Goal: Task Accomplishment & Management: Manage account settings

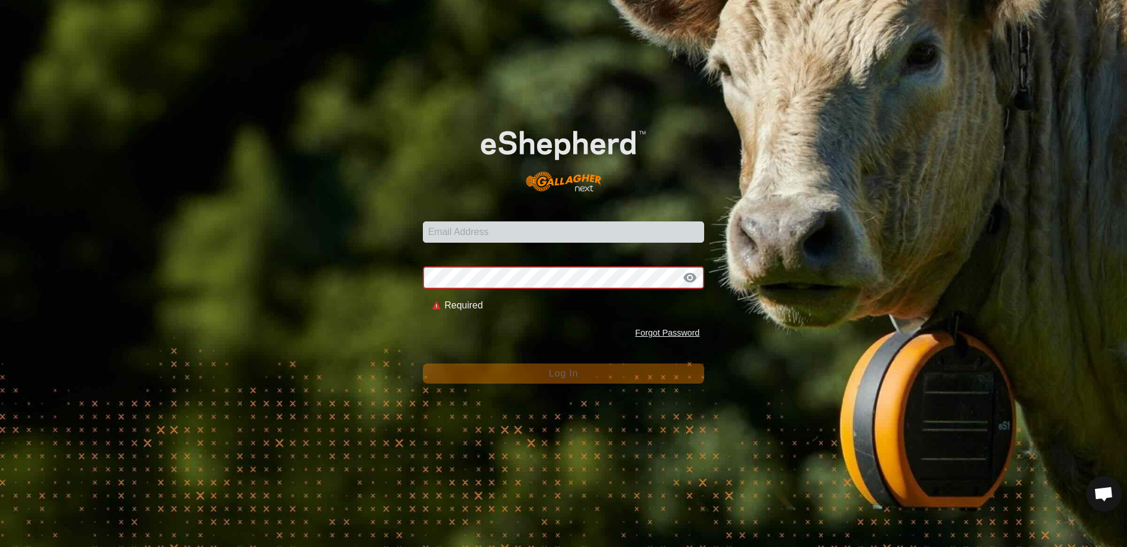
click at [426, 413] on div "Email Address Password Required Forgot Password Log In" at bounding box center [563, 273] width 1127 height 547
click at [483, 247] on form "Email Address Password Required Forgot Password Log In" at bounding box center [564, 245] width 282 height 276
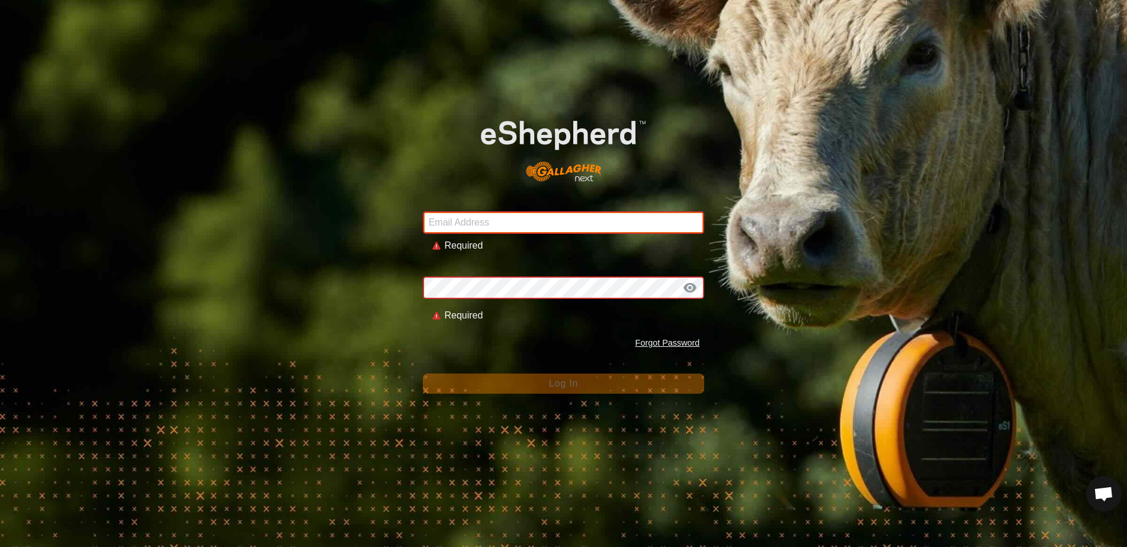
click at [483, 224] on input "Email Address" at bounding box center [564, 222] width 282 height 22
type input "[EMAIL_ADDRESS][DOMAIN_NAME]"
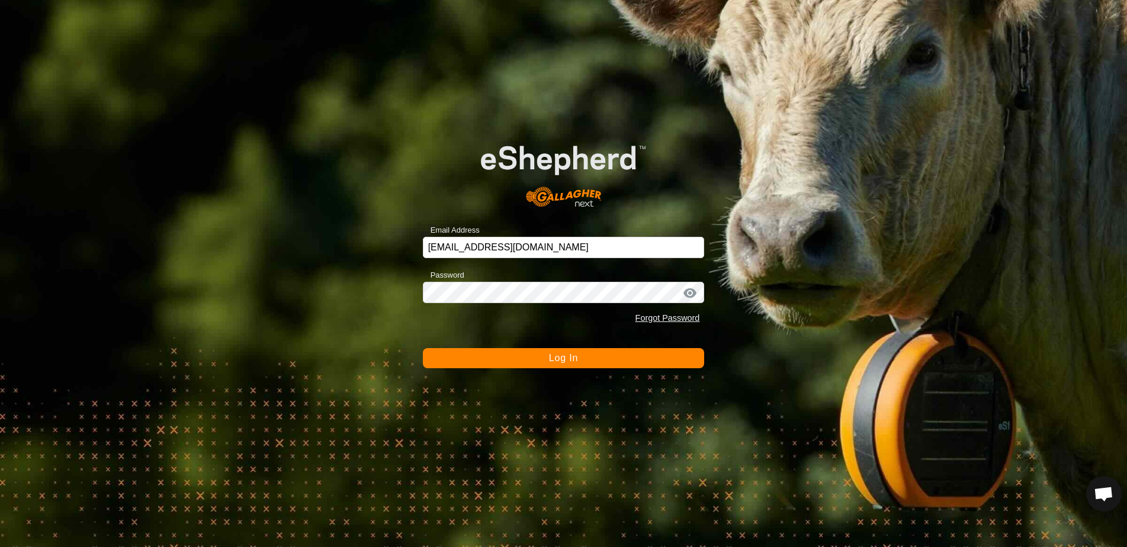
click at [581, 365] on button "Log In" at bounding box center [564, 358] width 282 height 20
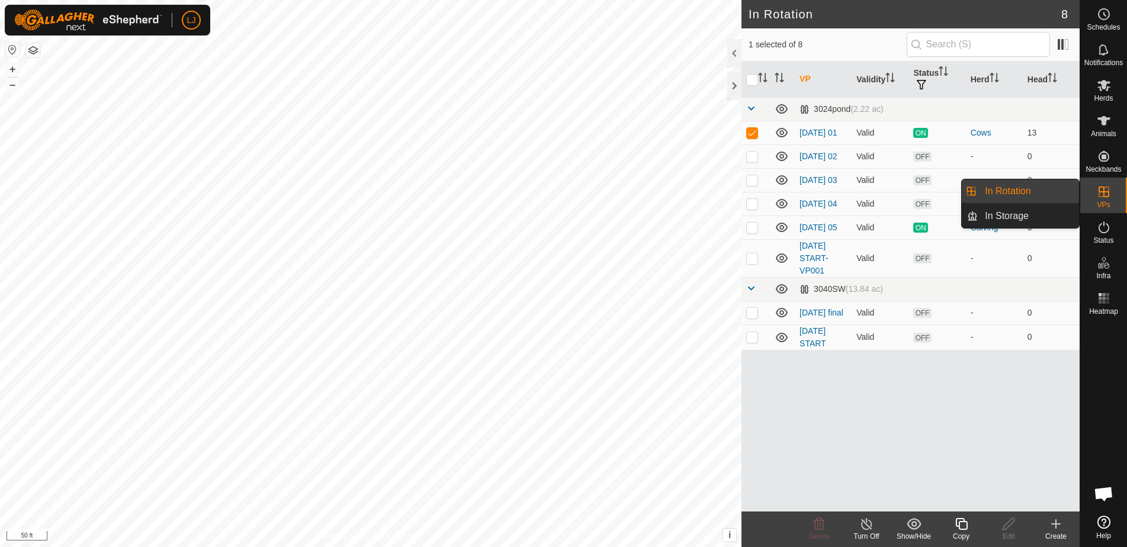
click at [1020, 190] on link "In Rotation" at bounding box center [1027, 191] width 101 height 24
click at [1102, 17] on icon at bounding box center [1103, 14] width 14 height 14
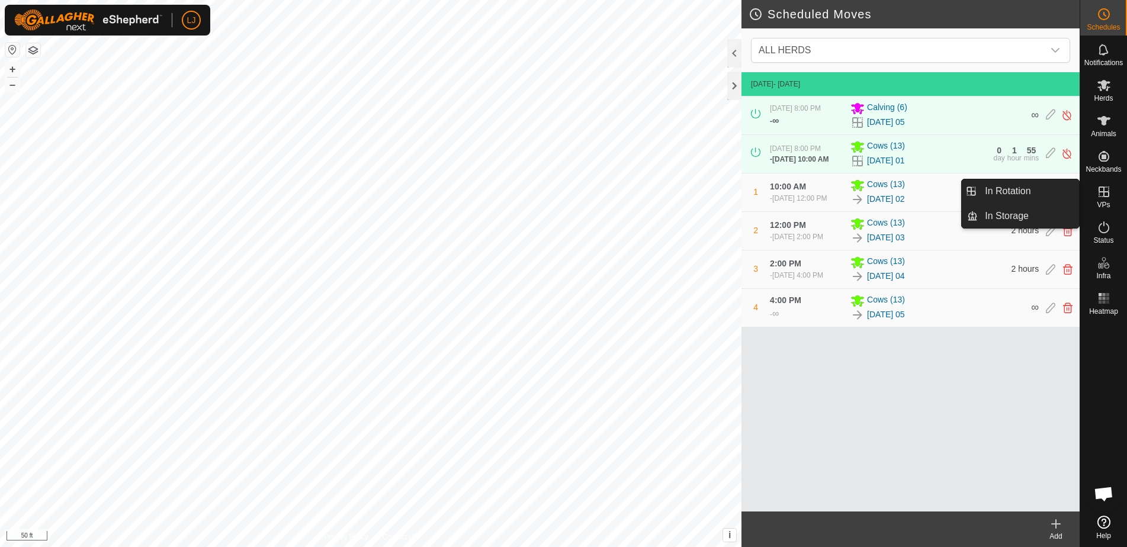
click at [1026, 198] on link "In Rotation" at bounding box center [1027, 191] width 101 height 24
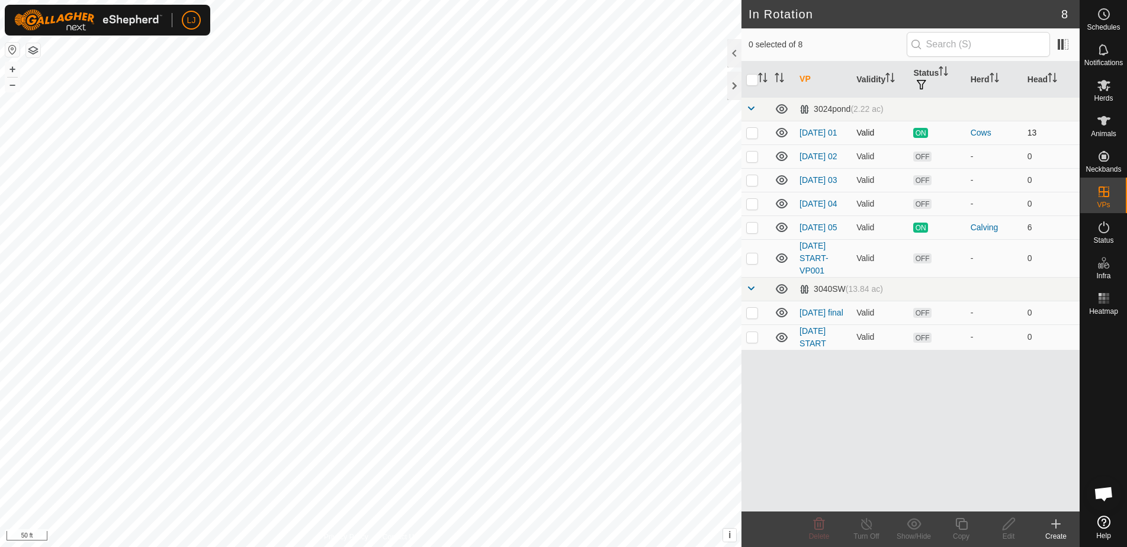
click at [754, 135] on p-checkbox at bounding box center [752, 132] width 12 height 9
checkbox input "true"
click at [957, 523] on icon at bounding box center [961, 524] width 15 height 14
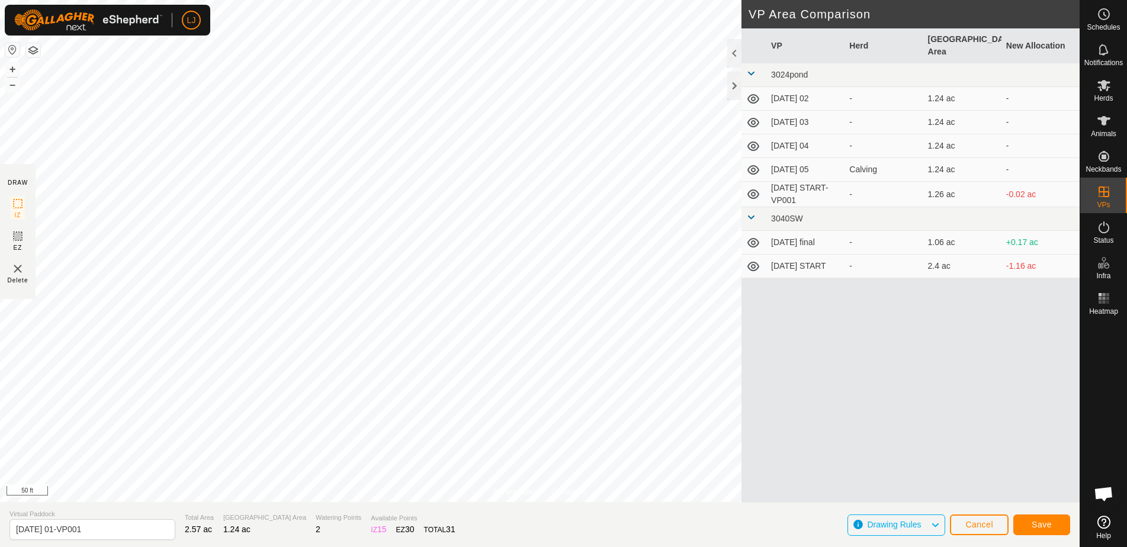
click at [1037, 525] on span "Save" at bounding box center [1041, 524] width 20 height 9
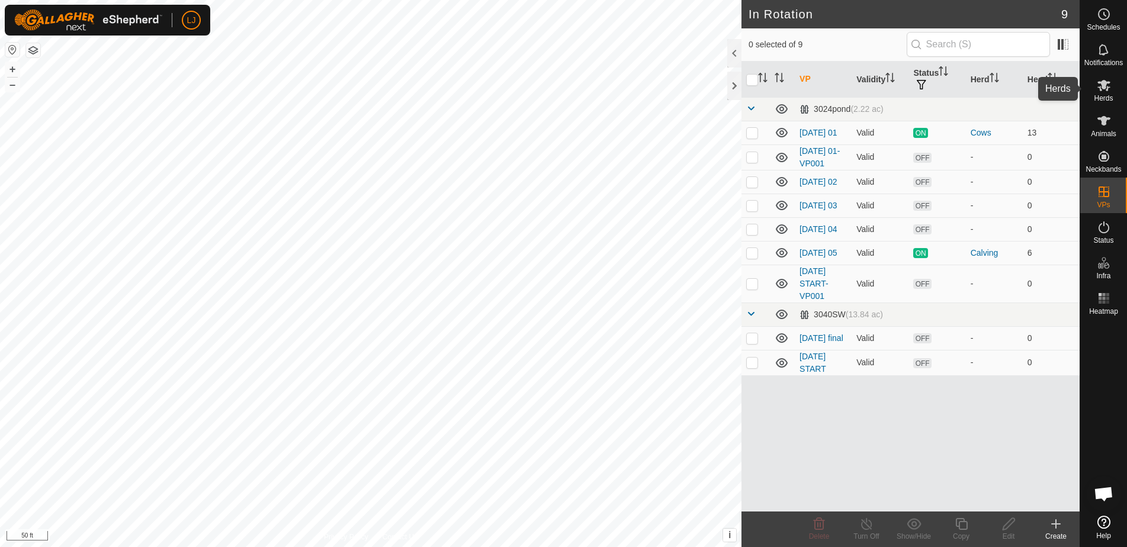
click at [1098, 93] on es-mob-svg-icon at bounding box center [1103, 85] width 21 height 19
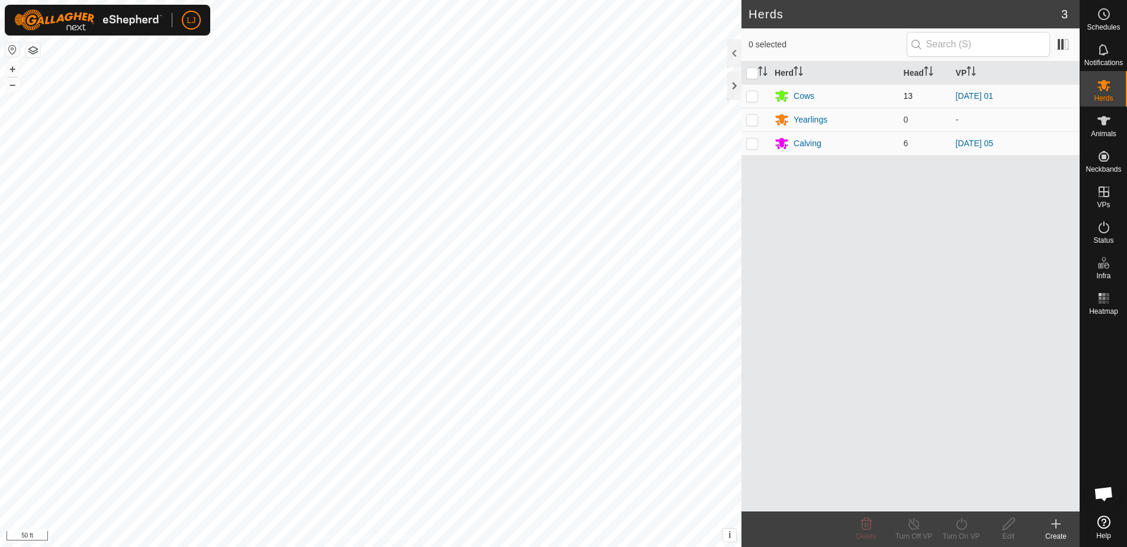
drag, startPoint x: 755, startPoint y: 99, endPoint x: 760, endPoint y: 102, distance: 6.1
click at [755, 99] on p-checkbox at bounding box center [752, 95] width 12 height 9
checkbox input "true"
click at [959, 525] on icon at bounding box center [961, 524] width 15 height 14
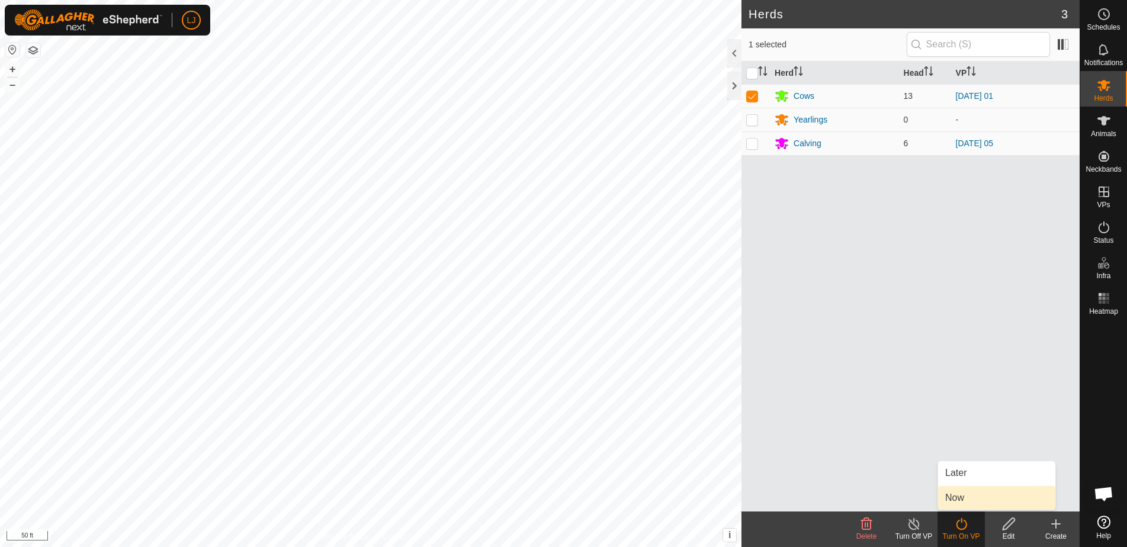
click at [963, 507] on link "Now" at bounding box center [996, 498] width 117 height 24
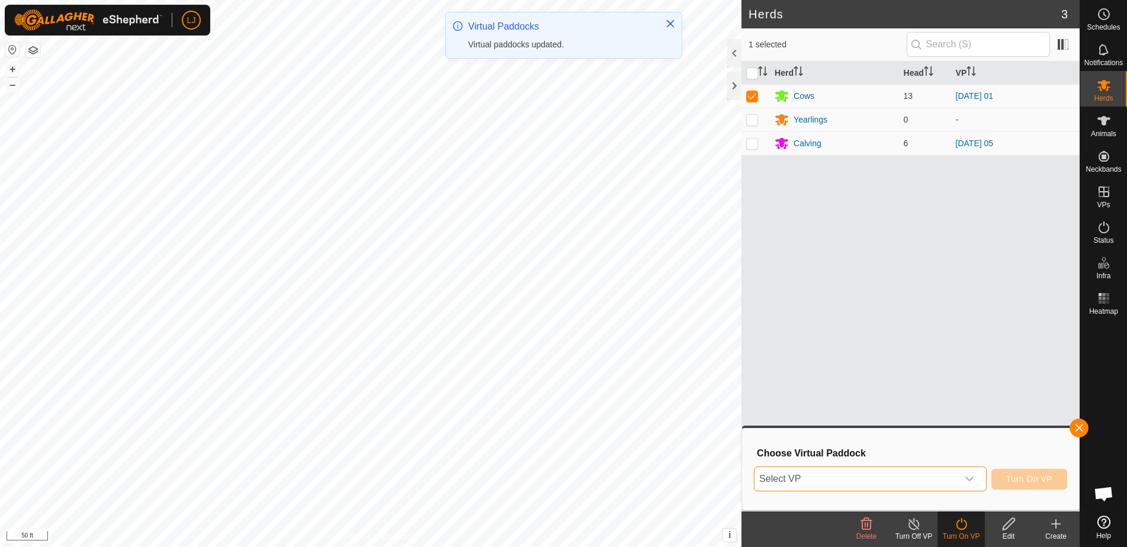
click at [905, 478] on span "Select VP" at bounding box center [855, 479] width 203 height 24
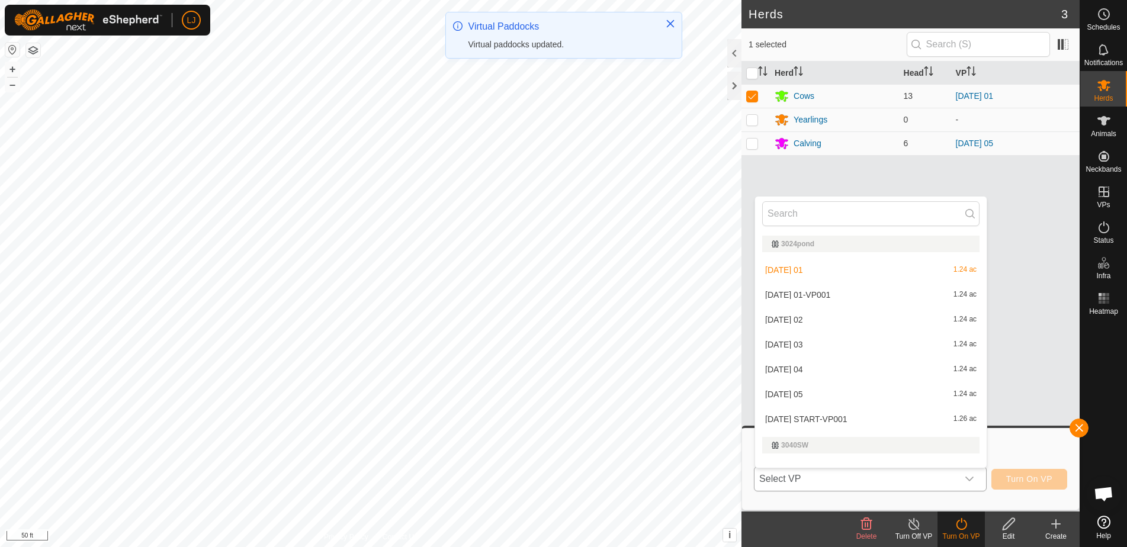
scroll to position [15, 0]
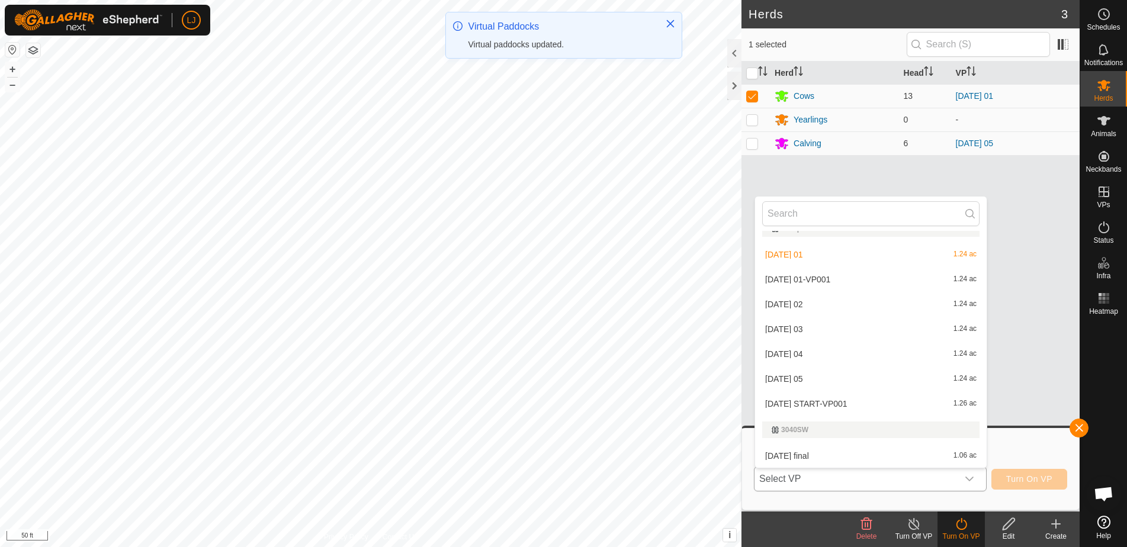
click at [873, 407] on li "2025-09-01 START-VP001 1.26 ac" at bounding box center [870, 404] width 231 height 24
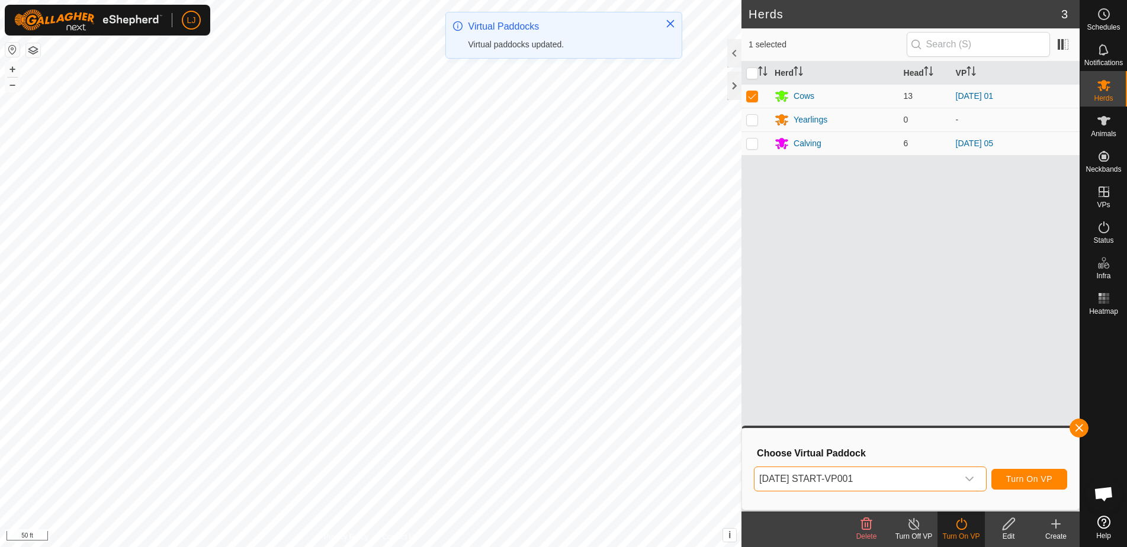
click at [925, 475] on span "2025-09-01 START-VP001" at bounding box center [855, 479] width 203 height 24
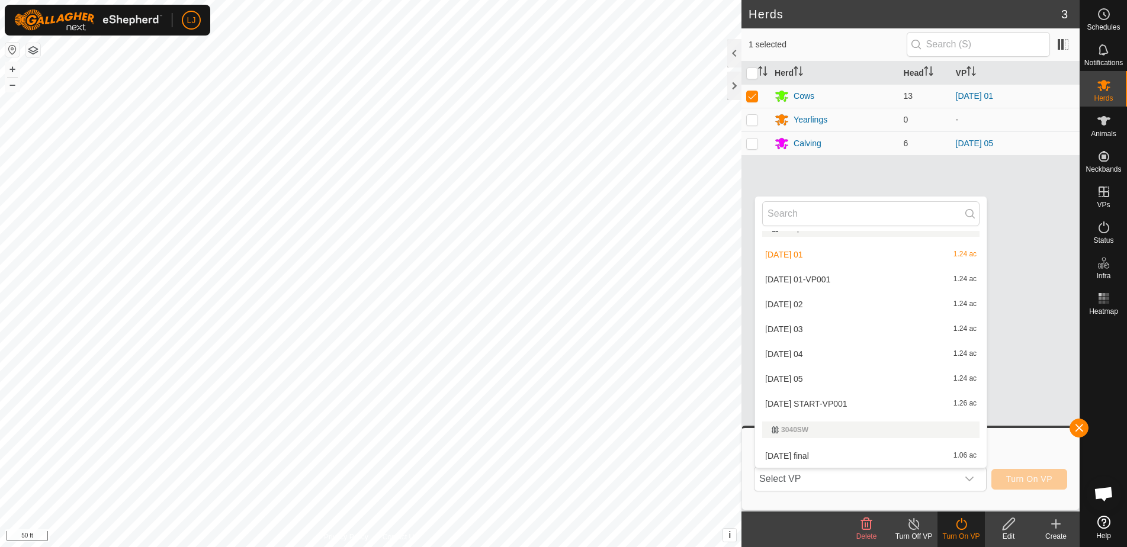
click at [820, 278] on li "2025-09-01 01-VP001 1.24 ac" at bounding box center [870, 280] width 231 height 24
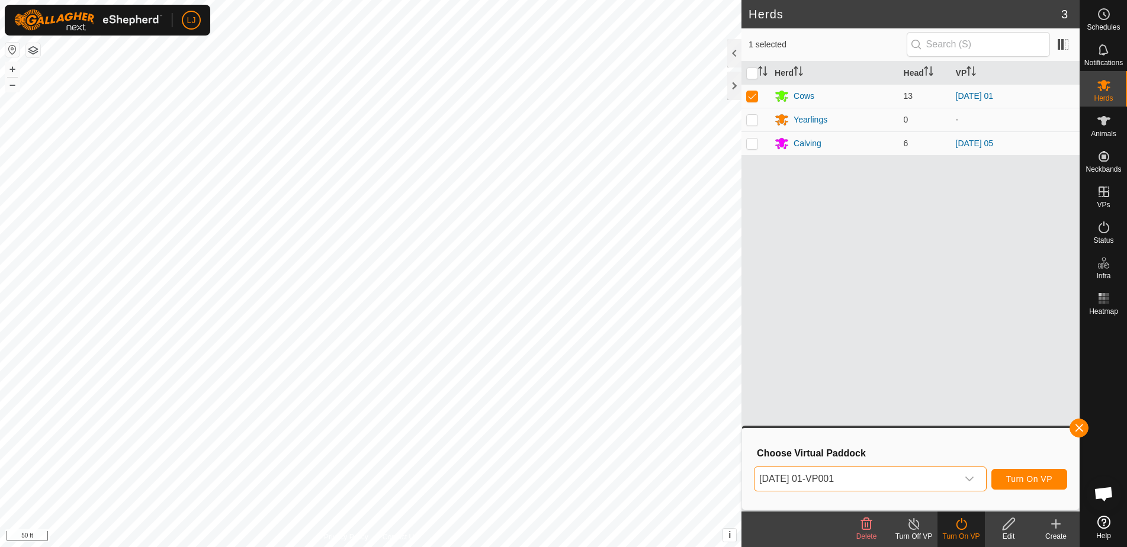
click at [1023, 483] on span "Turn On VP" at bounding box center [1029, 478] width 46 height 9
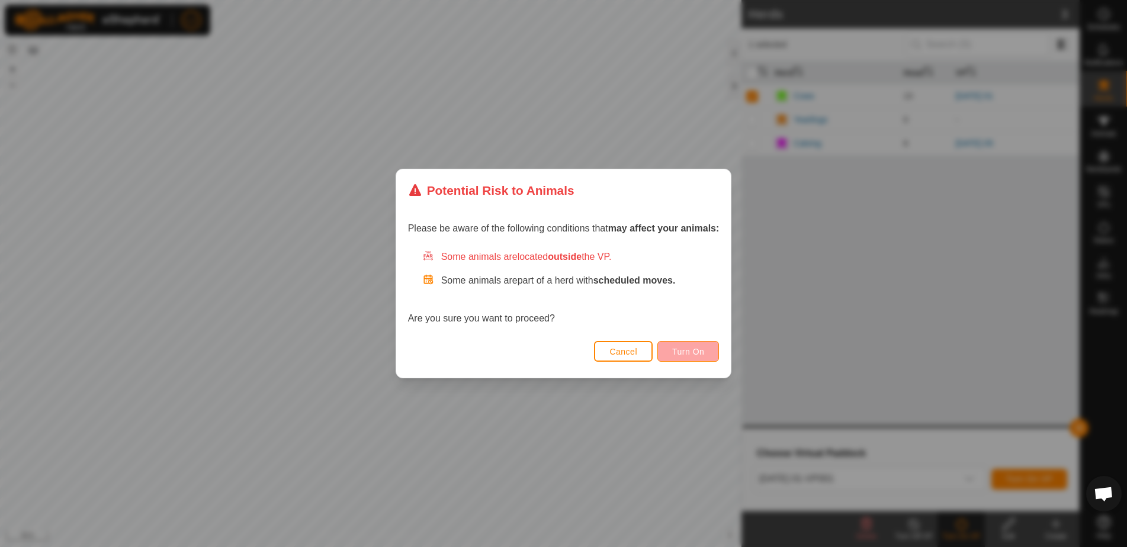
click at [684, 350] on span "Turn On" at bounding box center [688, 351] width 32 height 9
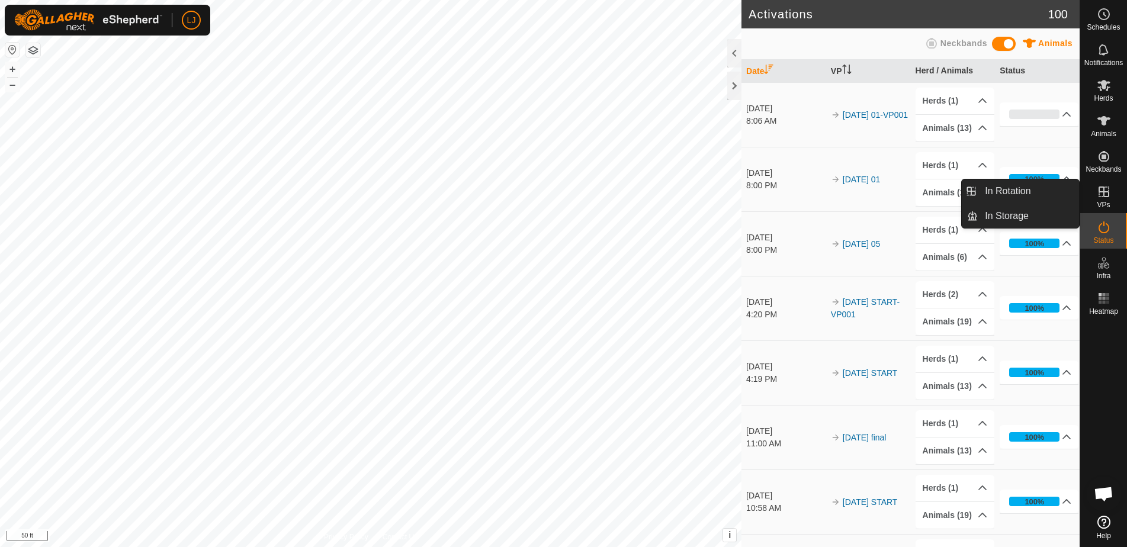
click at [1108, 197] on icon at bounding box center [1103, 192] width 14 height 14
drag, startPoint x: 1069, startPoint y: 196, endPoint x: 1038, endPoint y: 197, distance: 31.4
click at [1038, 197] on link "In Rotation" at bounding box center [1027, 191] width 101 height 24
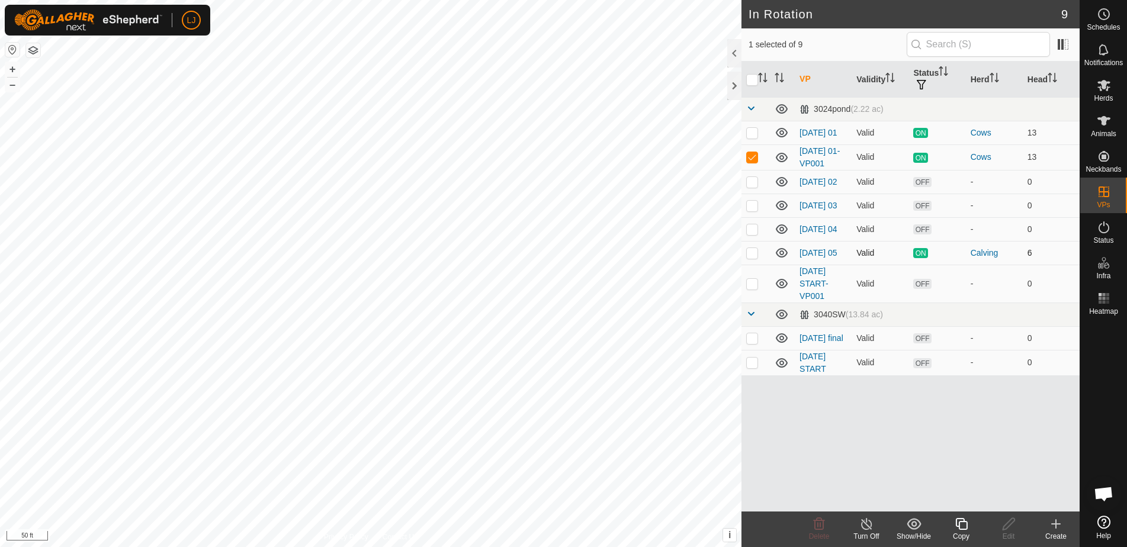
click at [754, 258] on p-checkbox at bounding box center [752, 252] width 12 height 9
checkbox input "true"
click at [756, 165] on td at bounding box center [755, 156] width 28 height 25
checkbox input "false"
click at [957, 523] on icon at bounding box center [961, 524] width 15 height 14
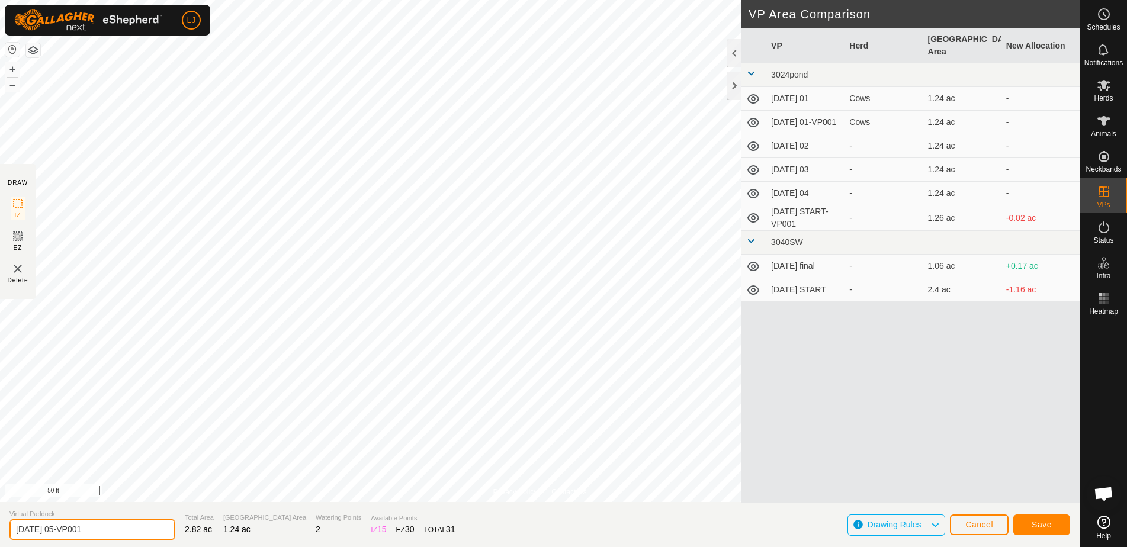
drag, startPoint x: 64, startPoint y: 530, endPoint x: 172, endPoint y: 538, distance: 108.6
click at [172, 538] on section "Virtual Paddock 2025-09-01 05-VP001 Total Area 2.82 ac Grazing Area 1.24 ac Wat…" at bounding box center [539, 524] width 1079 height 45
type input "[DATE] 06"
click at [1046, 522] on span "Save" at bounding box center [1041, 524] width 20 height 9
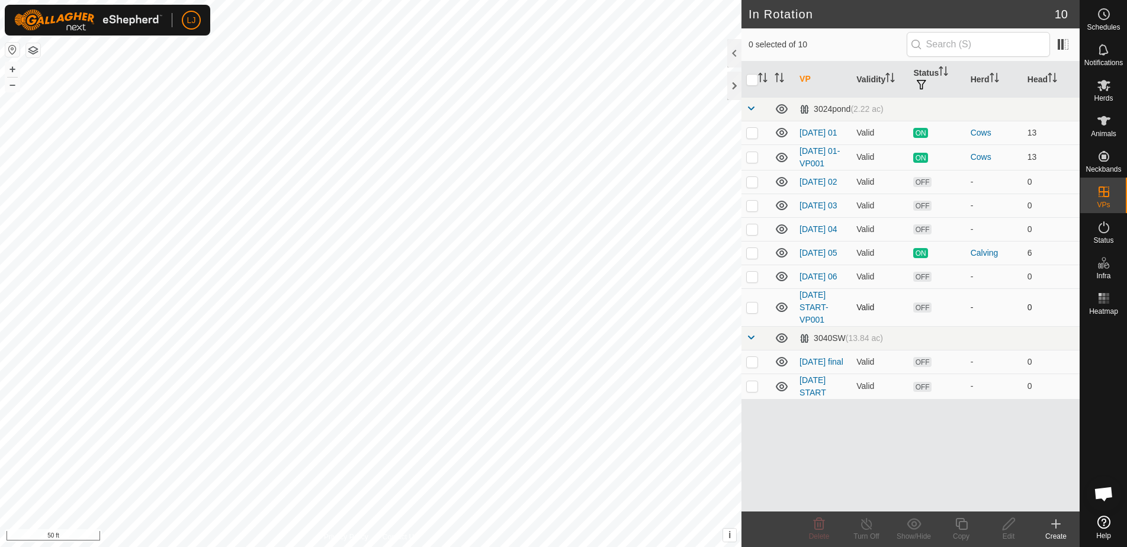
click at [750, 312] on p-checkbox at bounding box center [752, 307] width 12 height 9
checkbox input "true"
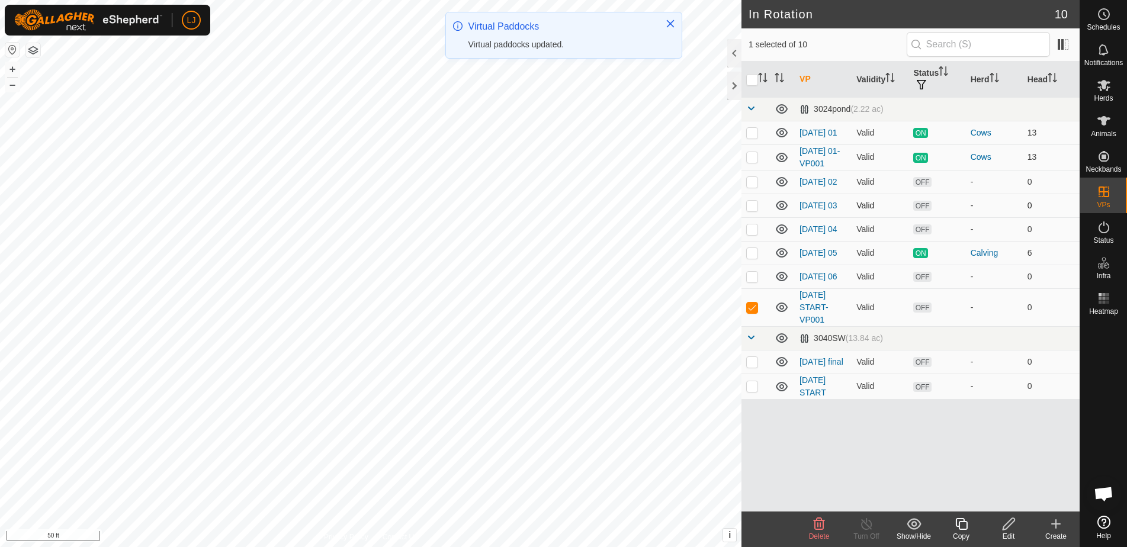
drag, startPoint x: 753, startPoint y: 184, endPoint x: 756, endPoint y: 200, distance: 15.7
click at [753, 184] on p-checkbox at bounding box center [752, 181] width 12 height 9
checkbox input "true"
drag, startPoint x: 754, startPoint y: 212, endPoint x: 756, endPoint y: 227, distance: 14.9
click at [754, 210] on p-checkbox at bounding box center [752, 205] width 12 height 9
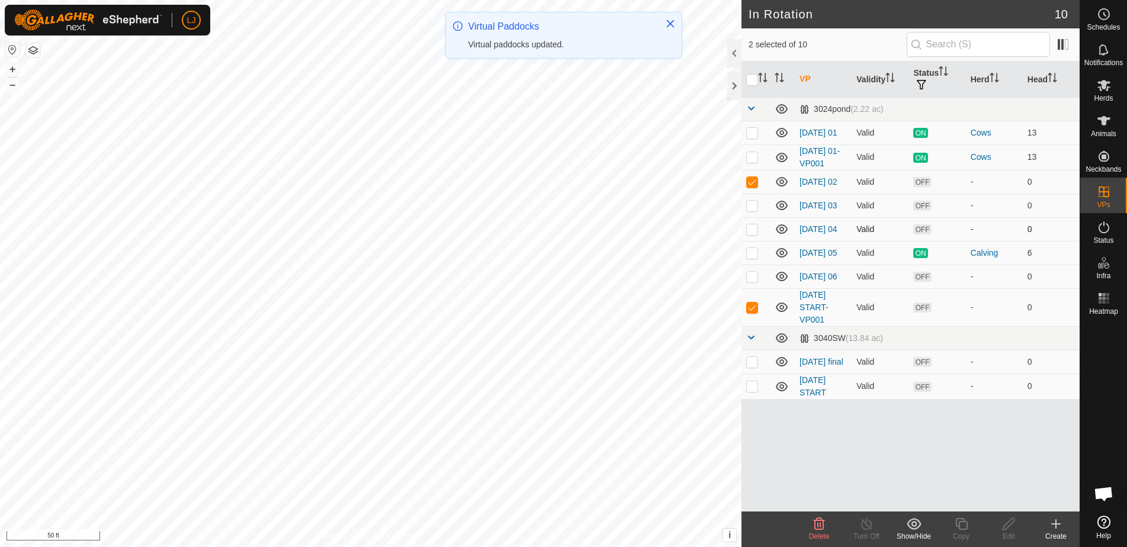
checkbox input "true"
click at [755, 241] on td at bounding box center [755, 229] width 28 height 24
checkbox input "true"
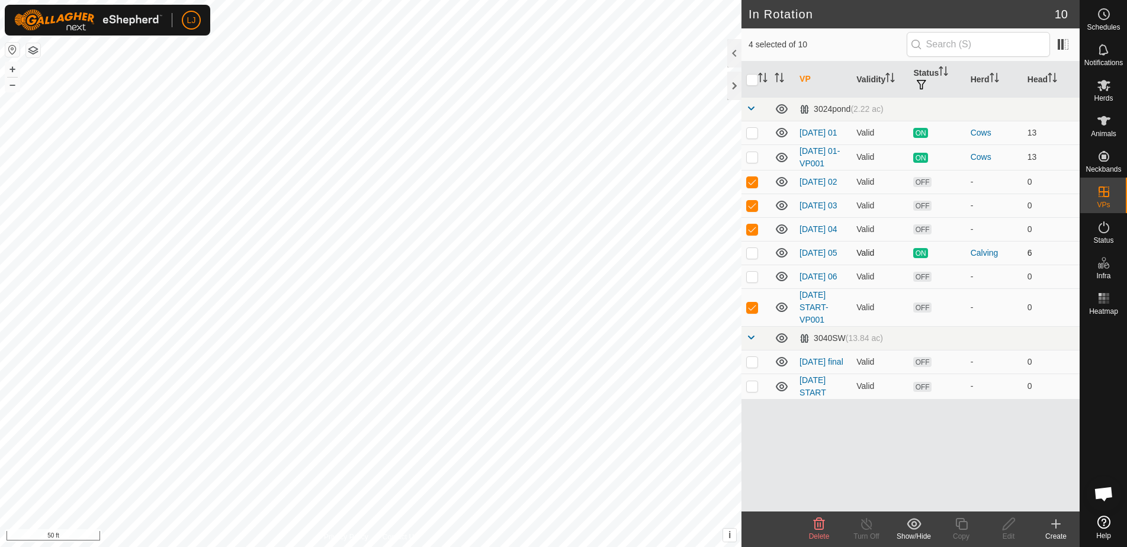
click at [752, 258] on p-checkbox at bounding box center [752, 252] width 12 height 9
click at [754, 258] on p-checkbox at bounding box center [752, 252] width 12 height 9
checkbox input "false"
click at [757, 366] on p-checkbox at bounding box center [752, 361] width 12 height 9
checkbox input "true"
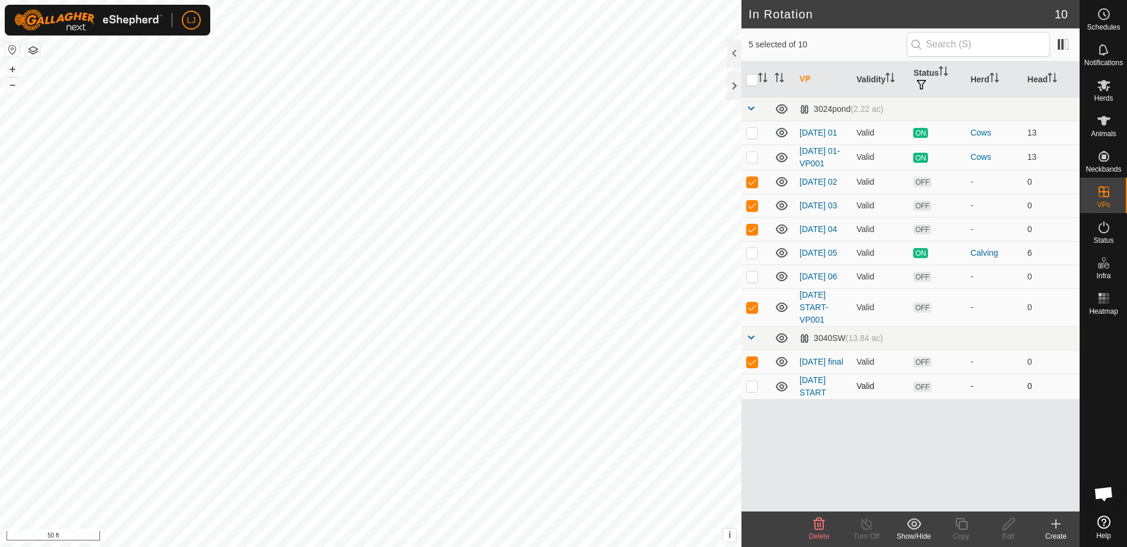
click at [752, 391] on p-checkbox at bounding box center [752, 385] width 12 height 9
checkbox input "true"
click at [816, 523] on icon at bounding box center [819, 524] width 14 height 14
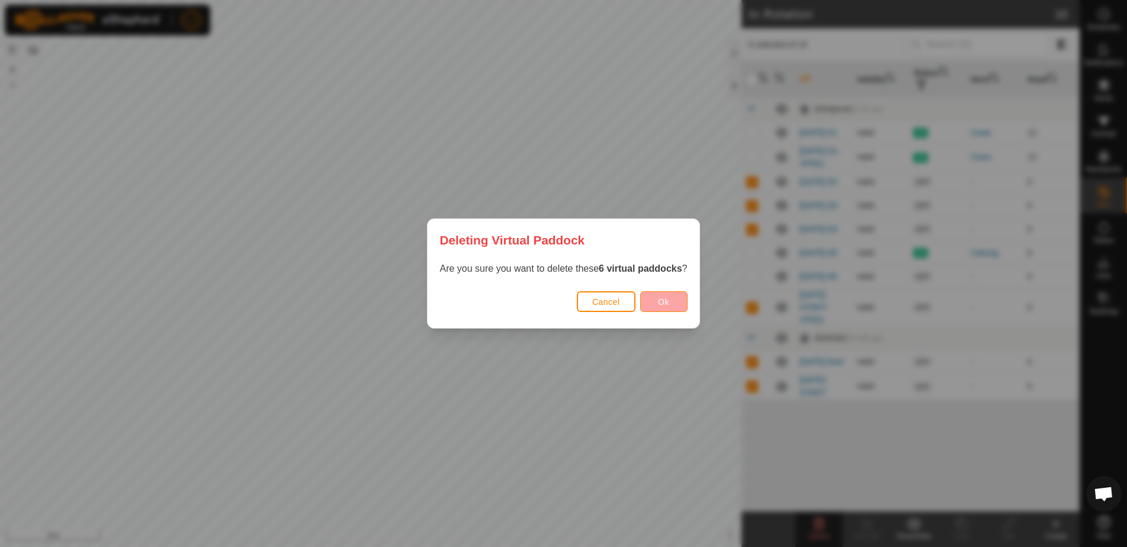
click at [667, 305] on span "Ok" at bounding box center [663, 301] width 11 height 9
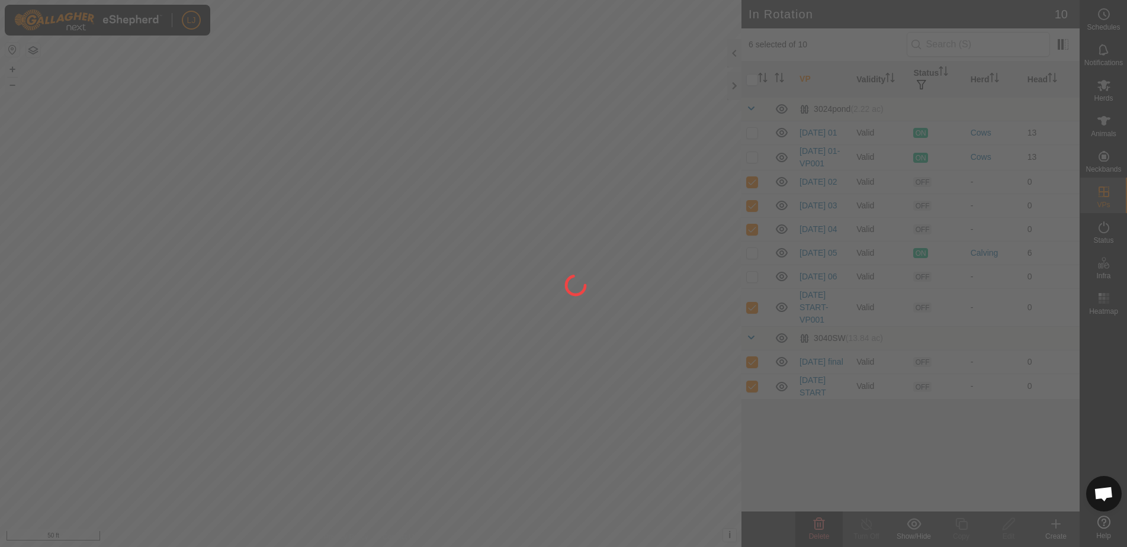
checkbox input "false"
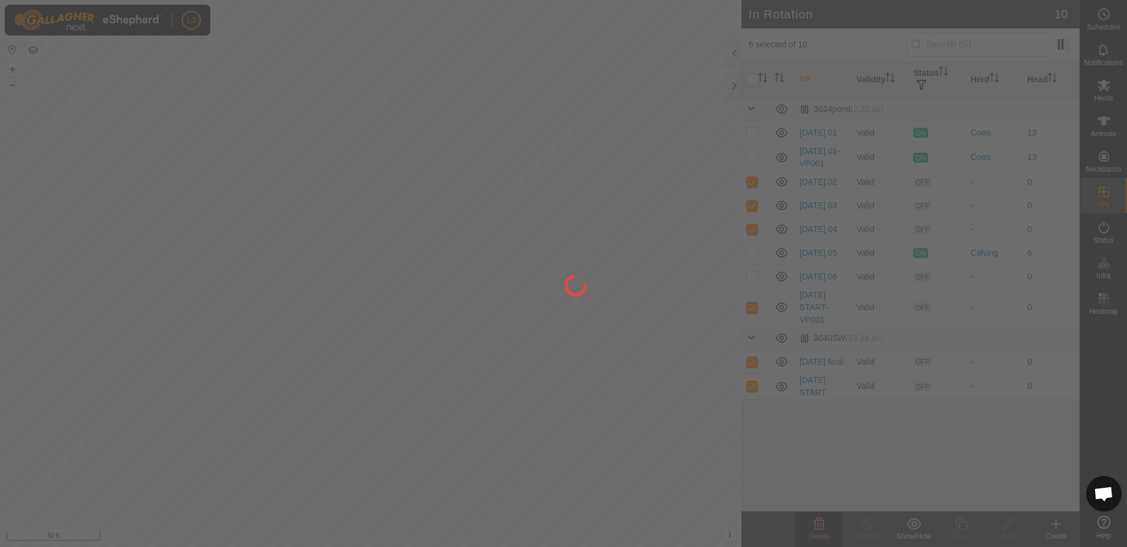
checkbox input "false"
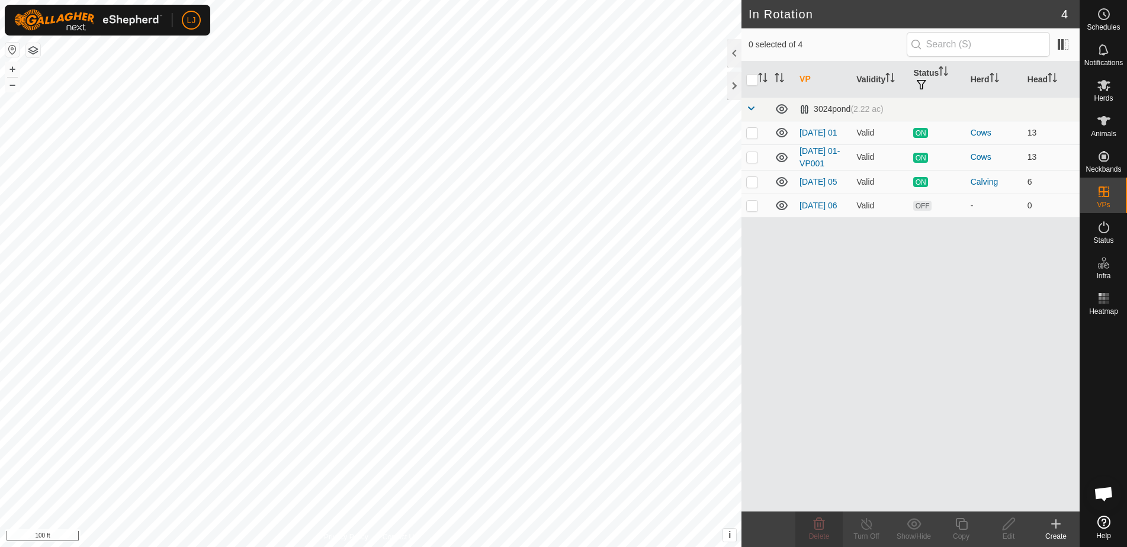
checkbox input "true"
drag, startPoint x: 750, startPoint y: 133, endPoint x: 752, endPoint y: 140, distance: 6.9
click at [750, 133] on p-checkbox at bounding box center [752, 132] width 12 height 9
checkbox input "false"
click at [755, 156] on p-checkbox at bounding box center [752, 156] width 12 height 9
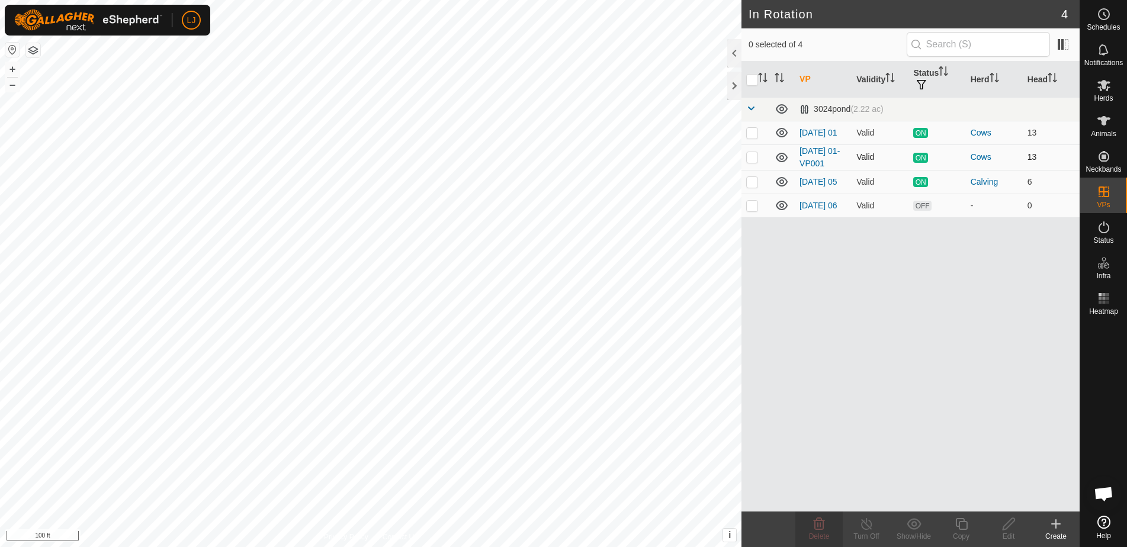
checkbox input "true"
click at [961, 534] on div "Copy" at bounding box center [960, 536] width 47 height 11
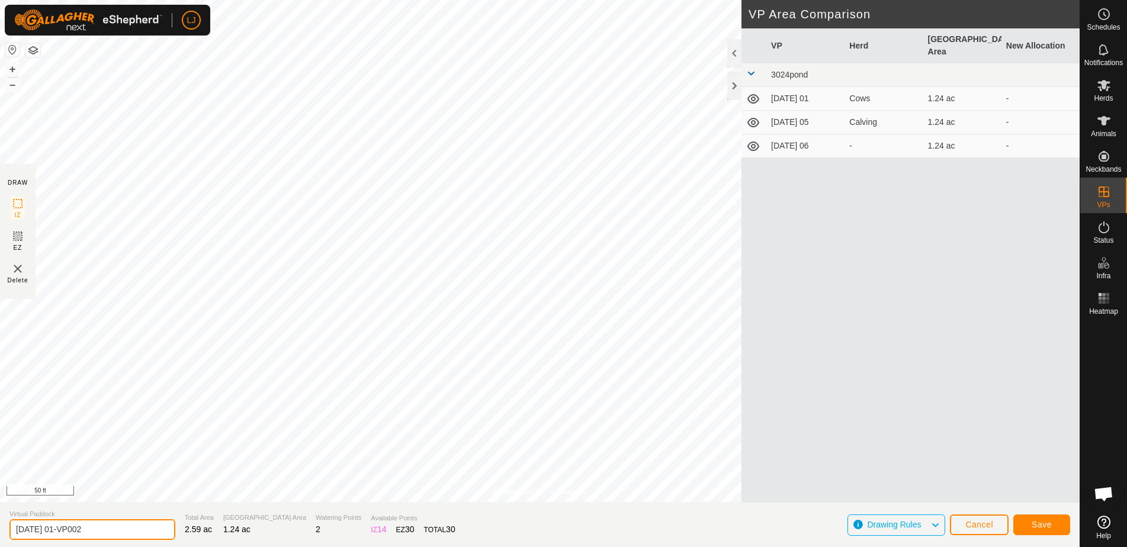
drag, startPoint x: 66, startPoint y: 532, endPoint x: 147, endPoint y: 532, distance: 80.5
click at [147, 532] on section "Virtual Paddock 2025-09-01 01-VP002 Total Area 2.59 ac Grazing Area 1.24 ac Wat…" at bounding box center [539, 524] width 1079 height 45
type input "[DATE] 02"
click at [1047, 527] on span "Save" at bounding box center [1041, 524] width 20 height 9
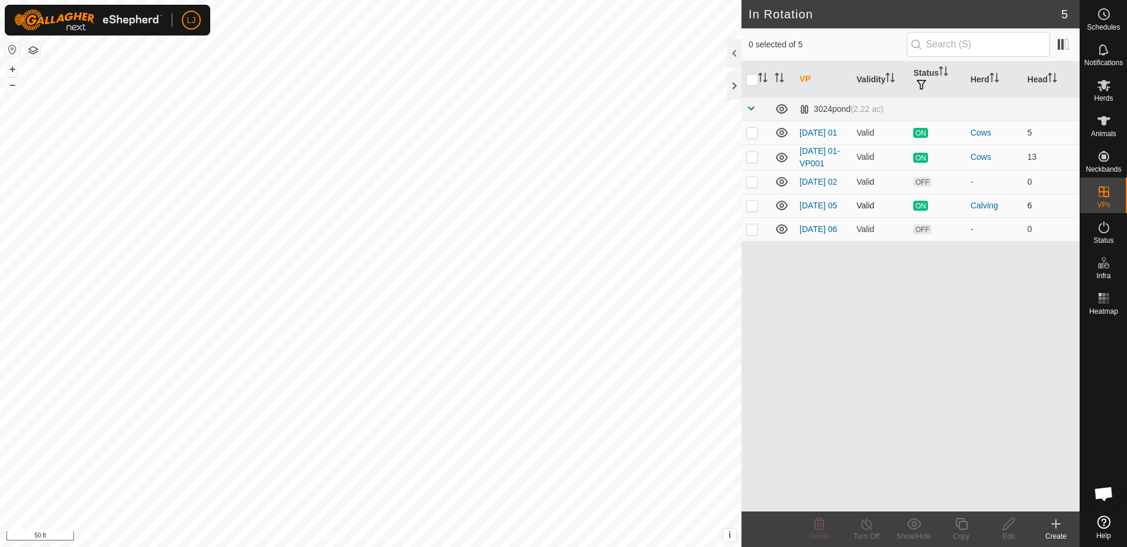
drag, startPoint x: 754, startPoint y: 186, endPoint x: 767, endPoint y: 209, distance: 26.3
click at [754, 186] on p-checkbox at bounding box center [752, 181] width 12 height 9
checkbox input "true"
click at [961, 526] on icon at bounding box center [961, 524] width 15 height 14
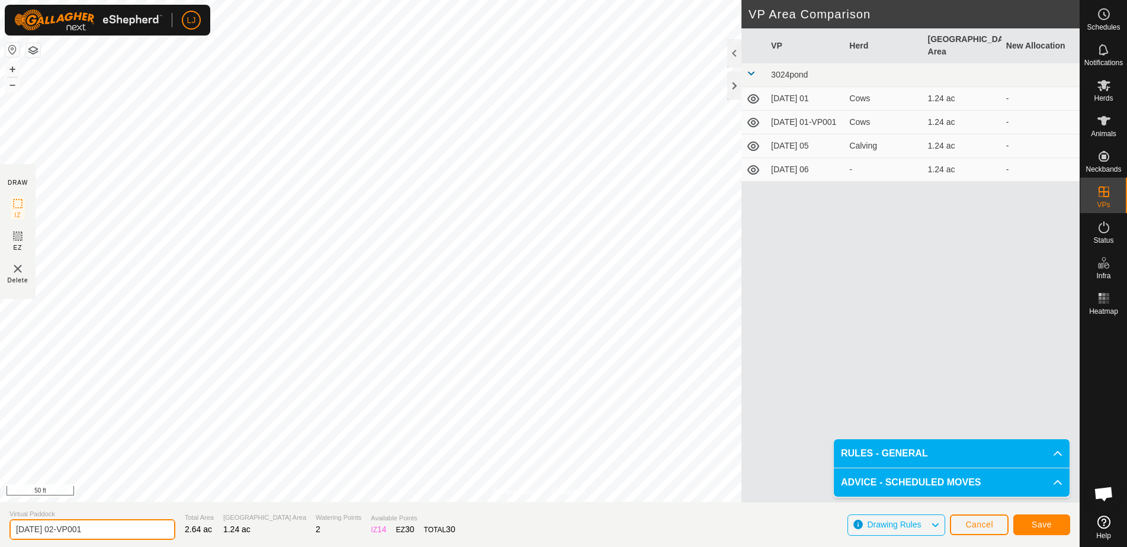
drag, startPoint x: 64, startPoint y: 535, endPoint x: 138, endPoint y: 536, distance: 74.0
click at [144, 536] on input "2025-09-01 02-VP001" at bounding box center [92, 529] width 166 height 21
drag, startPoint x: 65, startPoint y: 529, endPoint x: 184, endPoint y: 542, distance: 120.3
click at [184, 542] on section "Virtual Paddock 2025-09-01 02-VP001 Total Area 2.64 ac Grazing Area 1.24 ac Wat…" at bounding box center [539, 524] width 1079 height 45
type input "[DATE] 03"
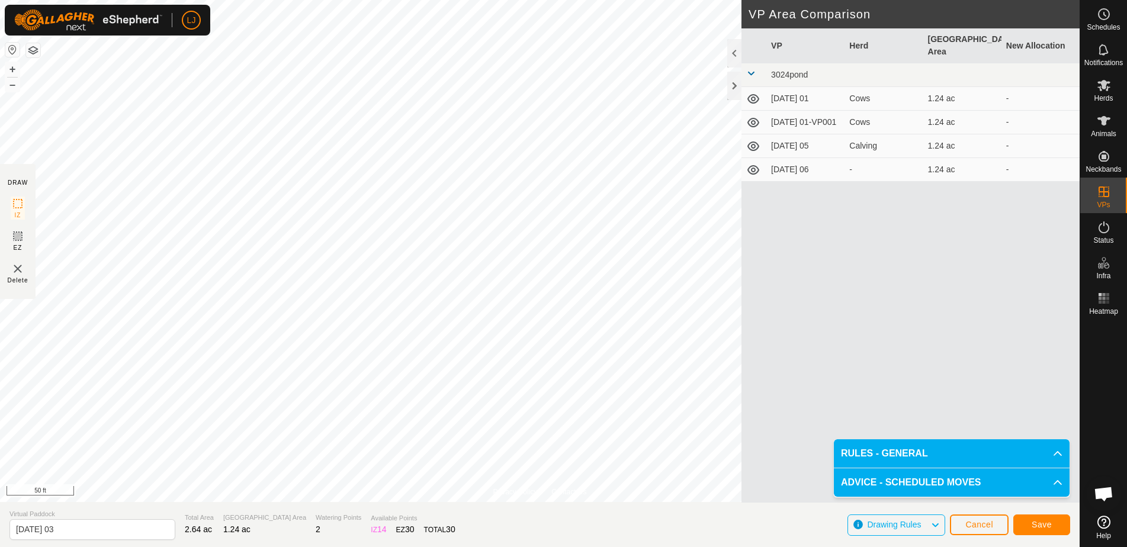
click at [1049, 527] on span "Save" at bounding box center [1041, 524] width 20 height 9
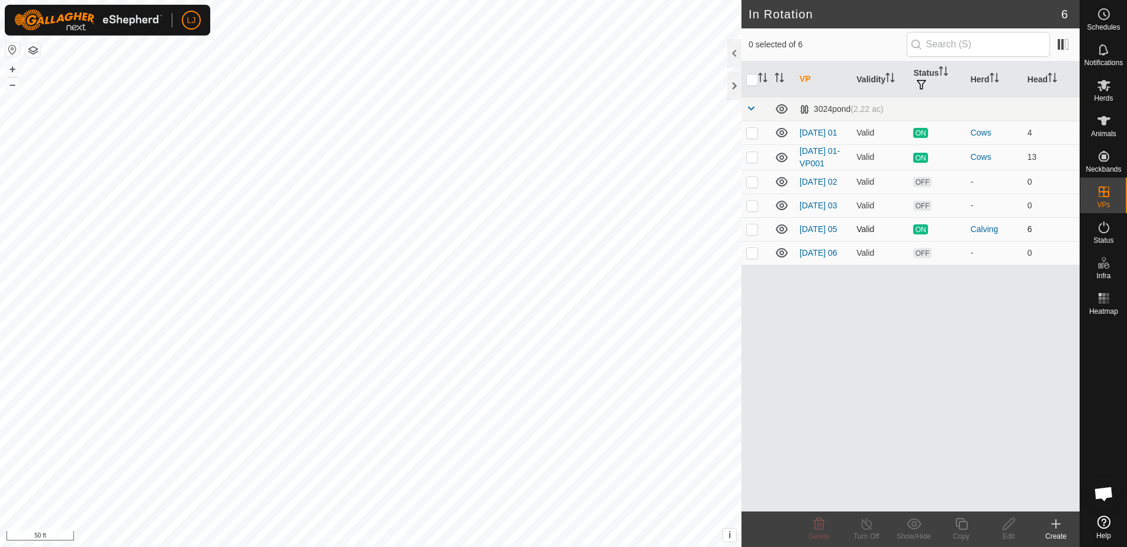
drag, startPoint x: 753, startPoint y: 213, endPoint x: 768, endPoint y: 240, distance: 31.0
click at [753, 210] on p-checkbox at bounding box center [752, 205] width 12 height 9
checkbox input "true"
click at [962, 529] on icon at bounding box center [961, 524] width 12 height 12
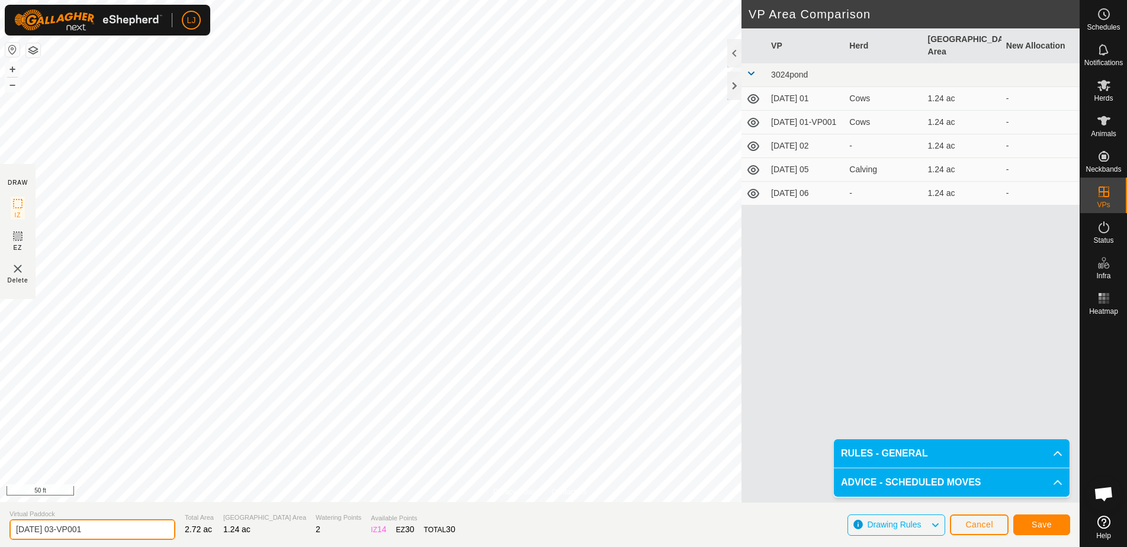
drag, startPoint x: 65, startPoint y: 532, endPoint x: 212, endPoint y: 543, distance: 147.3
click at [211, 543] on section "Virtual Paddock 2025-09-01 03-VP001 Total Area 2.72 ac Grazing Area 1.24 ac Wat…" at bounding box center [539, 524] width 1079 height 45
type input "[DATE] 04"
click at [1028, 522] on button "Save" at bounding box center [1041, 524] width 57 height 21
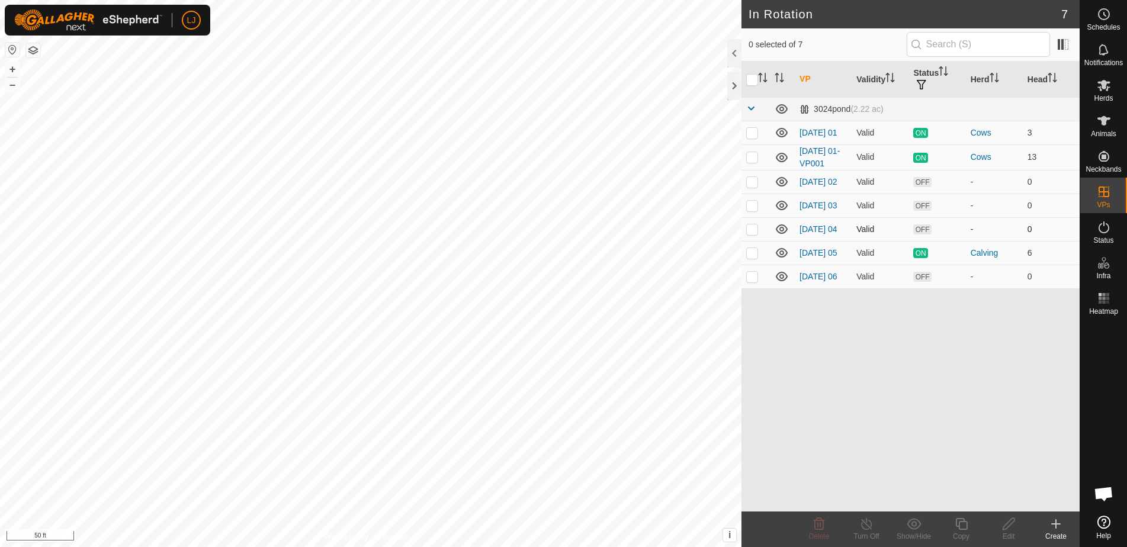
click at [751, 234] on p-checkbox at bounding box center [752, 228] width 12 height 9
checkbox input "true"
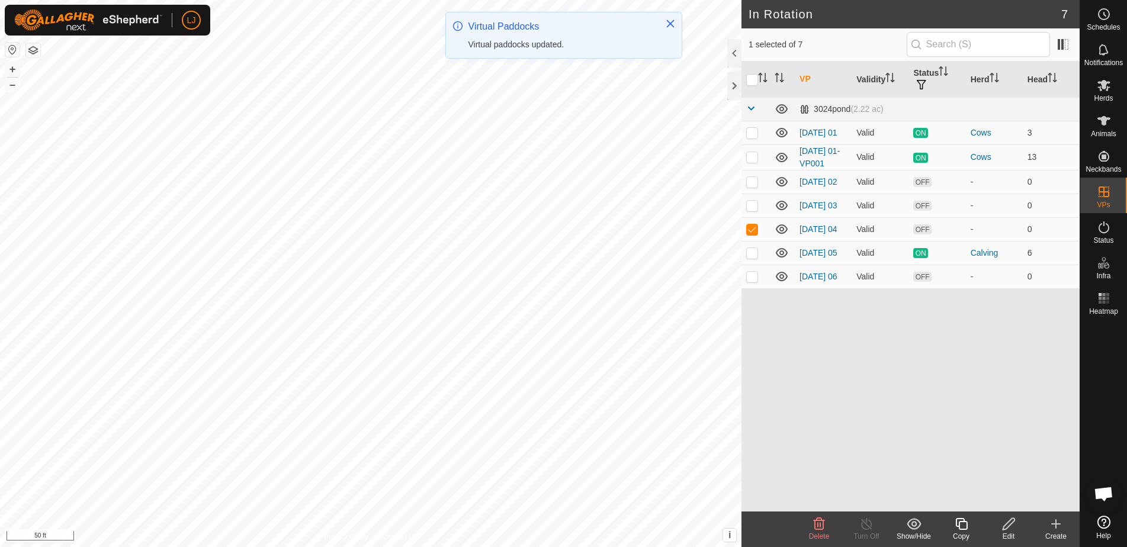
click at [751, 234] on p-checkbox at bounding box center [752, 228] width 12 height 9
checkbox input "false"
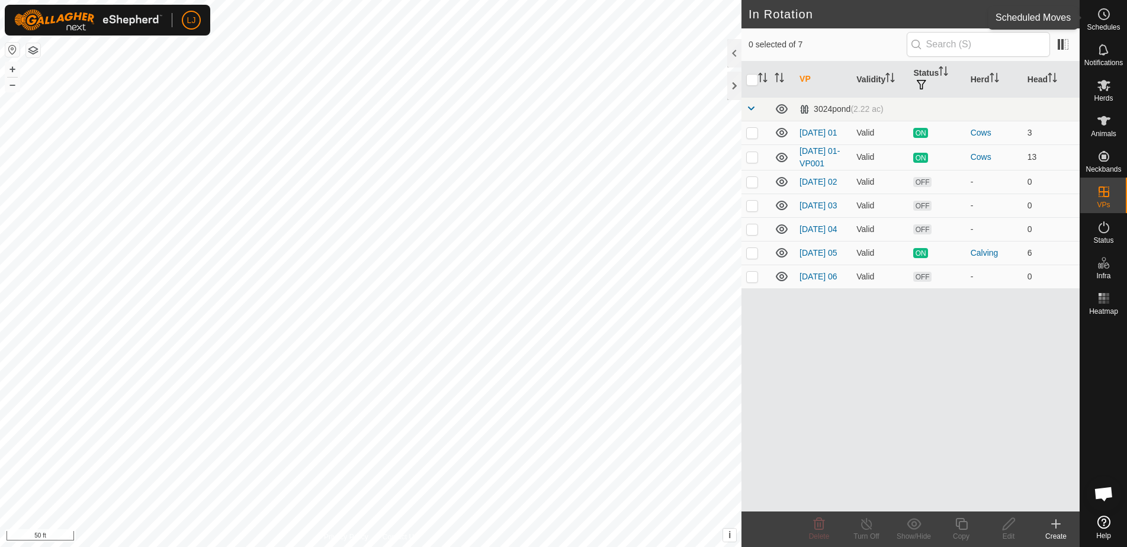
click at [1101, 16] on icon at bounding box center [1103, 14] width 14 height 14
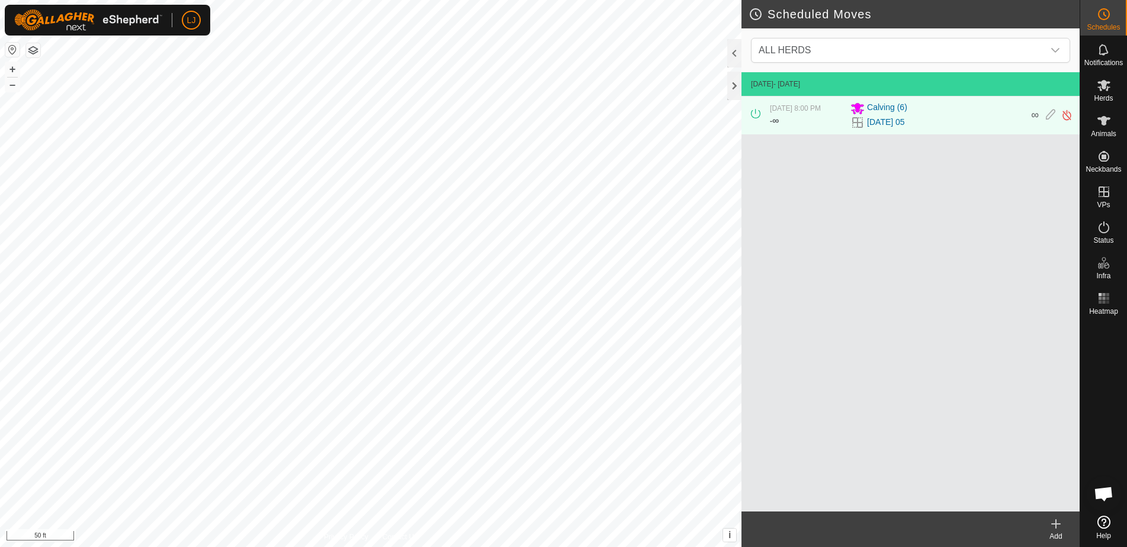
click at [1056, 528] on icon at bounding box center [1056, 524] width 0 height 8
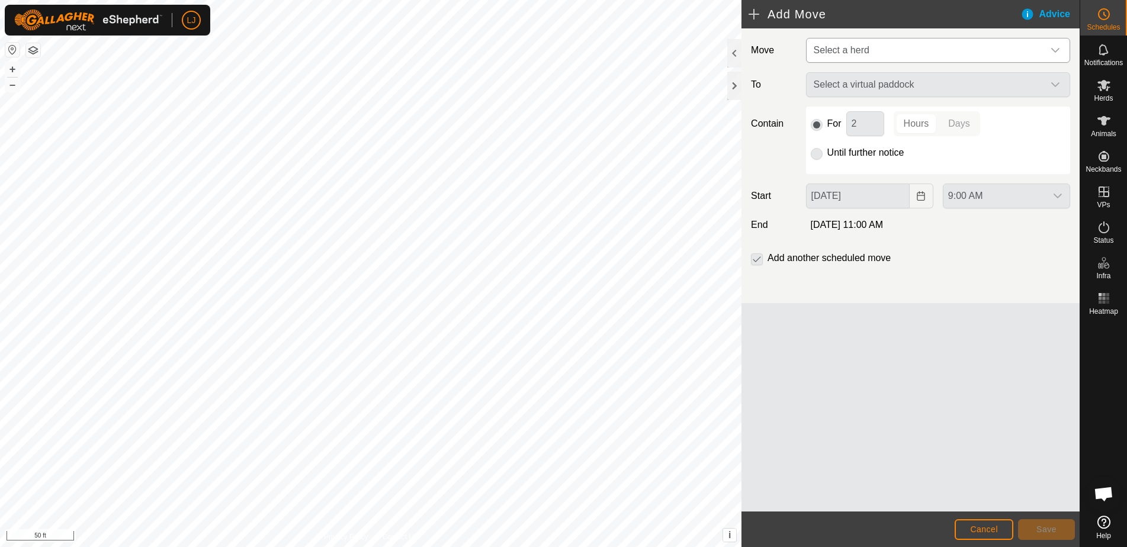
click at [870, 44] on span "Select a herd" at bounding box center [926, 50] width 234 height 24
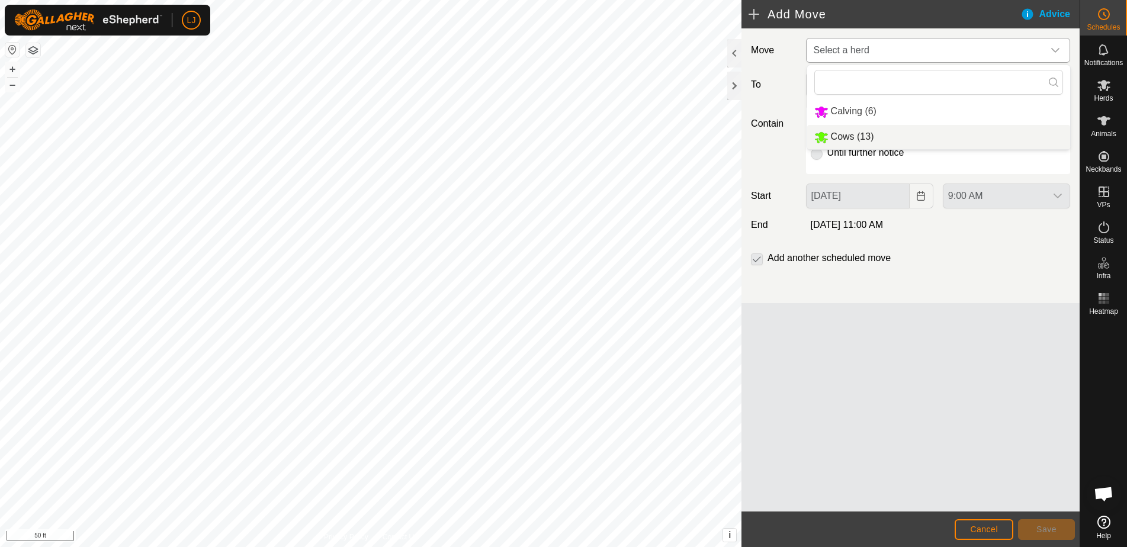
click at [903, 132] on li "Cows (13)" at bounding box center [938, 137] width 263 height 24
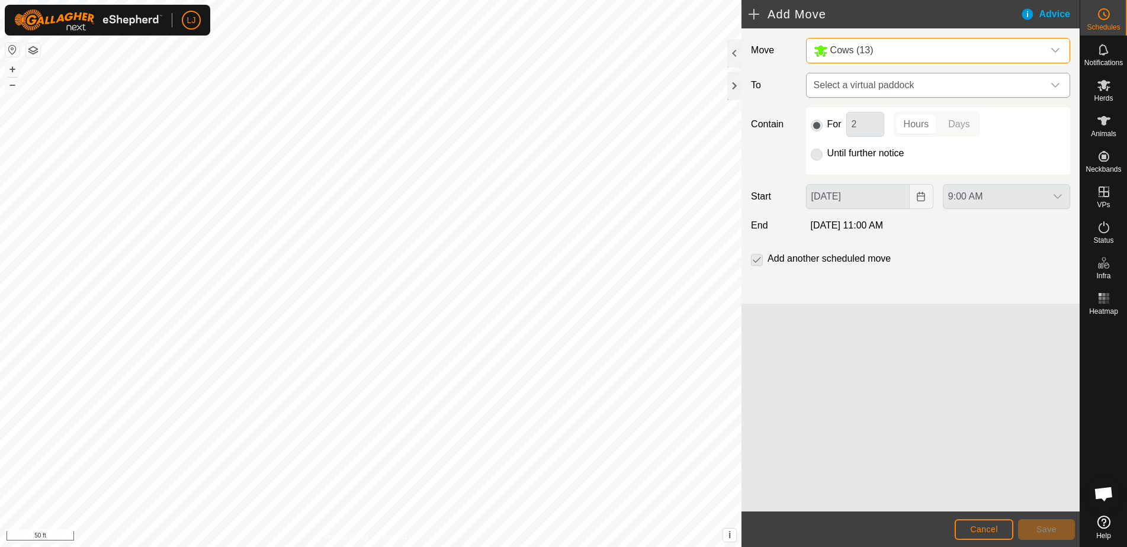
click at [900, 86] on span "Select a virtual paddock" at bounding box center [926, 85] width 234 height 24
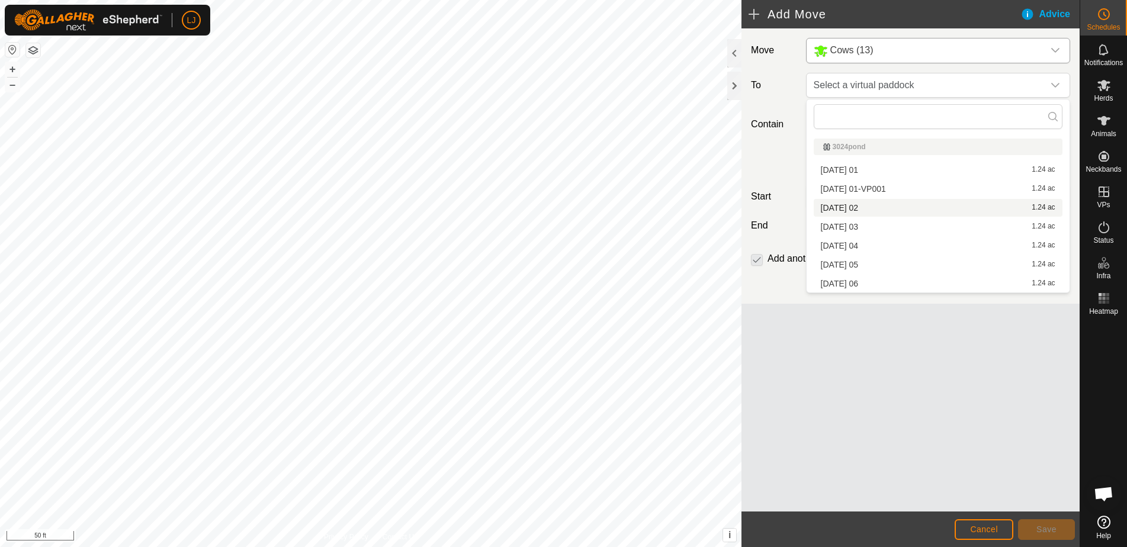
click at [922, 210] on li "2025-09-01 02 1.24 ac" at bounding box center [937, 208] width 249 height 18
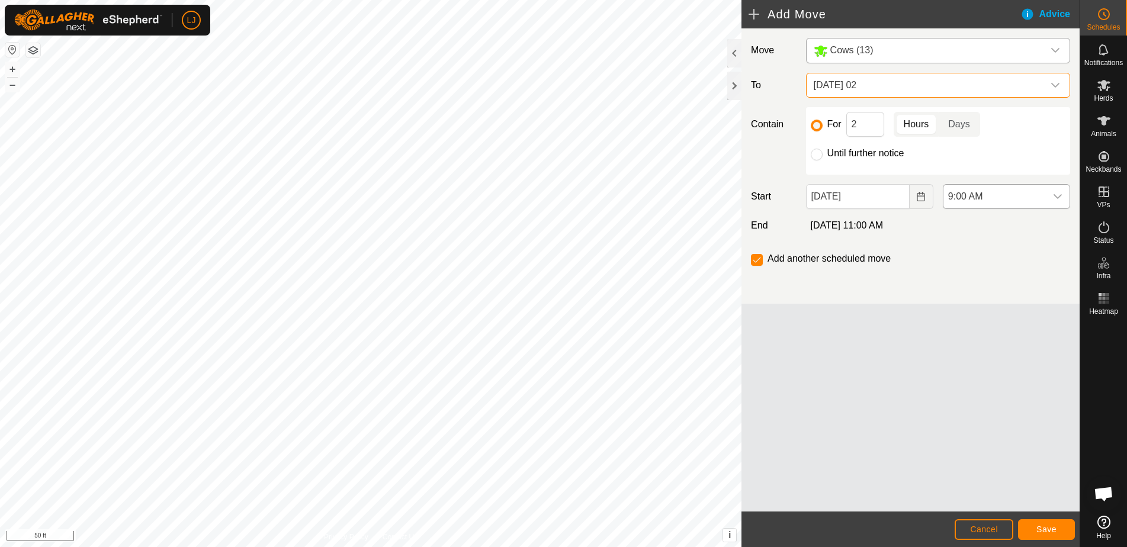
click at [1057, 197] on icon "dropdown trigger" at bounding box center [1057, 196] width 9 height 9
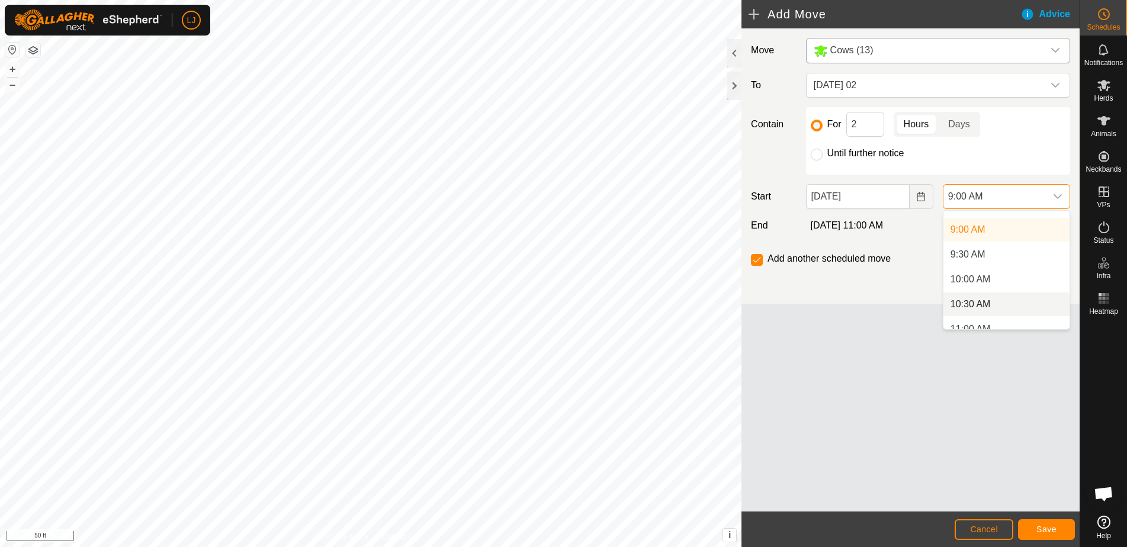
scroll to position [441, 0]
click at [1003, 281] on li "10:00 AM" at bounding box center [1006, 279] width 126 height 24
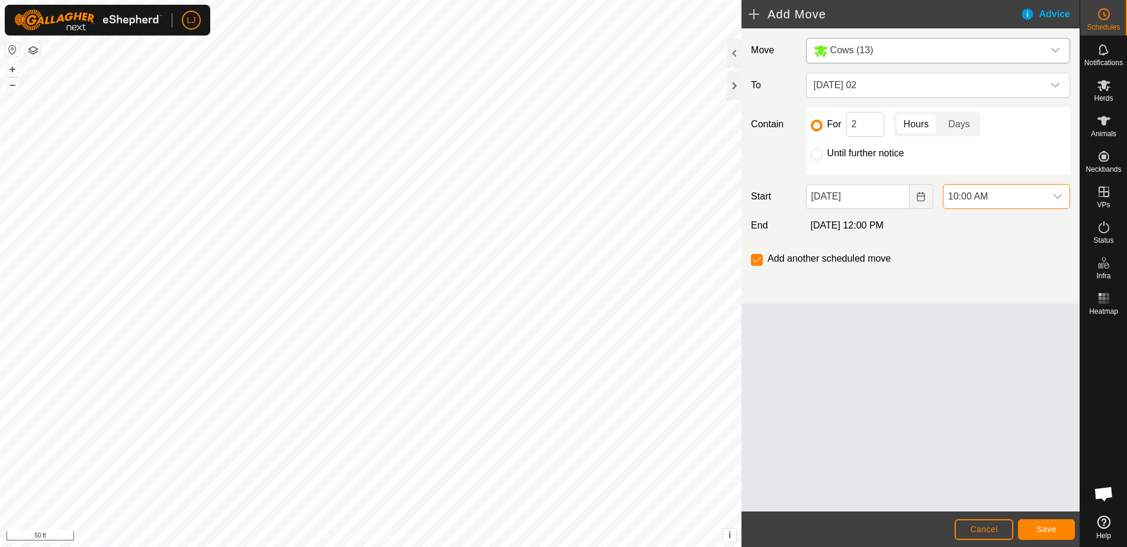
click at [1049, 528] on span "Save" at bounding box center [1046, 529] width 20 height 9
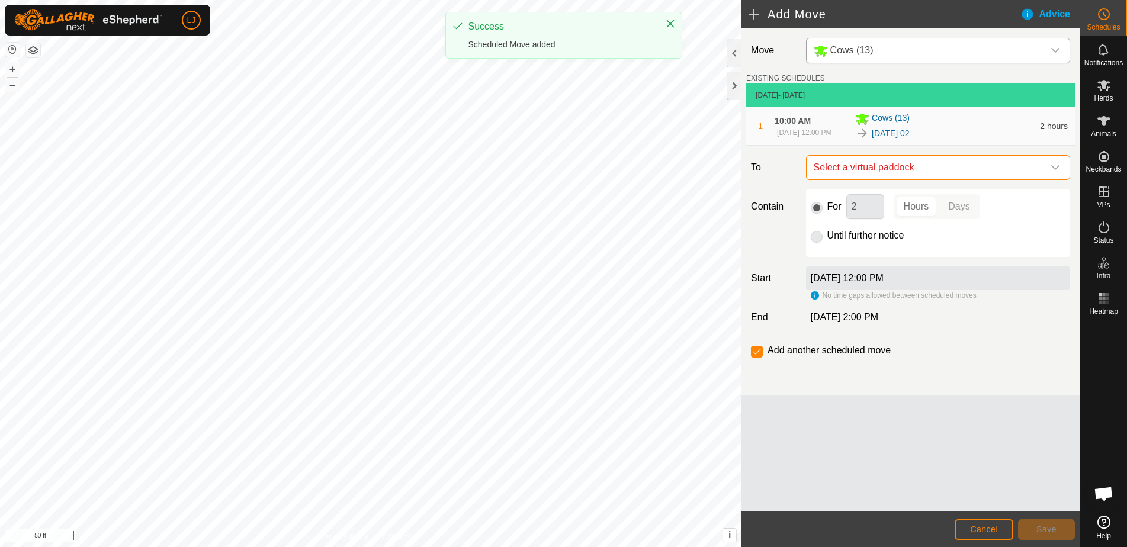
click at [946, 179] on span "Select a virtual paddock" at bounding box center [926, 168] width 234 height 24
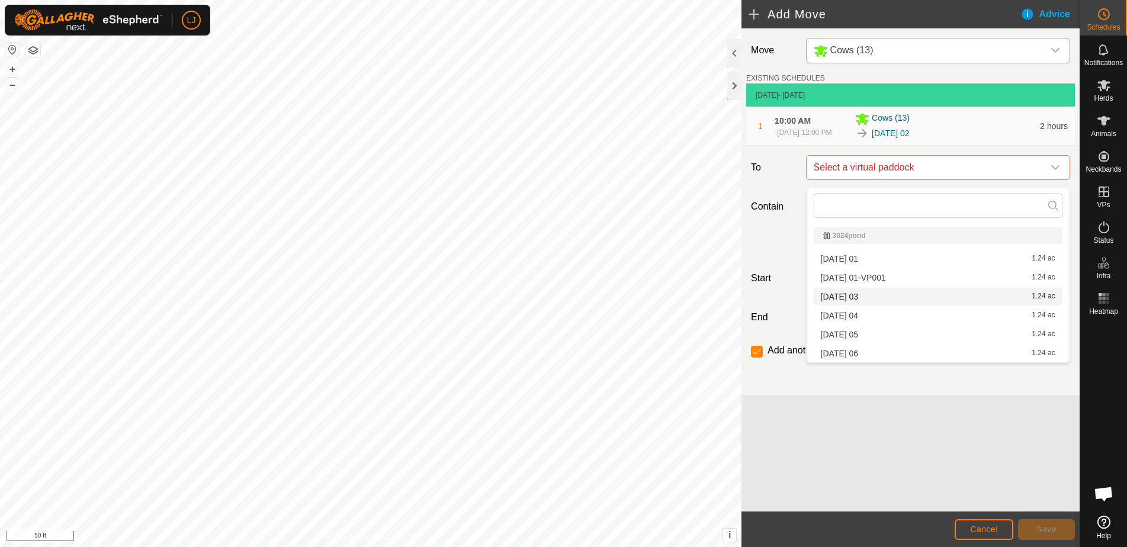
click at [913, 305] on li "2025-09-01 03 1.24 ac" at bounding box center [937, 297] width 249 height 18
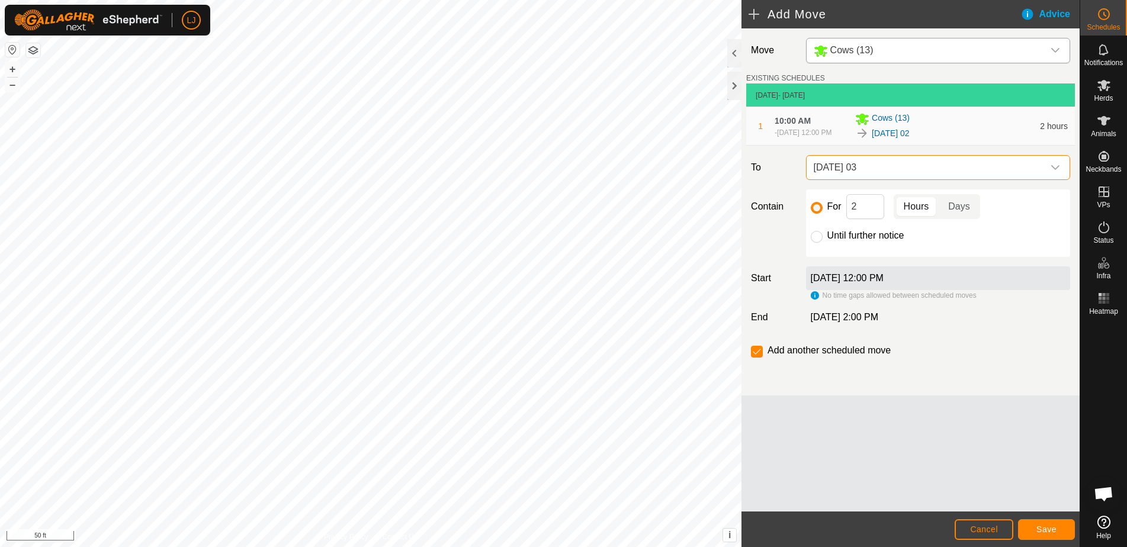
click at [1047, 526] on span "Save" at bounding box center [1046, 529] width 20 height 9
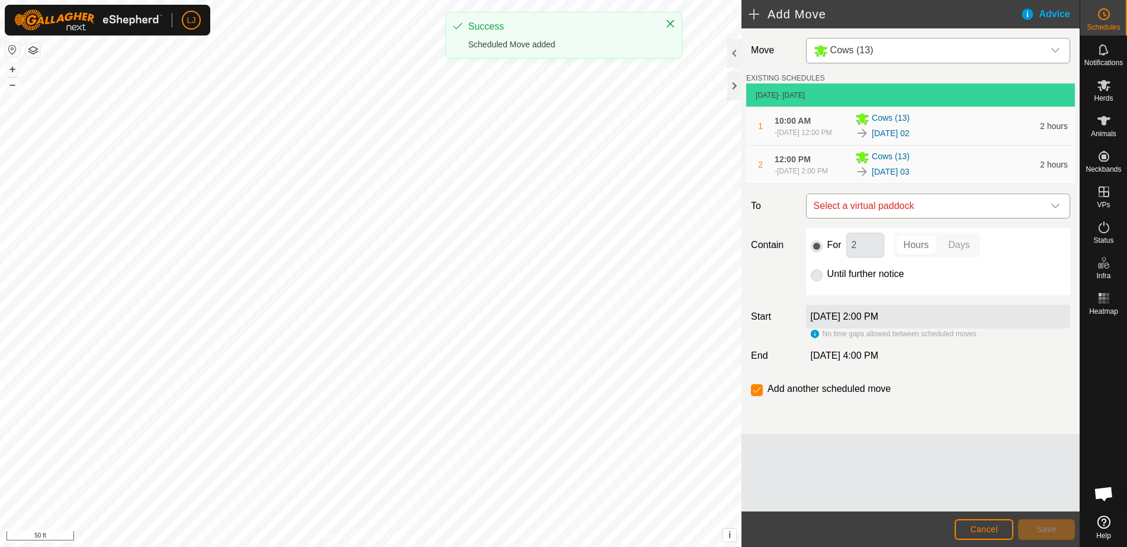
click at [924, 218] on span "Select a virtual paddock" at bounding box center [926, 206] width 234 height 24
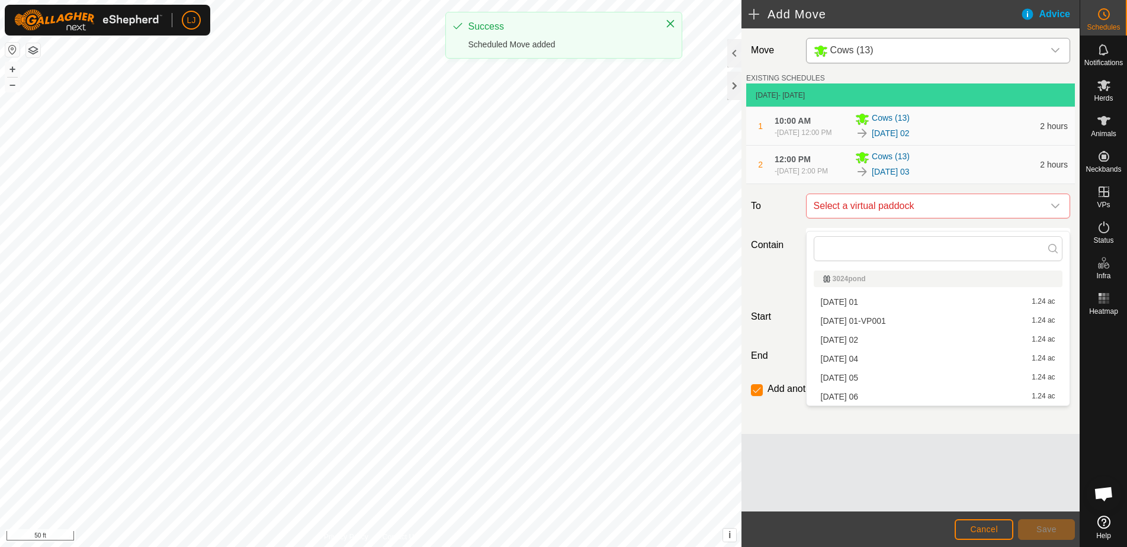
click at [927, 353] on li "2025-09-01 04 1.24 ac" at bounding box center [937, 359] width 249 height 18
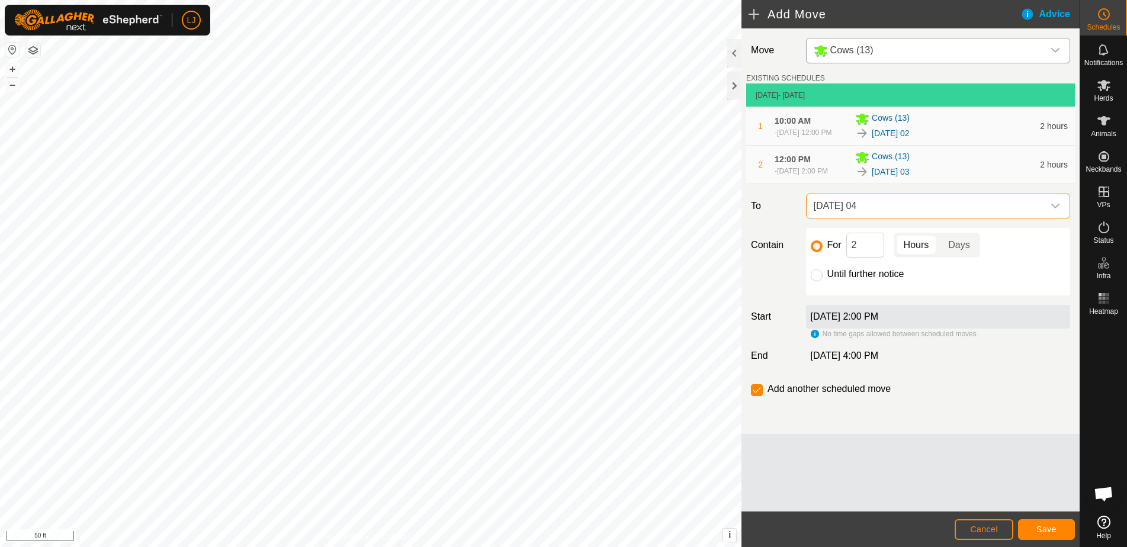
click at [1044, 529] on span "Save" at bounding box center [1046, 529] width 20 height 9
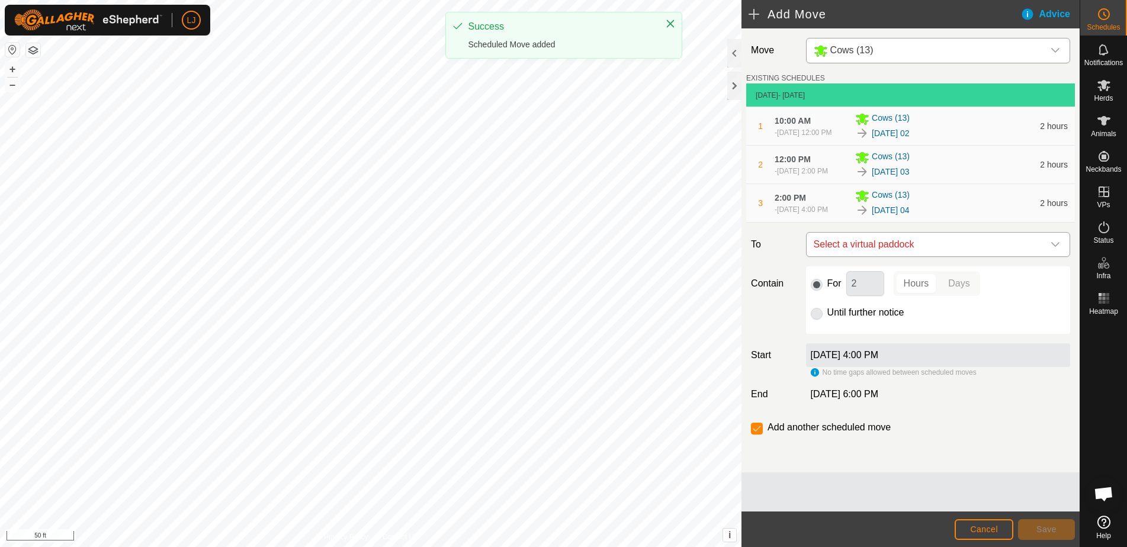
click at [886, 256] on span "Select a virtual paddock" at bounding box center [926, 245] width 234 height 24
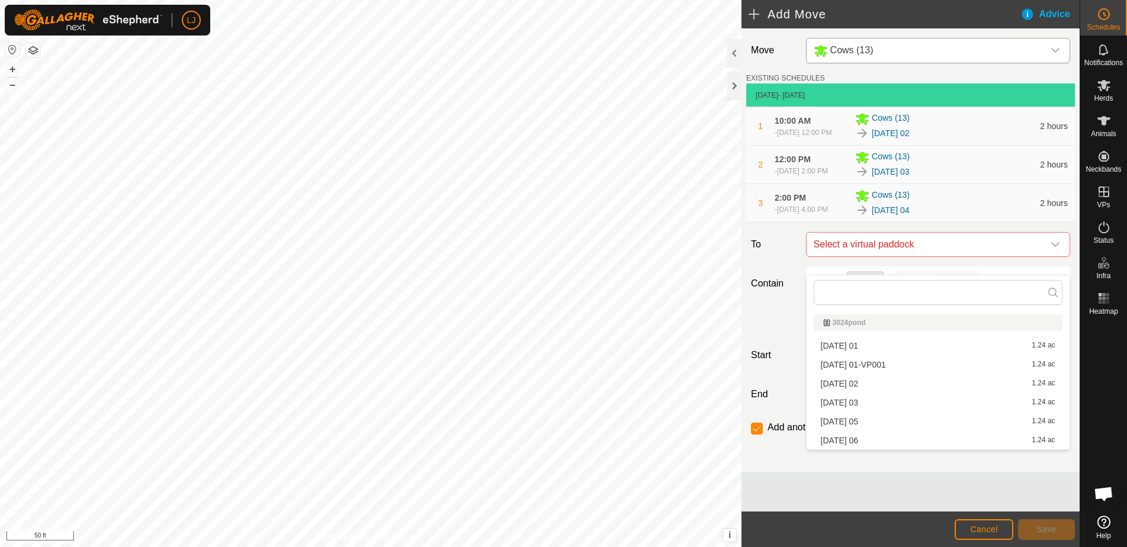
click at [931, 419] on li "2025-09-01 05 1.24 ac" at bounding box center [937, 422] width 249 height 18
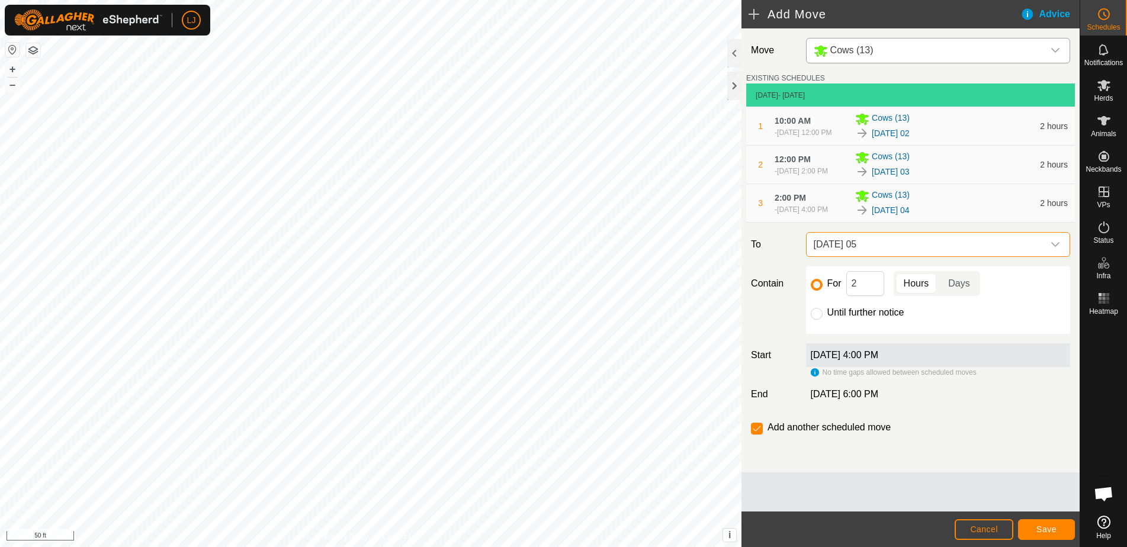
click at [873, 256] on span "[DATE] 05" at bounding box center [926, 245] width 234 height 24
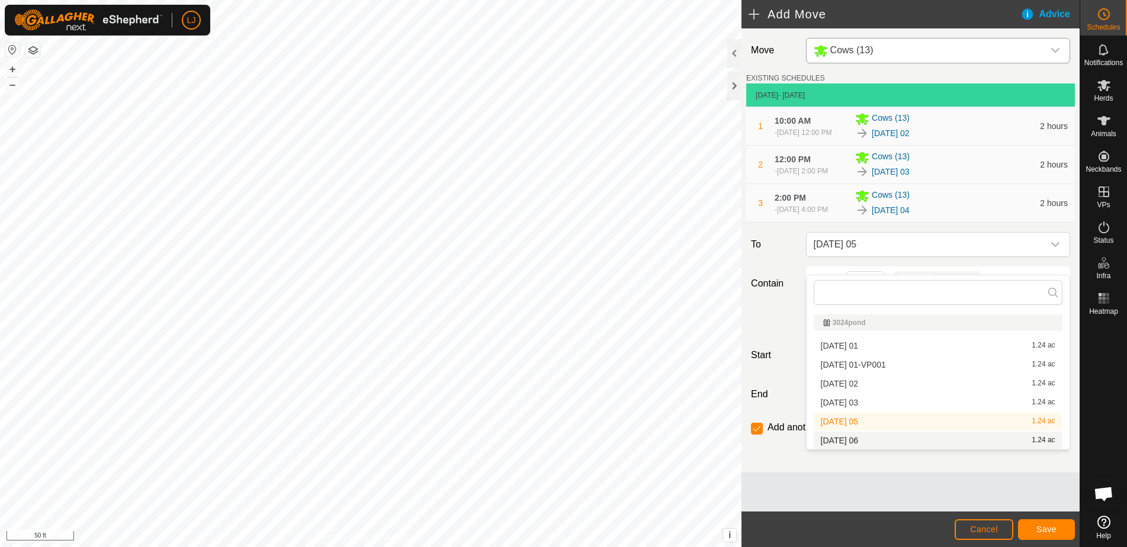
click at [914, 436] on li "2025-09-01 06 1.24 ac" at bounding box center [937, 441] width 249 height 18
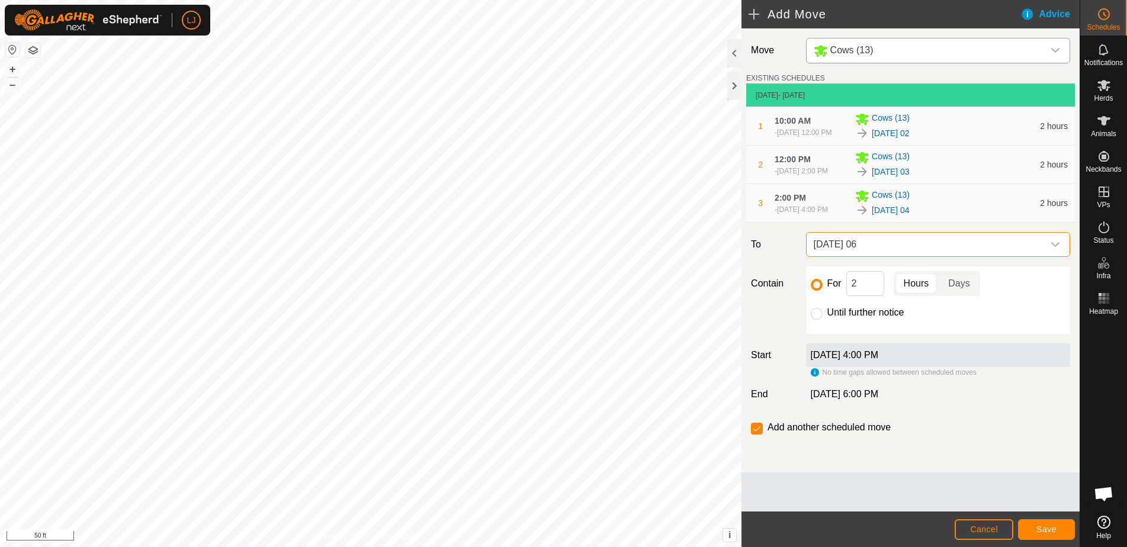
drag, startPoint x: 819, startPoint y: 332, endPoint x: 825, endPoint y: 335, distance: 6.1
click at [819, 320] on input "Until further notice" at bounding box center [817, 314] width 12 height 12
radio input "true"
checkbox input "false"
click at [1034, 527] on button "Save" at bounding box center [1046, 529] width 57 height 21
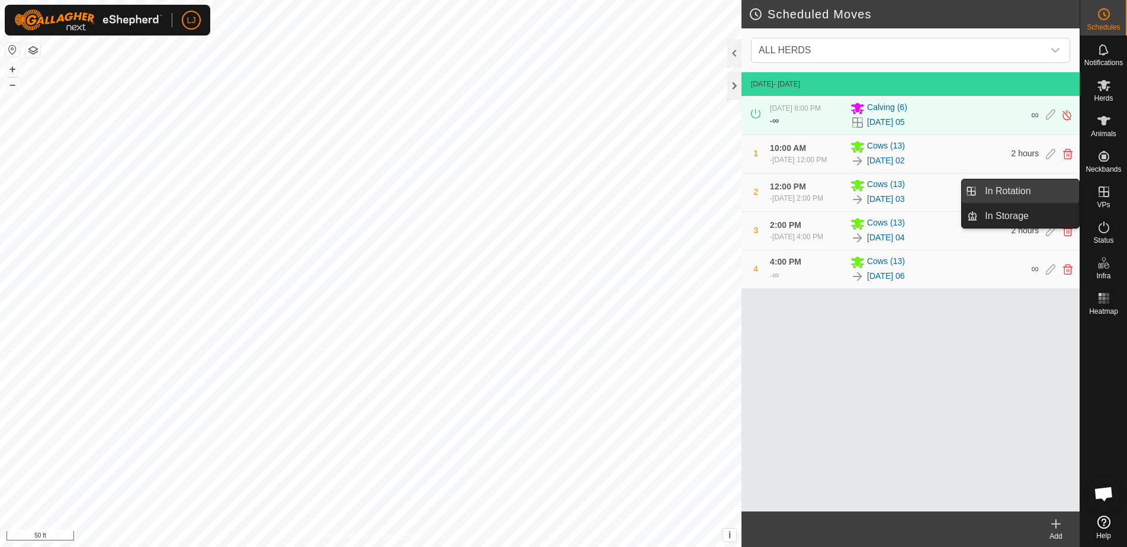
click at [1047, 186] on link "In Rotation" at bounding box center [1027, 191] width 101 height 24
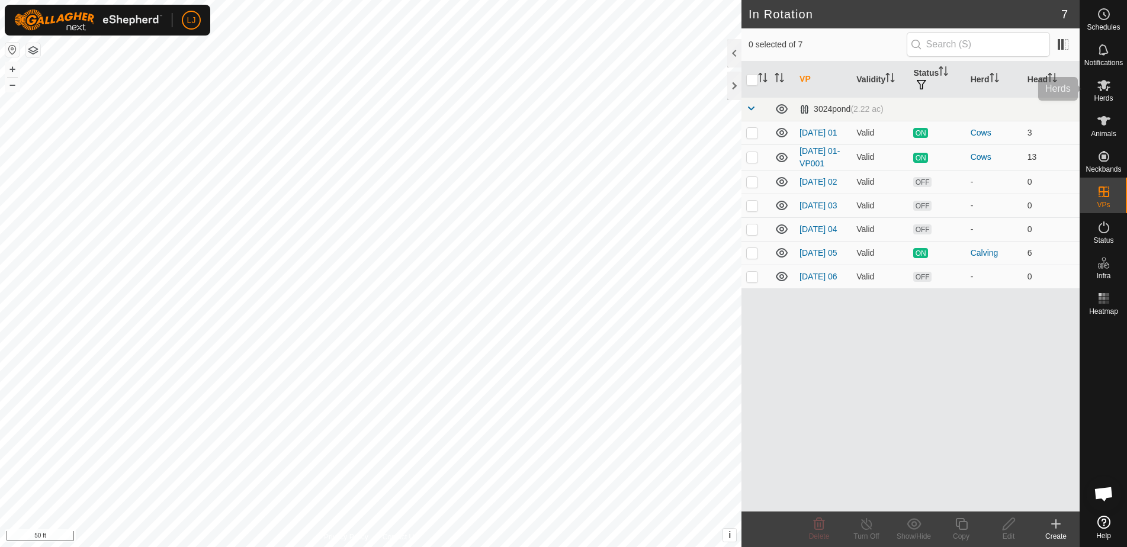
click at [1109, 98] on span "Herds" at bounding box center [1103, 98] width 19 height 7
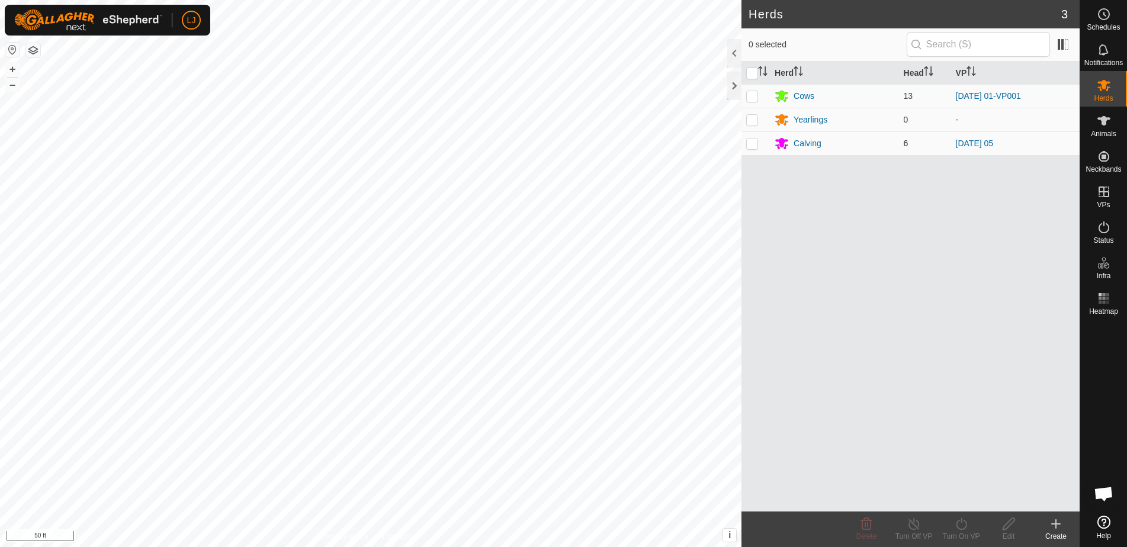
click at [757, 144] on p-checkbox at bounding box center [752, 143] width 12 height 9
checkbox input "true"
click at [955, 524] on icon at bounding box center [961, 524] width 15 height 14
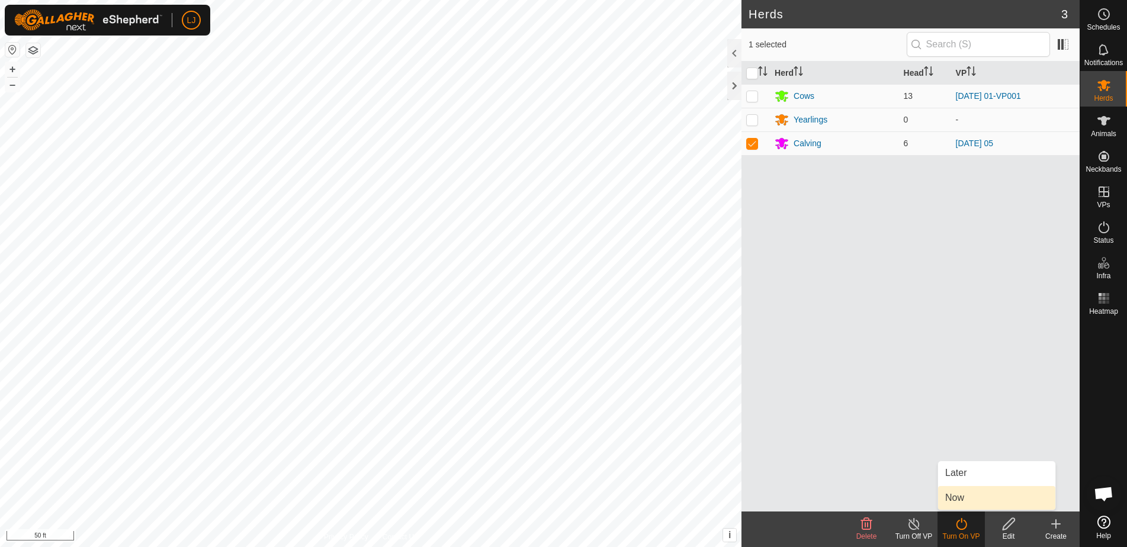
click at [961, 496] on link "Now" at bounding box center [996, 498] width 117 height 24
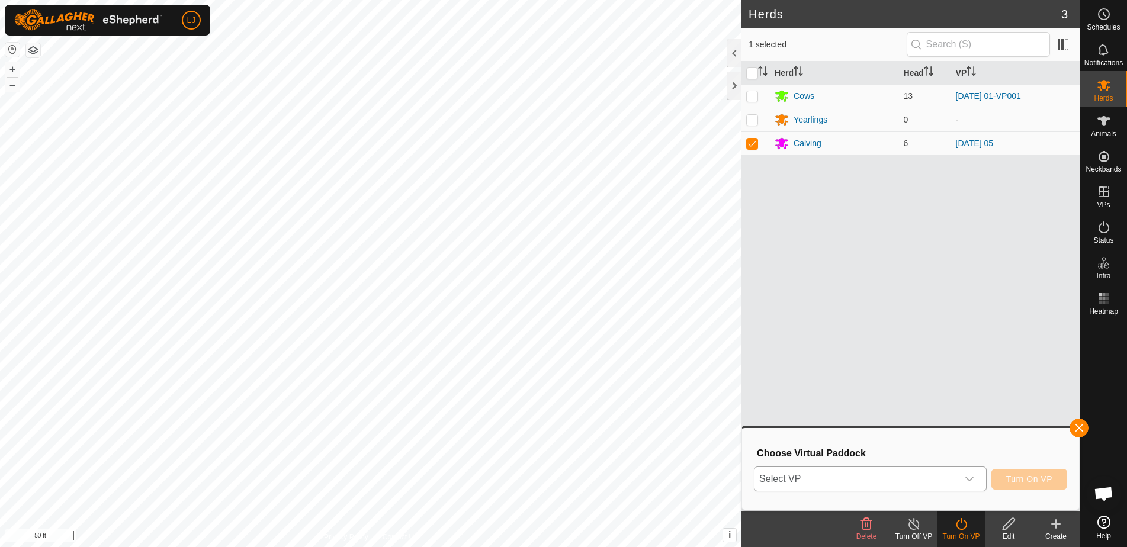
click at [832, 473] on span "Select VP" at bounding box center [855, 479] width 203 height 24
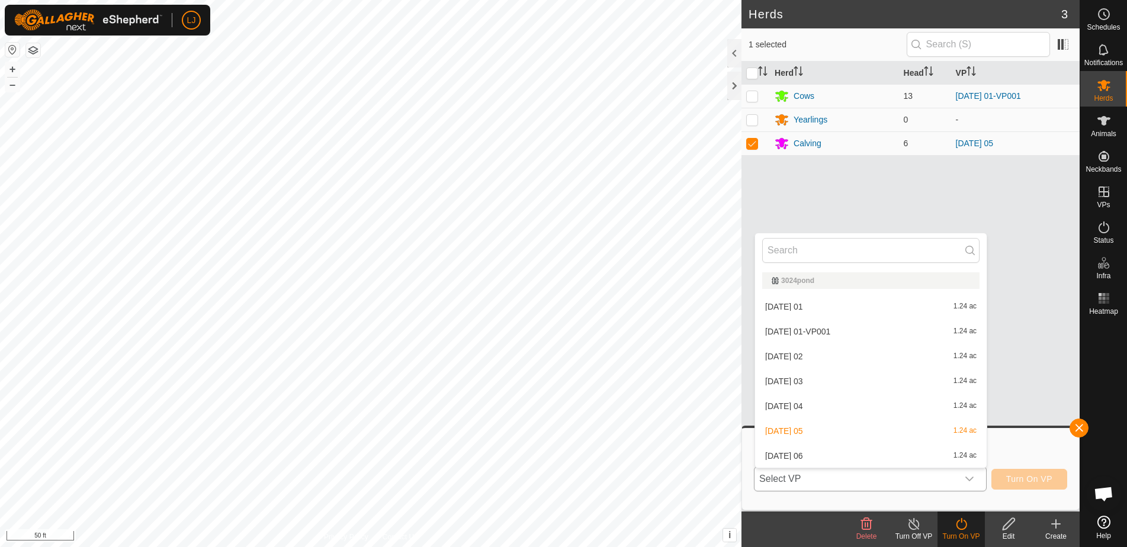
click at [833, 456] on li "2025-09-01 06 1.24 ac" at bounding box center [870, 456] width 231 height 24
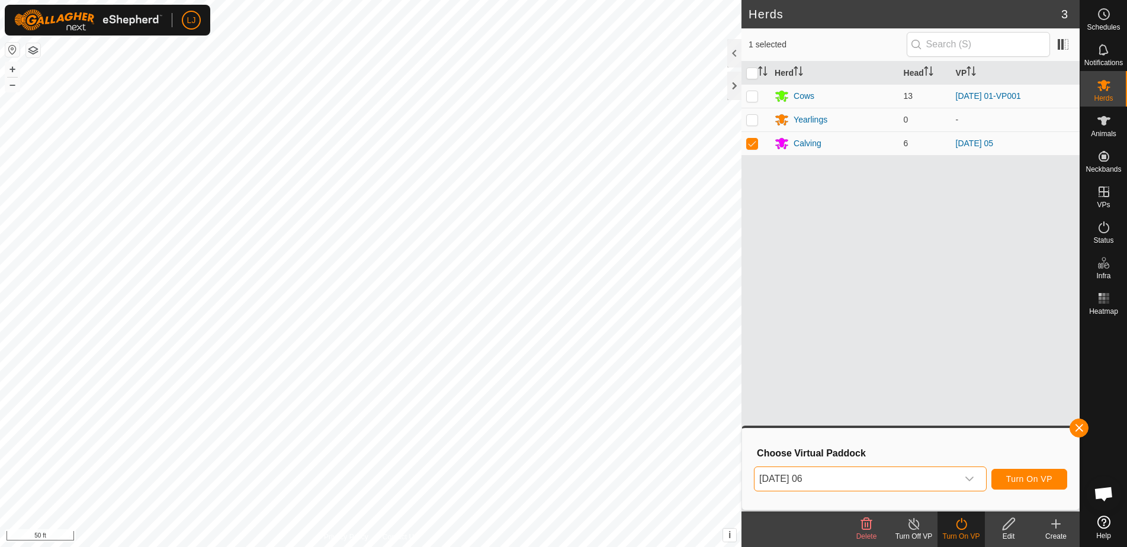
click at [1025, 484] on button "Turn On VP" at bounding box center [1029, 479] width 76 height 21
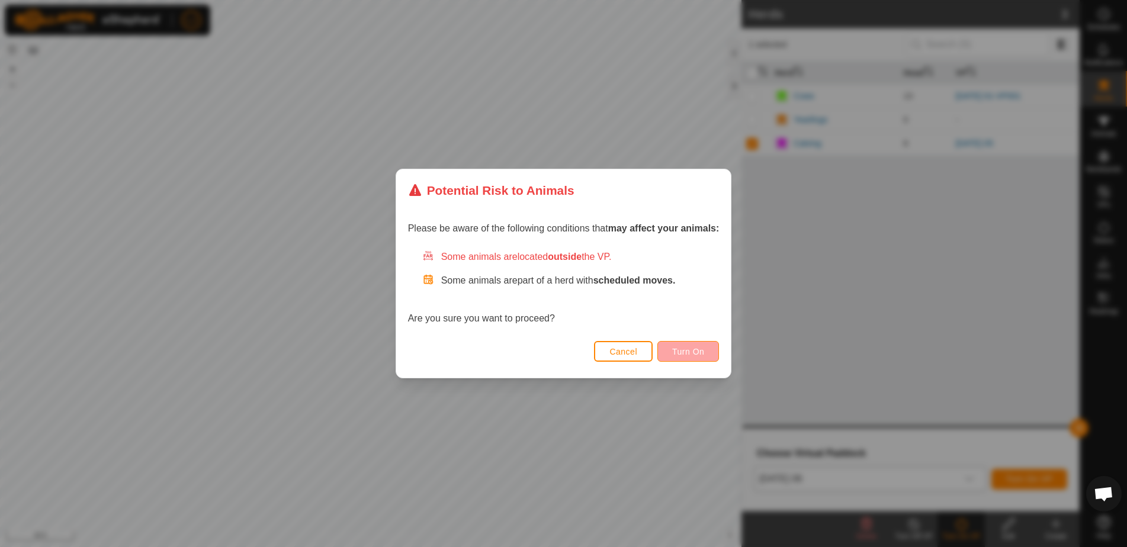
click at [689, 352] on span "Turn On" at bounding box center [688, 351] width 32 height 9
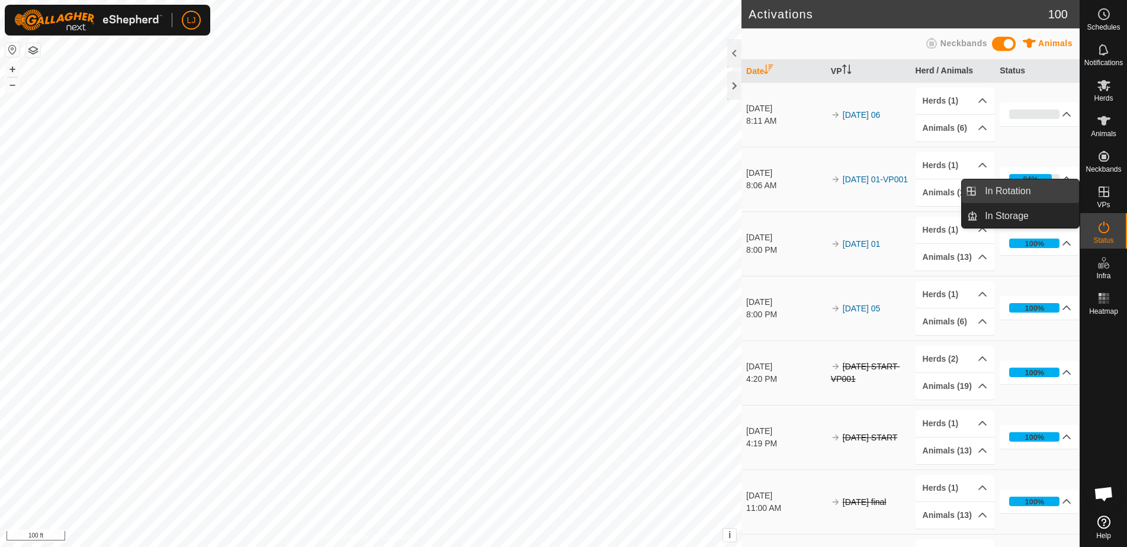
click at [1035, 194] on link "In Rotation" at bounding box center [1027, 191] width 101 height 24
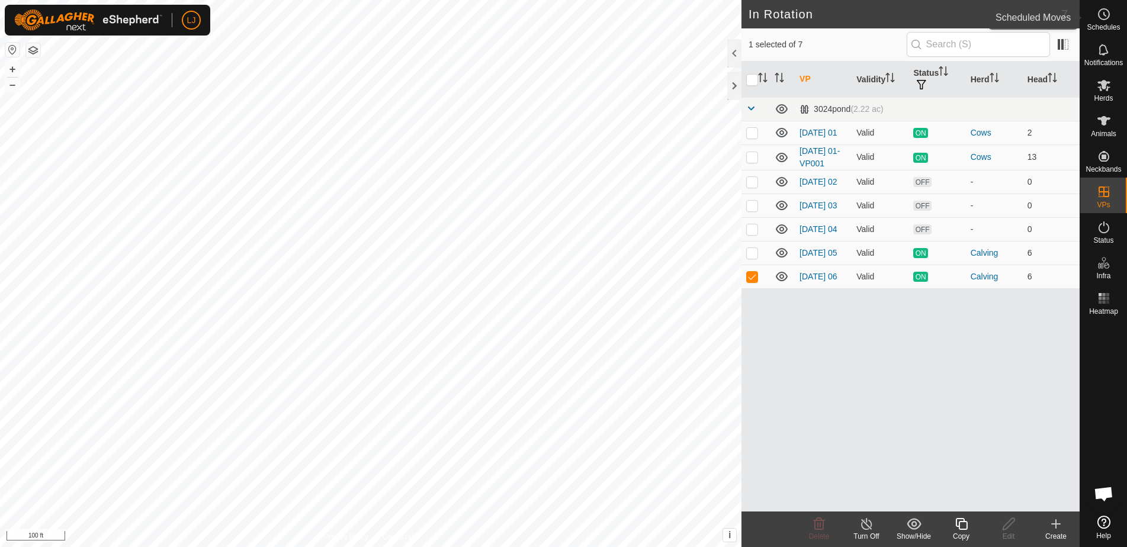
click at [1103, 24] on span "Schedules" at bounding box center [1102, 27] width 33 height 7
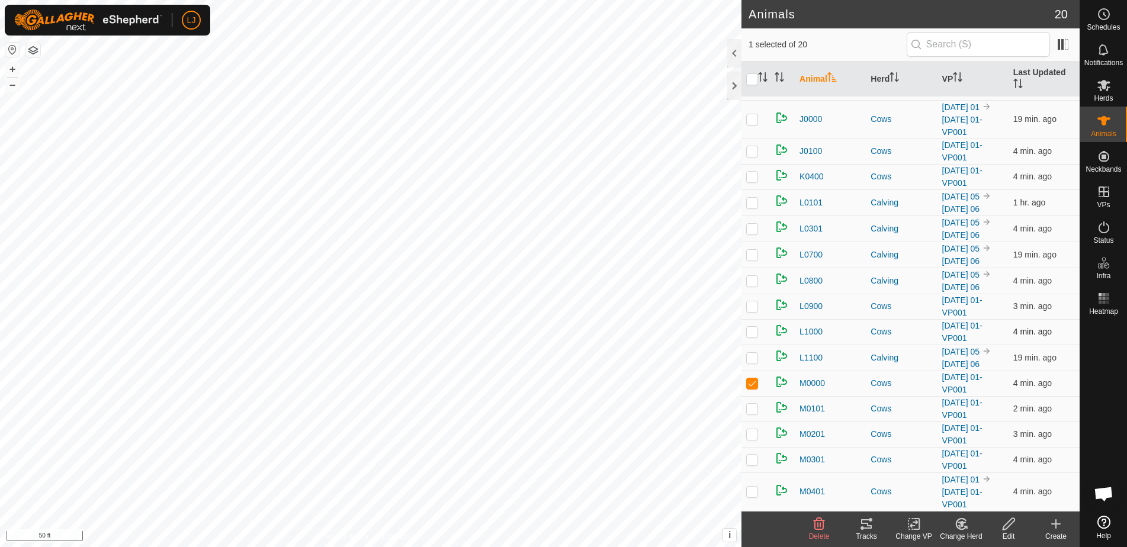
scroll to position [197, 0]
click at [815, 387] on span "M0000" at bounding box center [811, 383] width 25 height 12
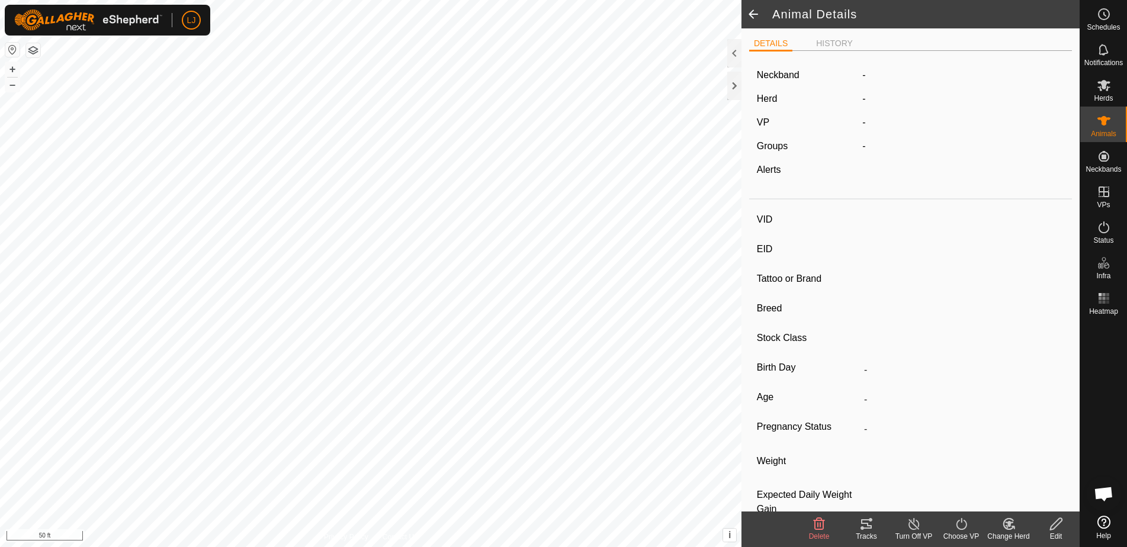
type input "M0000"
type input "-"
type input "HerefordxAngus"
type input "Steer"
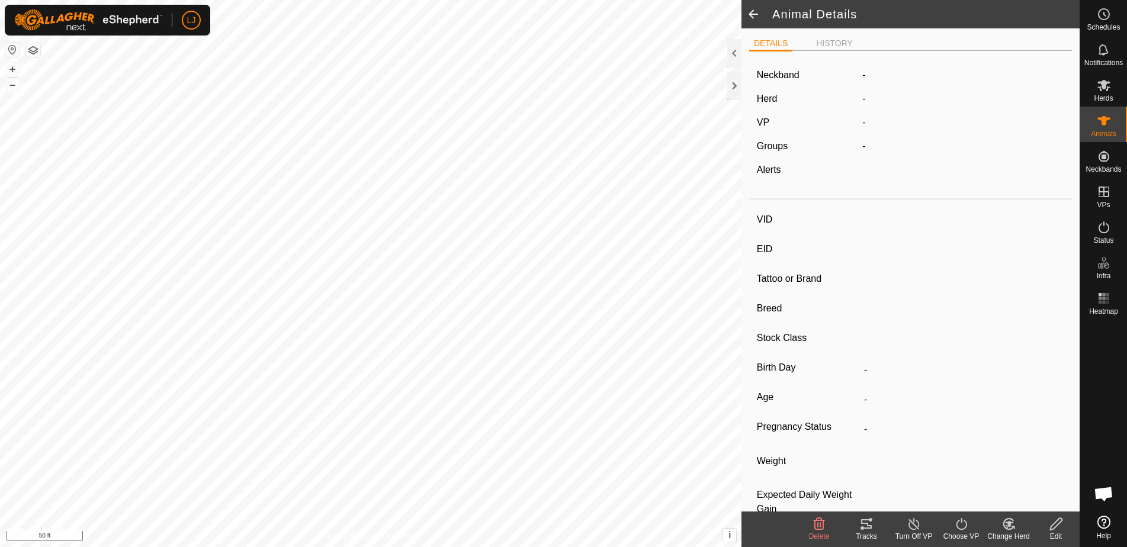
type input "-"
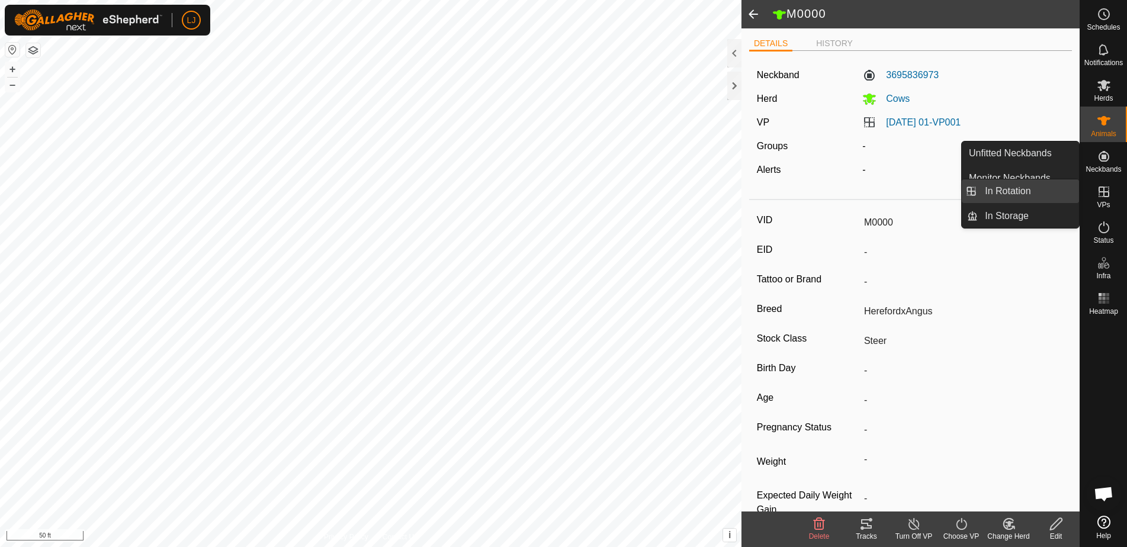
click at [1043, 192] on link "In Rotation" at bounding box center [1027, 191] width 101 height 24
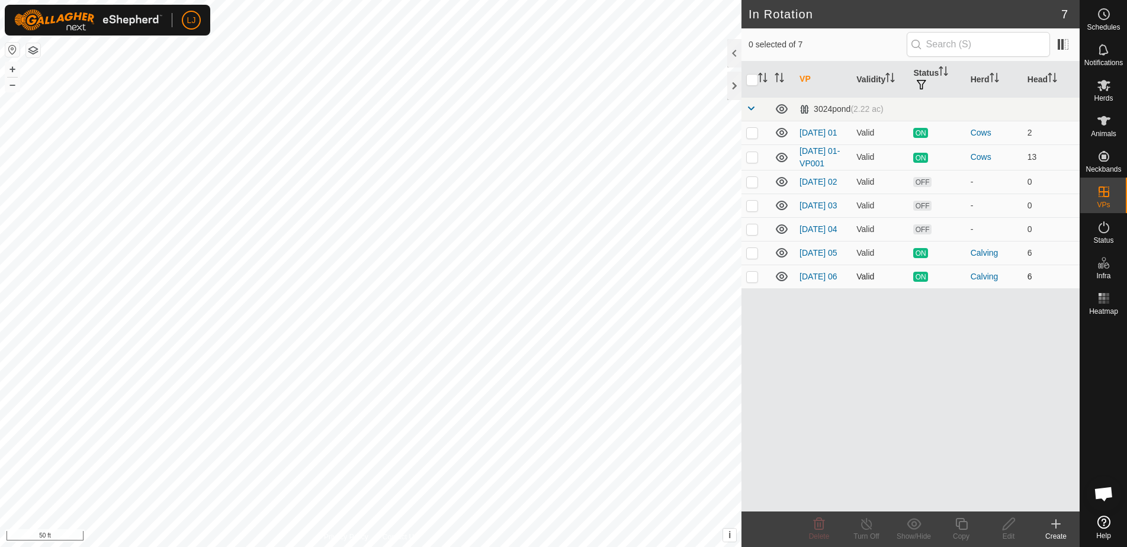
click at [754, 281] on p-checkbox at bounding box center [752, 276] width 12 height 9
checkbox input "true"
click at [966, 522] on icon at bounding box center [961, 524] width 12 height 12
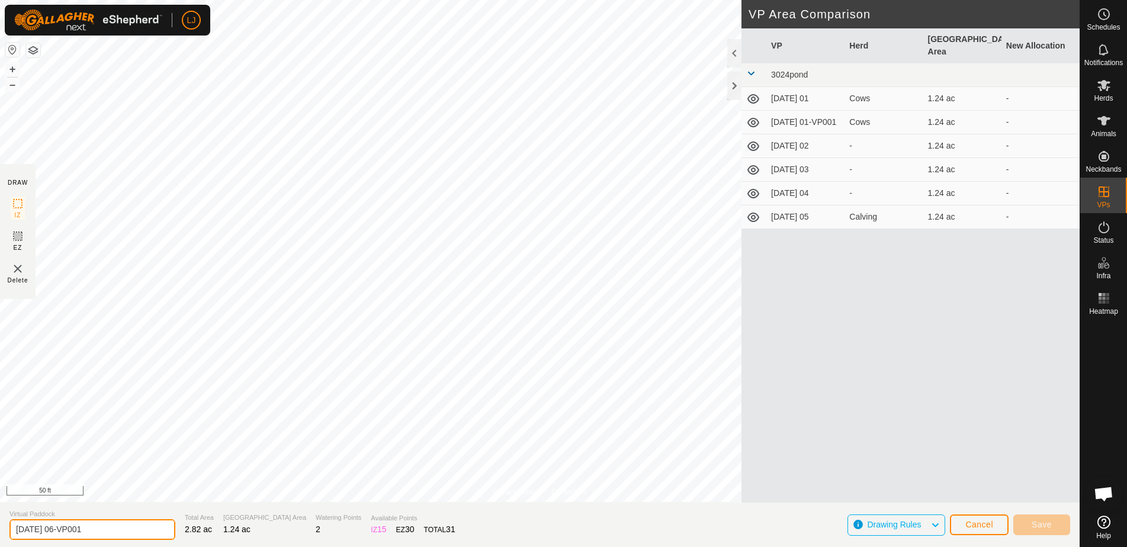
drag, startPoint x: 54, startPoint y: 531, endPoint x: 178, endPoint y: 533, distance: 123.8
click at [178, 533] on section "Virtual Paddock 2025-09-01 06-VP001 Total Area 2.82 ac Grazing Area 1.24 ac Wat…" at bounding box center [539, 524] width 1079 height 45
type input "[DATE] 01"
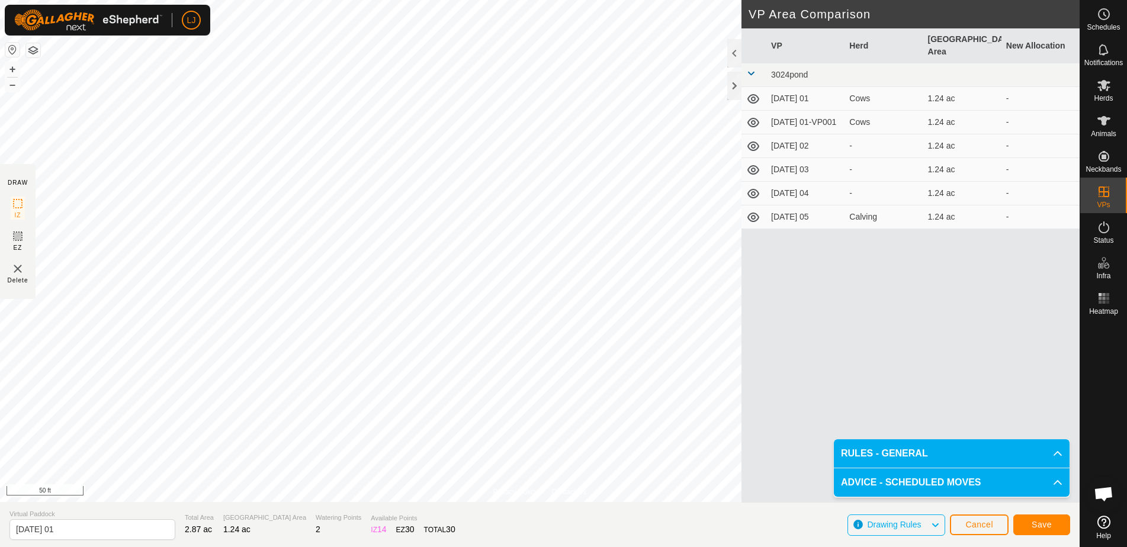
click at [1038, 528] on span "Save" at bounding box center [1041, 524] width 20 height 9
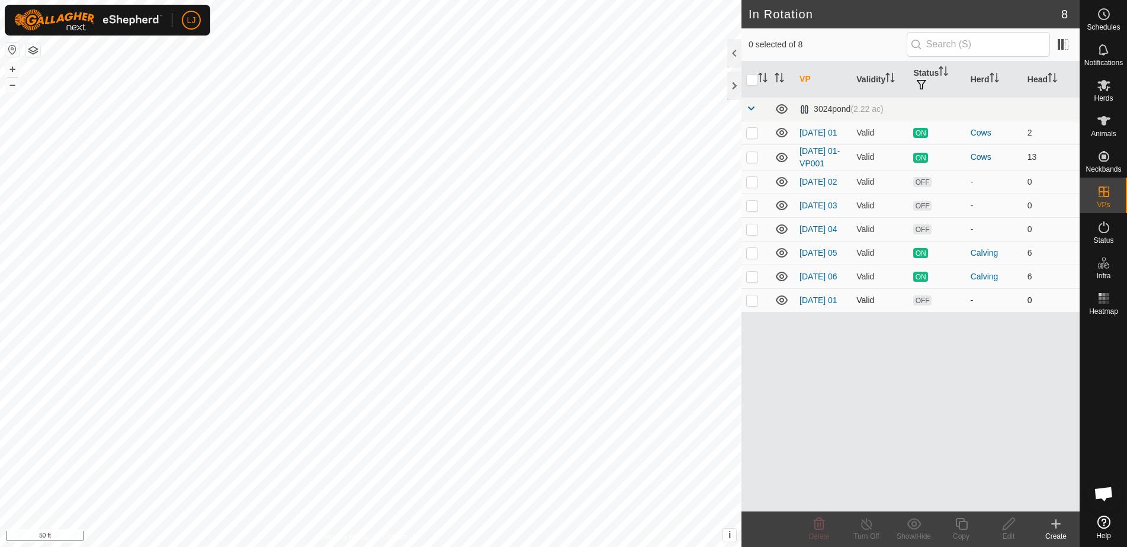
click at [751, 305] on p-checkbox at bounding box center [752, 299] width 12 height 9
checkbox input "true"
click at [961, 523] on icon at bounding box center [961, 524] width 15 height 14
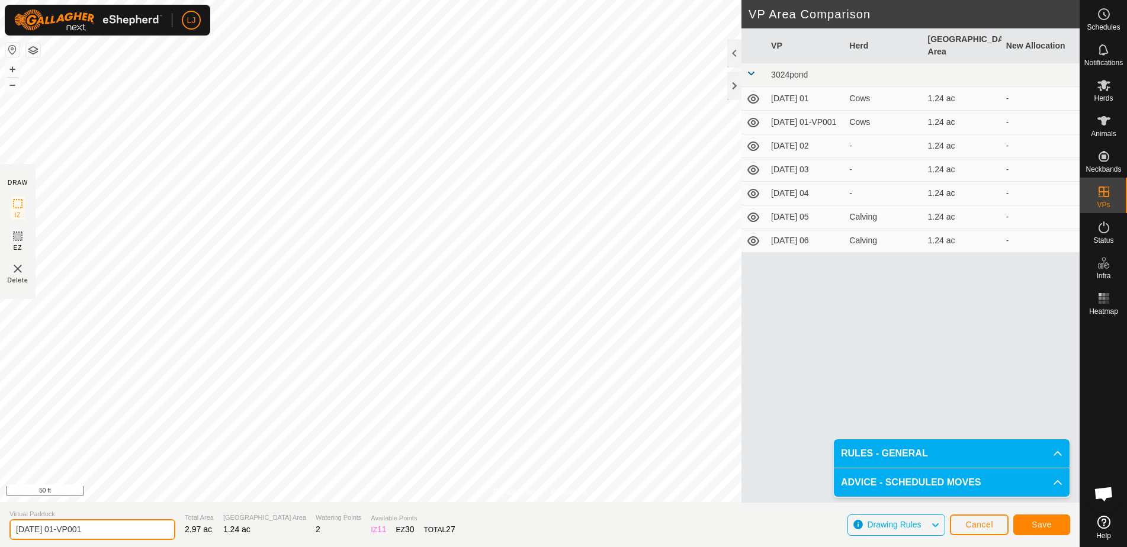
drag, startPoint x: 65, startPoint y: 531, endPoint x: 233, endPoint y: 540, distance: 167.8
click at [231, 540] on section "Virtual Paddock 2025-09-02 01-VP001 Total Area 2.97 ac Grazing Area 1.24 ac Wat…" at bounding box center [539, 524] width 1079 height 45
type input "2025-09-02 02"
click at [1030, 526] on button "Save" at bounding box center [1041, 524] width 57 height 21
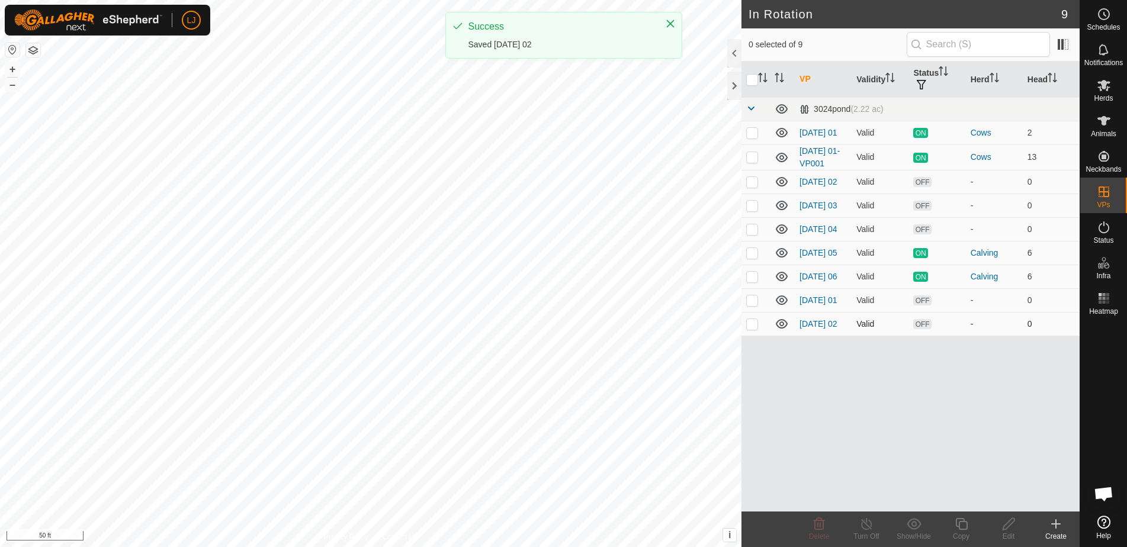
click at [756, 329] on p-checkbox at bounding box center [752, 323] width 12 height 9
checkbox input "true"
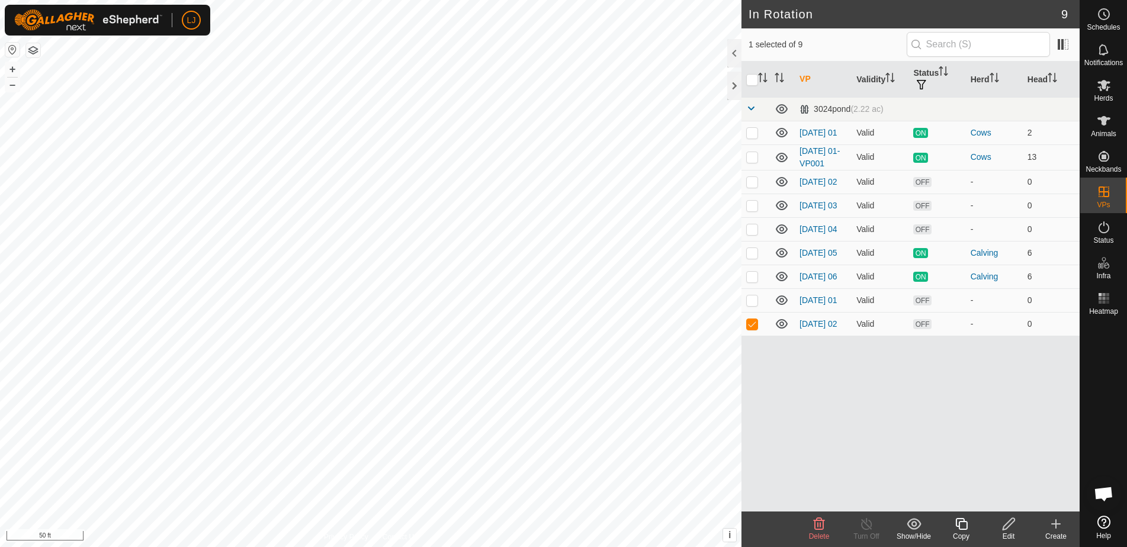
click at [954, 528] on icon at bounding box center [961, 524] width 15 height 14
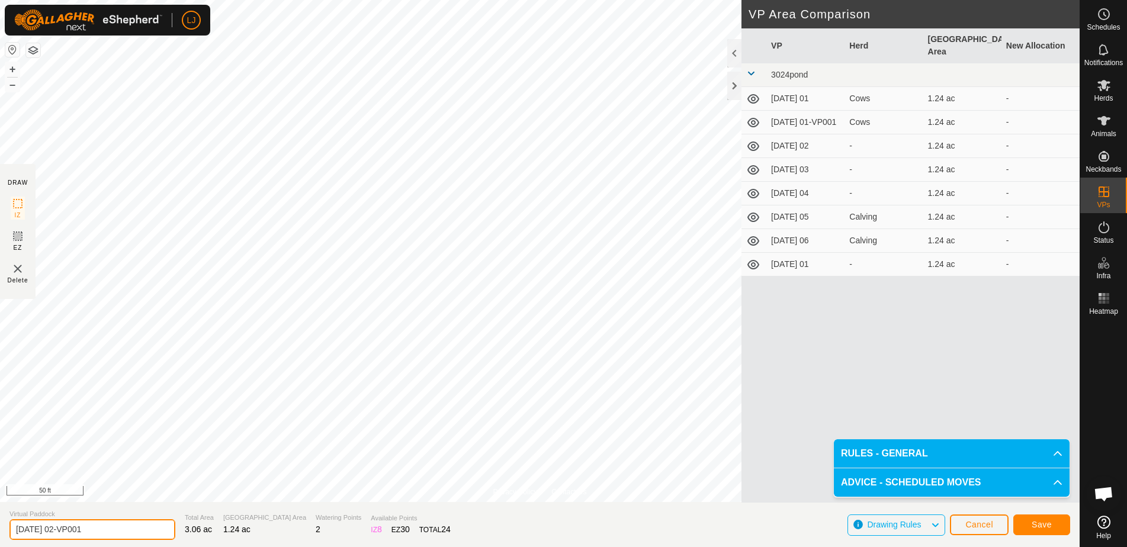
drag, startPoint x: 68, startPoint y: 532, endPoint x: 194, endPoint y: 539, distance: 125.7
click at [194, 539] on section "Virtual Paddock 2025-09-02 02-VP001 Total Area 3.06 ac Grazing Area 1.24 ac Wat…" at bounding box center [539, 524] width 1079 height 45
type input "2025-09-02 03"
click at [1047, 528] on span "Save" at bounding box center [1041, 524] width 20 height 9
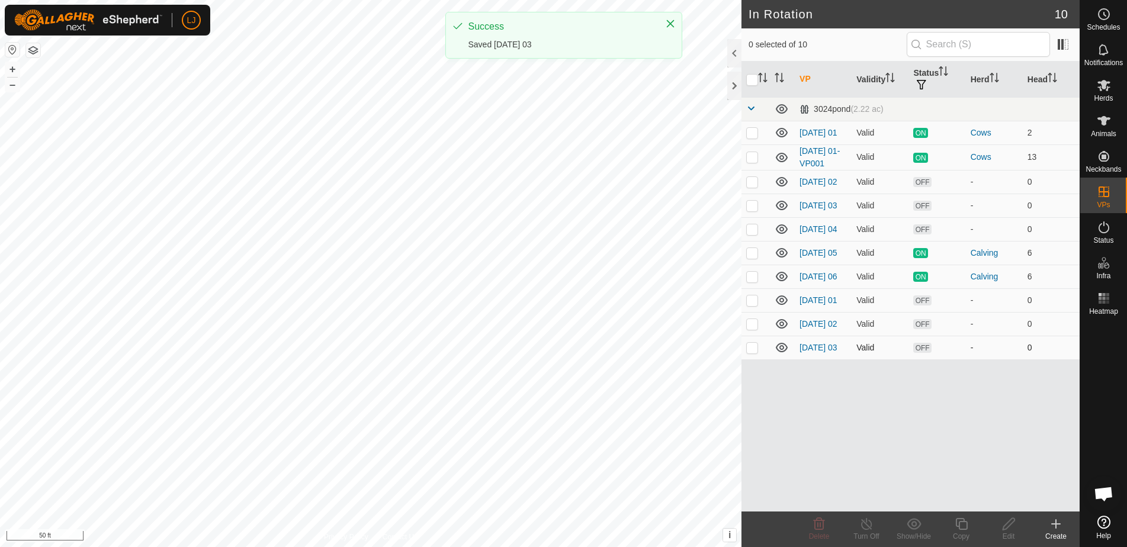
click at [750, 352] on p-checkbox at bounding box center [752, 347] width 12 height 9
checkbox input "true"
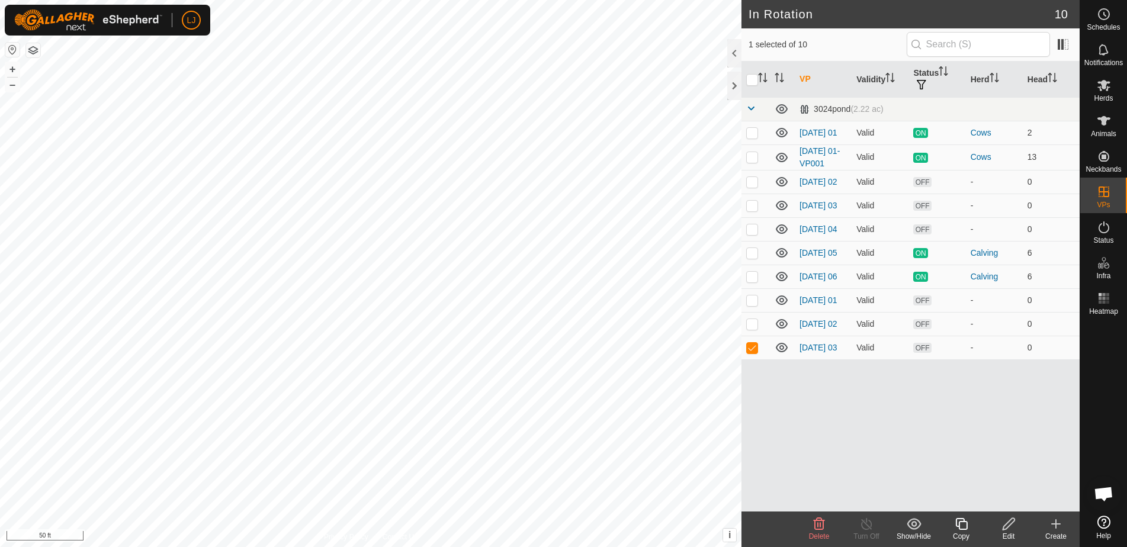
click at [965, 526] on icon at bounding box center [961, 524] width 15 height 14
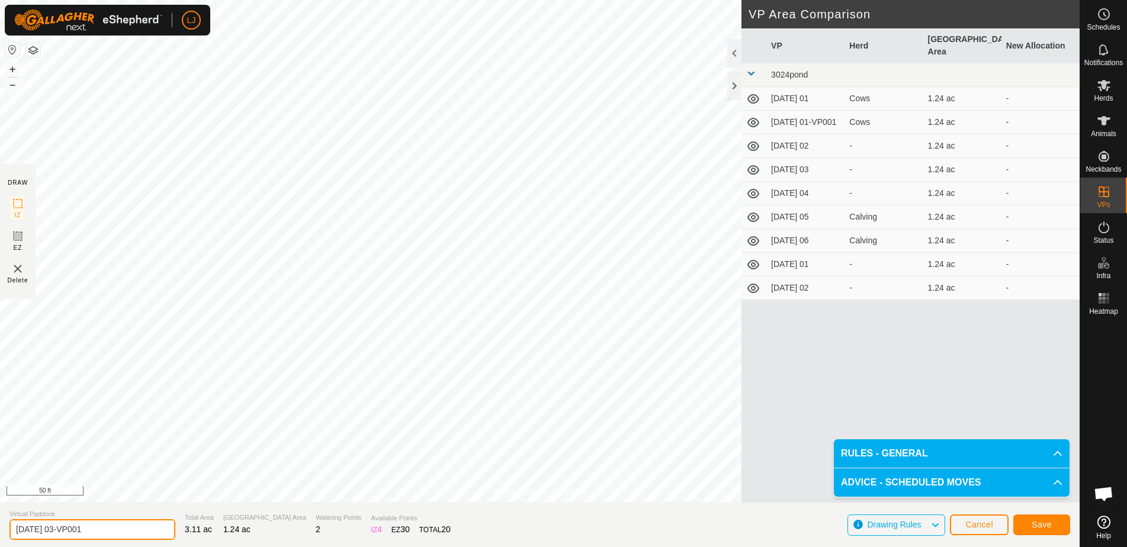
drag, startPoint x: 66, startPoint y: 531, endPoint x: 250, endPoint y: 546, distance: 184.2
click at [250, 546] on section "Virtual Paddock 2025-09-02 03-VP001 Total Area 3.11 ac Grazing Area 1.24 ac Wat…" at bounding box center [539, 524] width 1079 height 45
type input "2025-09-02 04"
click at [1033, 529] on span "Save" at bounding box center [1041, 524] width 20 height 9
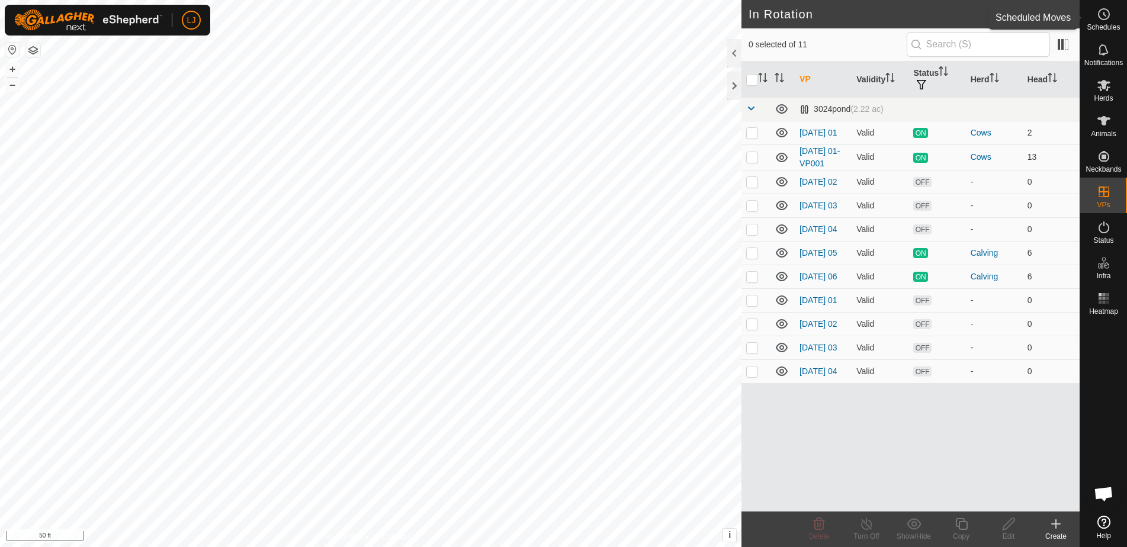
click at [1095, 27] on span "Schedules" at bounding box center [1102, 27] width 33 height 7
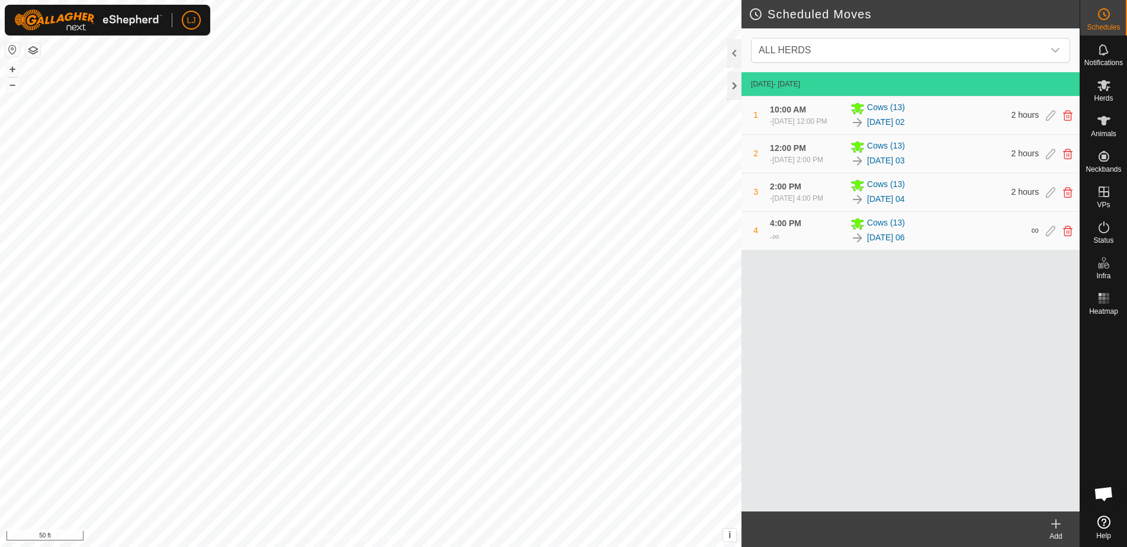
click at [1060, 525] on icon at bounding box center [1056, 524] width 14 height 14
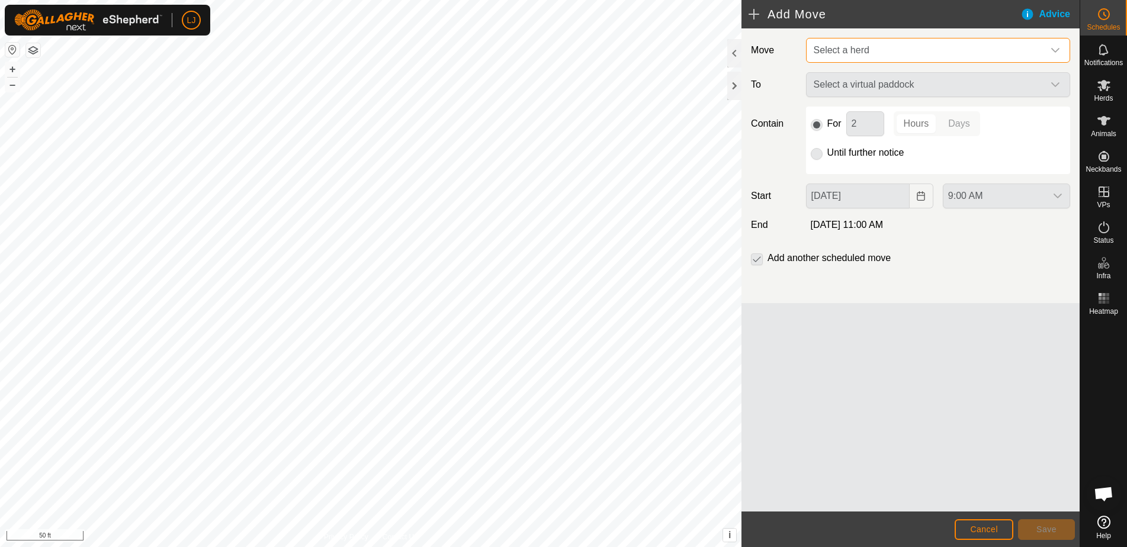
click at [851, 53] on span "Select a herd" at bounding box center [841, 50] width 56 height 10
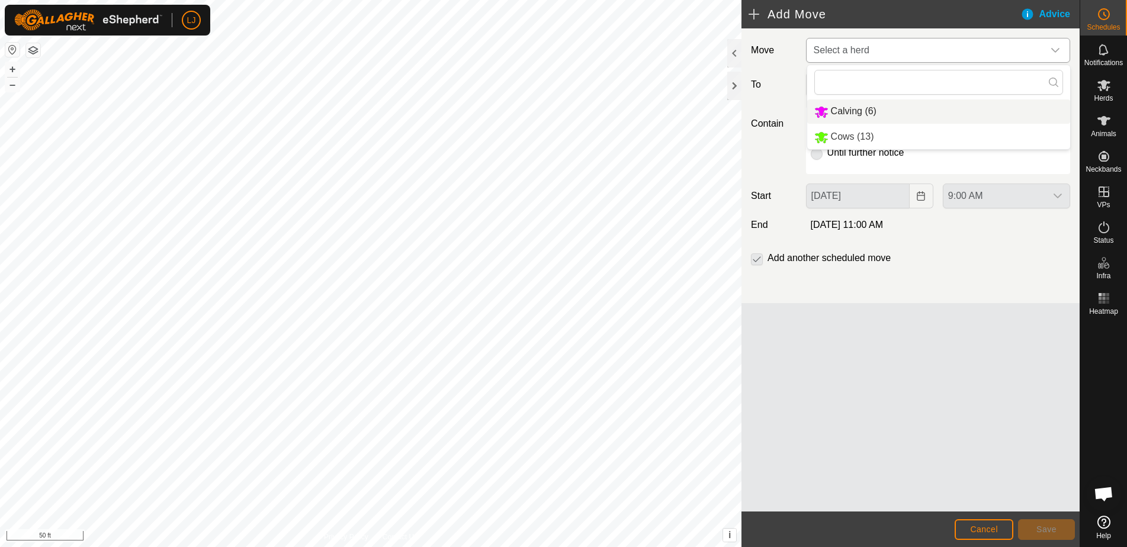
click at [873, 114] on li "Calving (6)" at bounding box center [938, 111] width 263 height 24
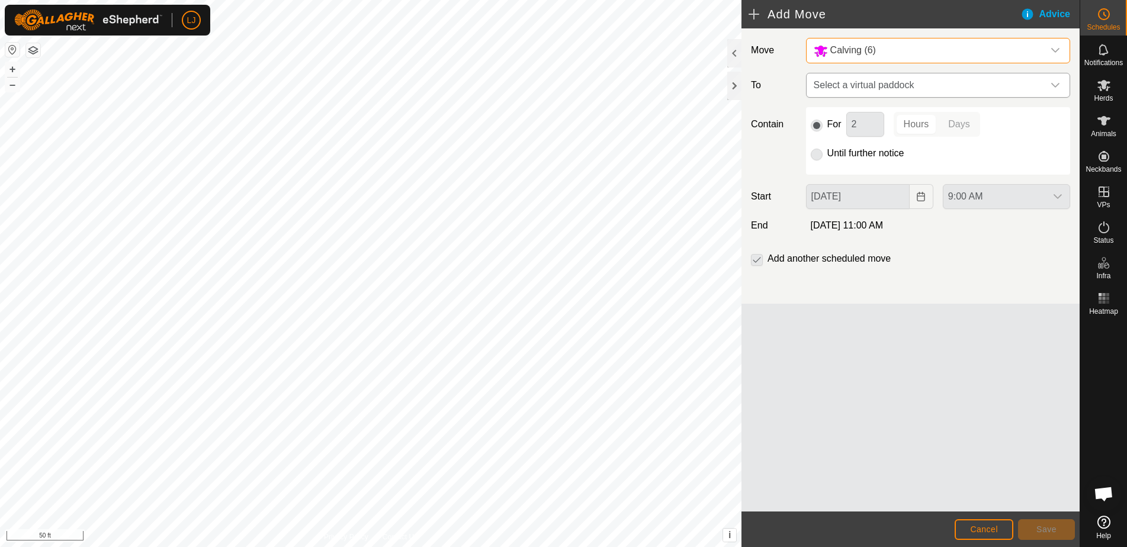
click at [867, 92] on span "Select a virtual paddock" at bounding box center [926, 85] width 234 height 24
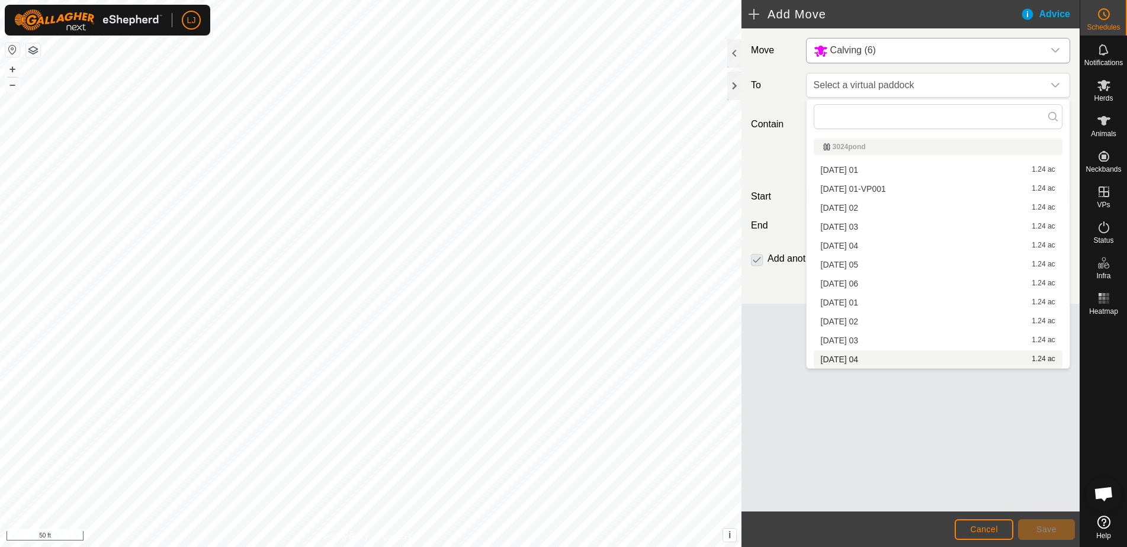
click at [924, 360] on li "2025-09-02 04 1.24 ac" at bounding box center [937, 359] width 249 height 18
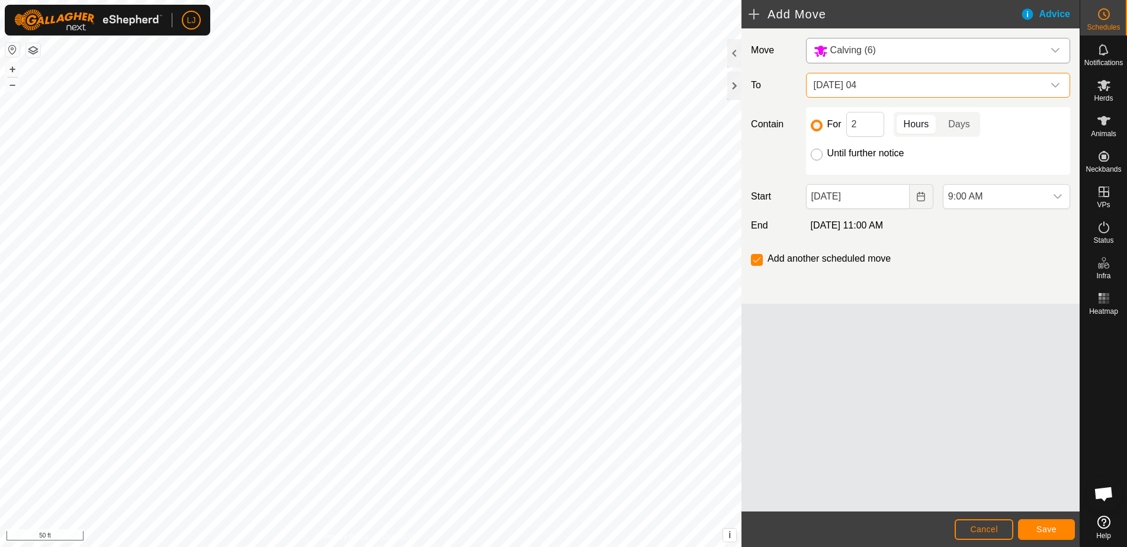
click at [817, 153] on input "Until further notice" at bounding box center [817, 155] width 12 height 12
radio input "true"
checkbox input "false"
click at [920, 201] on icon "Choose Date" at bounding box center [921, 196] width 8 height 9
click at [1057, 195] on icon "dropdown trigger" at bounding box center [1057, 196] width 9 height 9
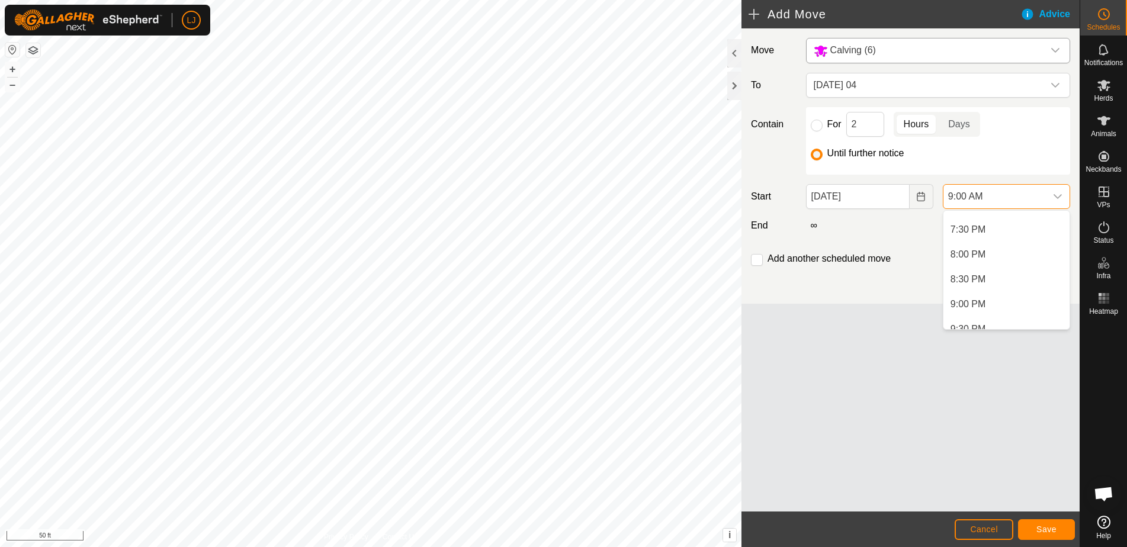
scroll to position [988, 0]
click at [980, 230] on li "8:00 PM" at bounding box center [1006, 230] width 126 height 24
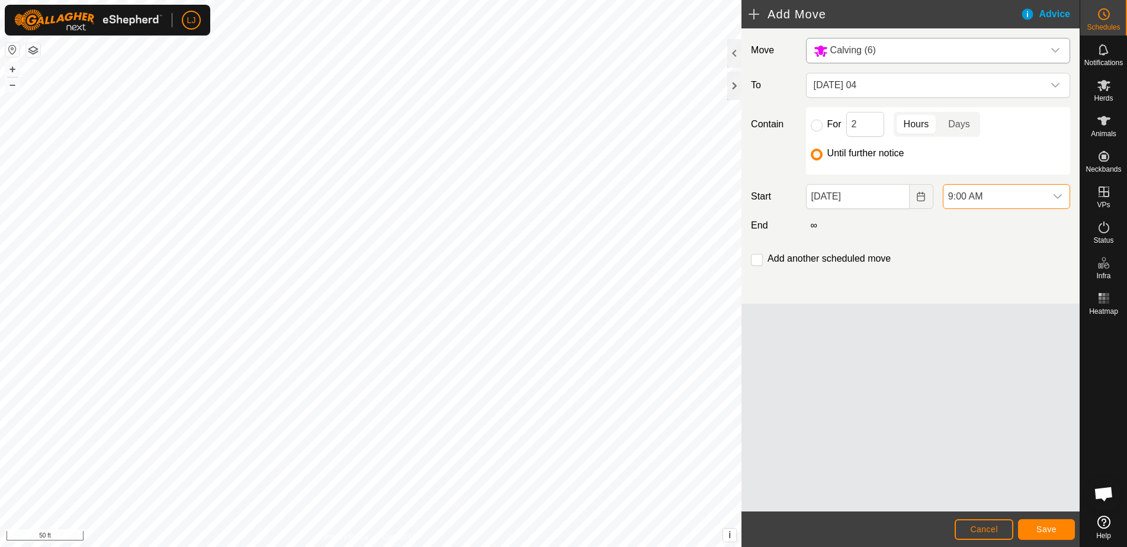
scroll to position [448, 0]
click at [1062, 196] on icon "dropdown trigger" at bounding box center [1057, 196] width 9 height 9
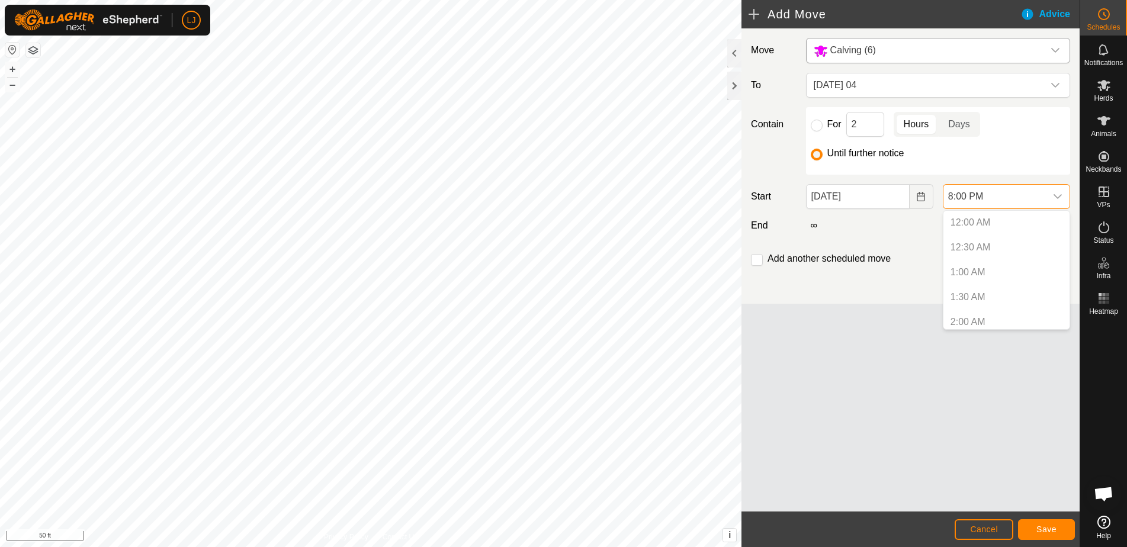
scroll to position [900, 0]
click at [1009, 269] on li "7:00 PM" at bounding box center [1006, 268] width 126 height 24
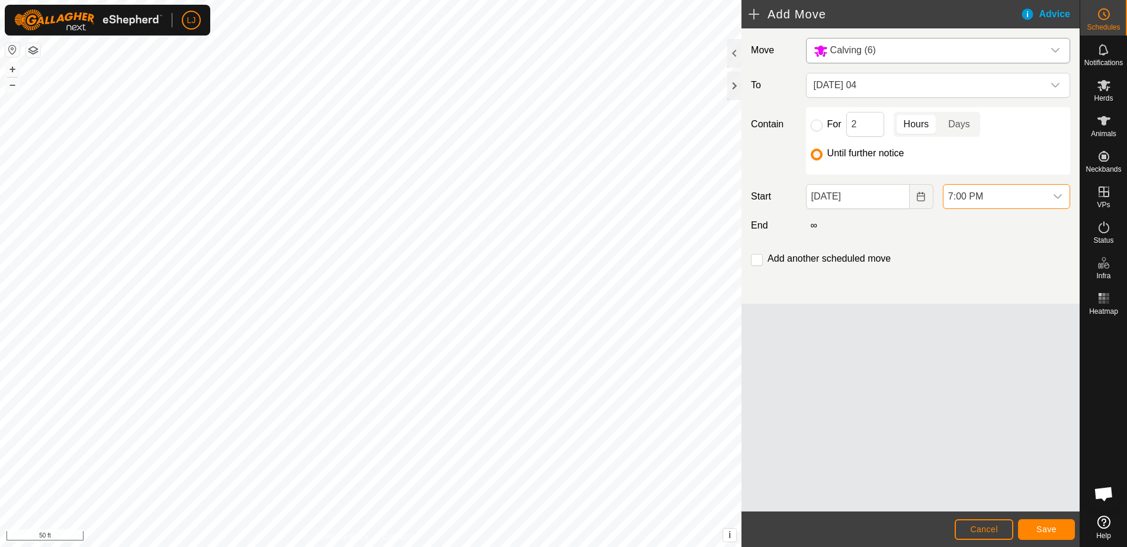
click at [1060, 535] on button "Save" at bounding box center [1046, 529] width 57 height 21
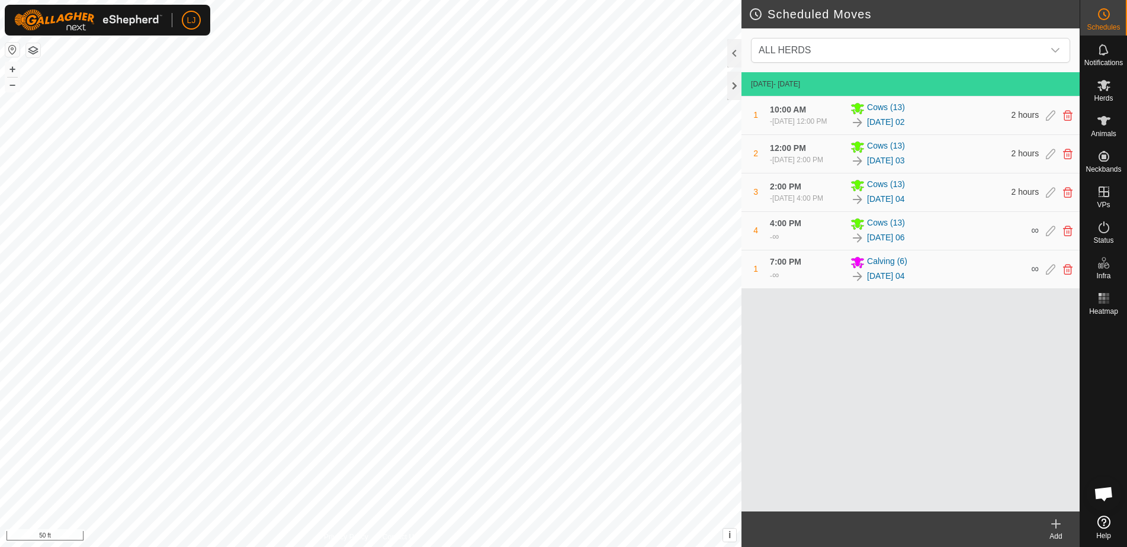
click at [1057, 526] on icon at bounding box center [1056, 524] width 14 height 14
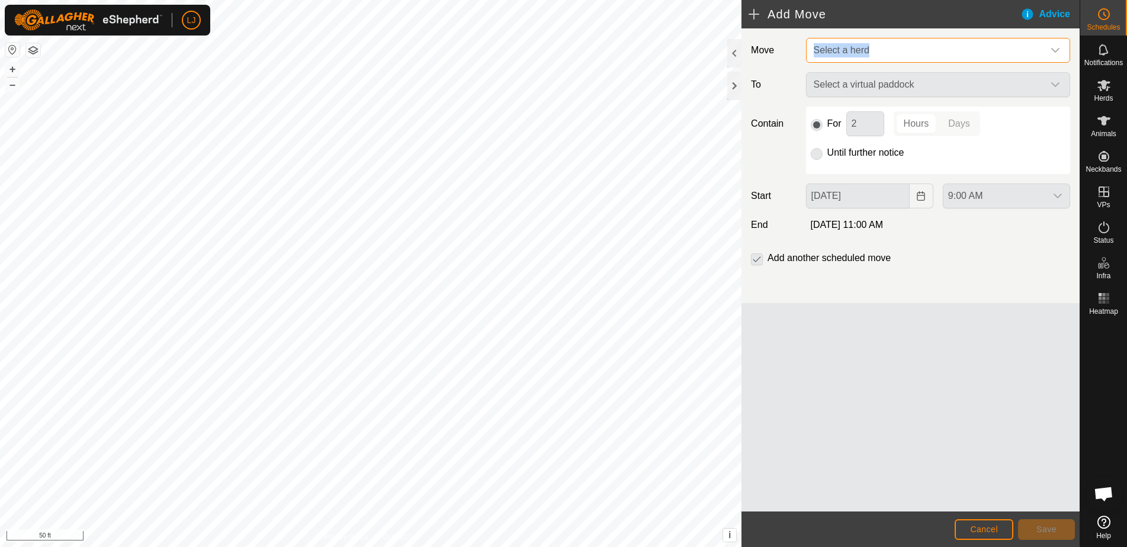
click at [890, 43] on span "Select a herd" at bounding box center [926, 50] width 234 height 24
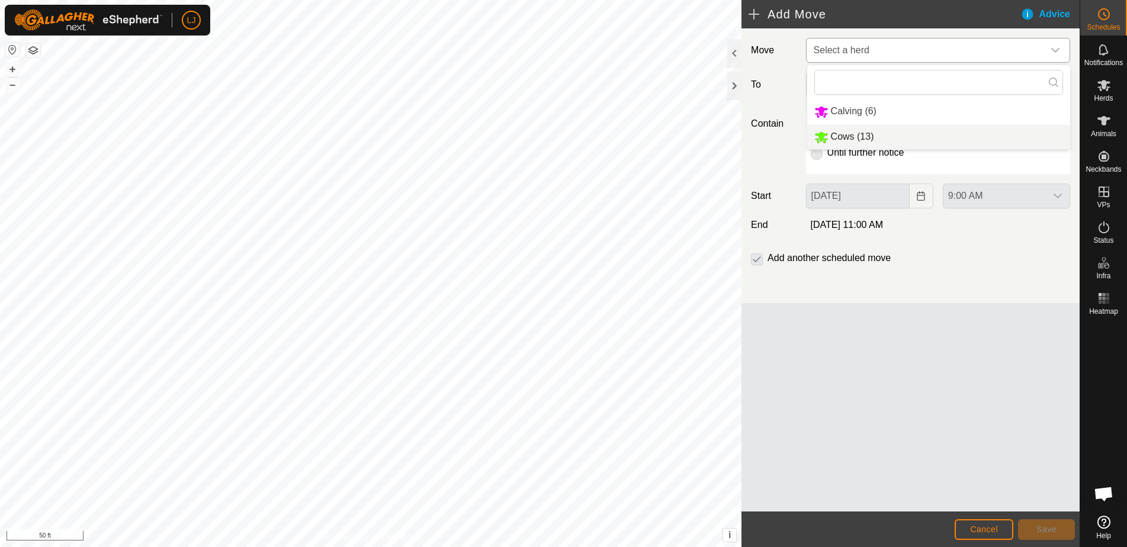
click at [915, 128] on li "Cows (13)" at bounding box center [938, 137] width 263 height 24
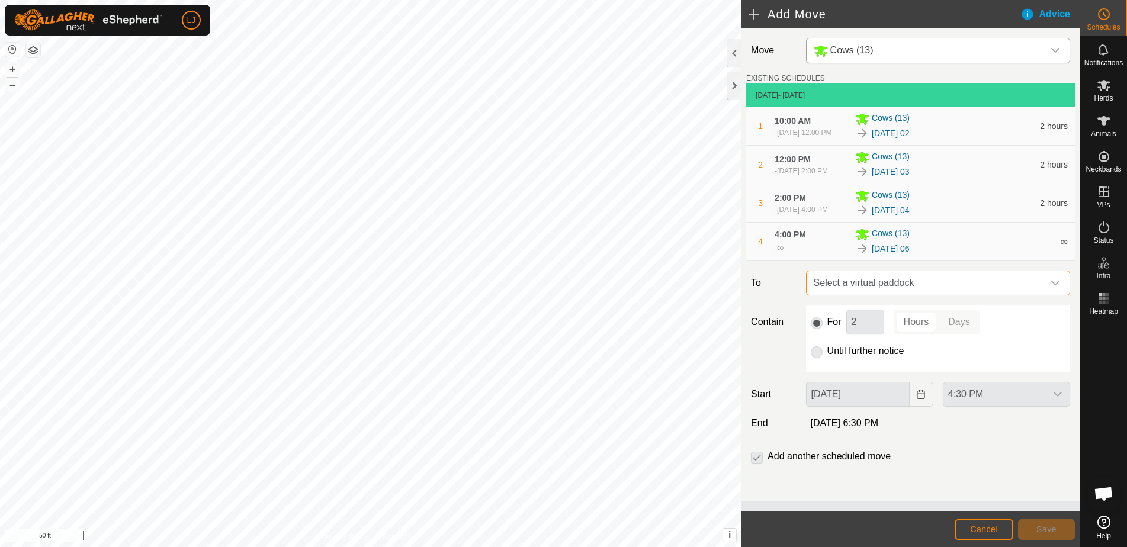
click at [977, 295] on span "Select a virtual paddock" at bounding box center [926, 283] width 234 height 24
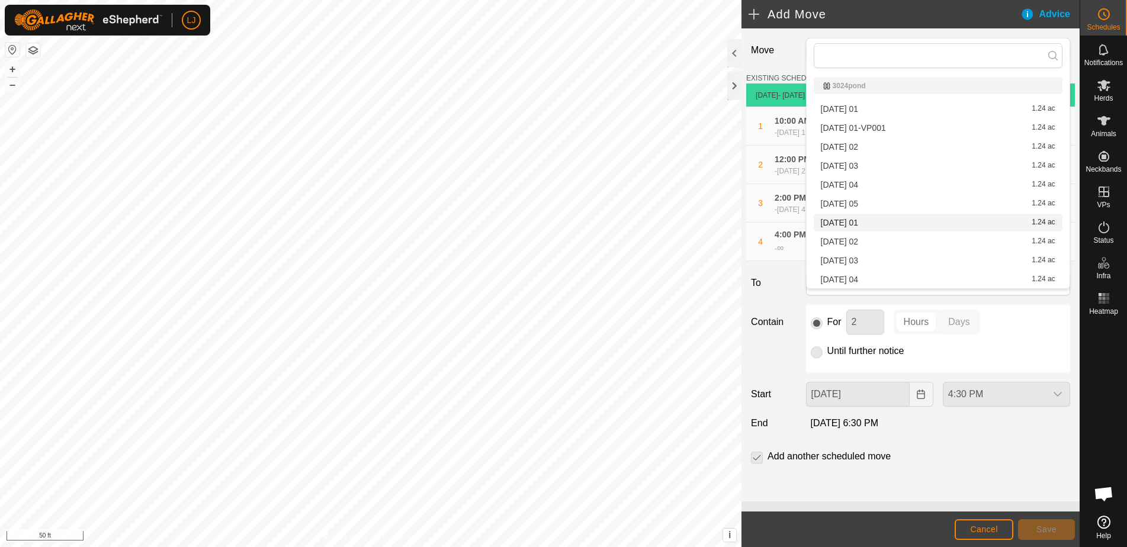
click at [870, 216] on li "2025-09-02 01 1.24 ac" at bounding box center [937, 223] width 249 height 18
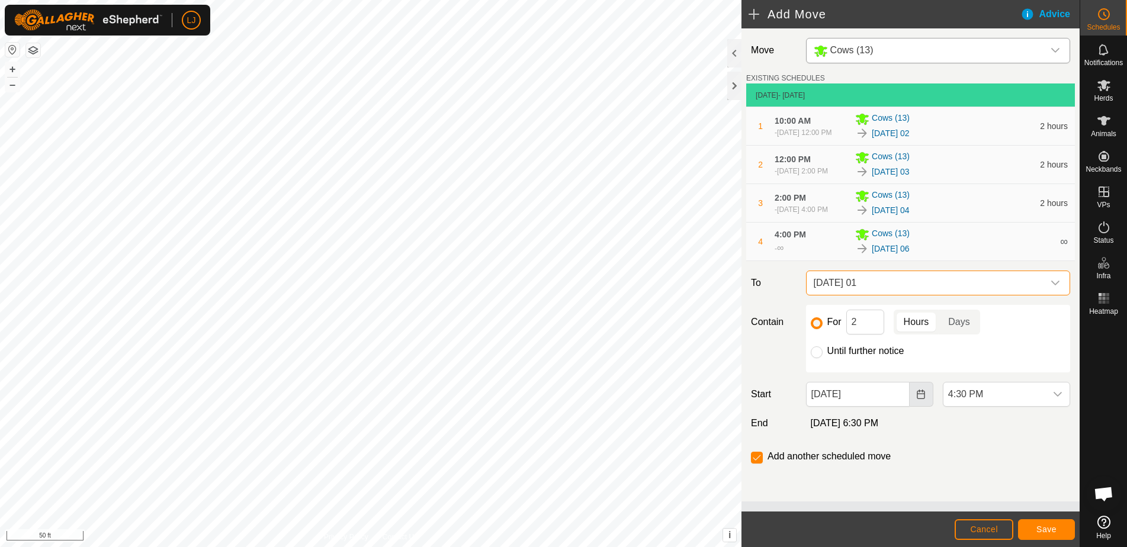
click at [922, 399] on icon "Choose Date" at bounding box center [920, 394] width 9 height 9
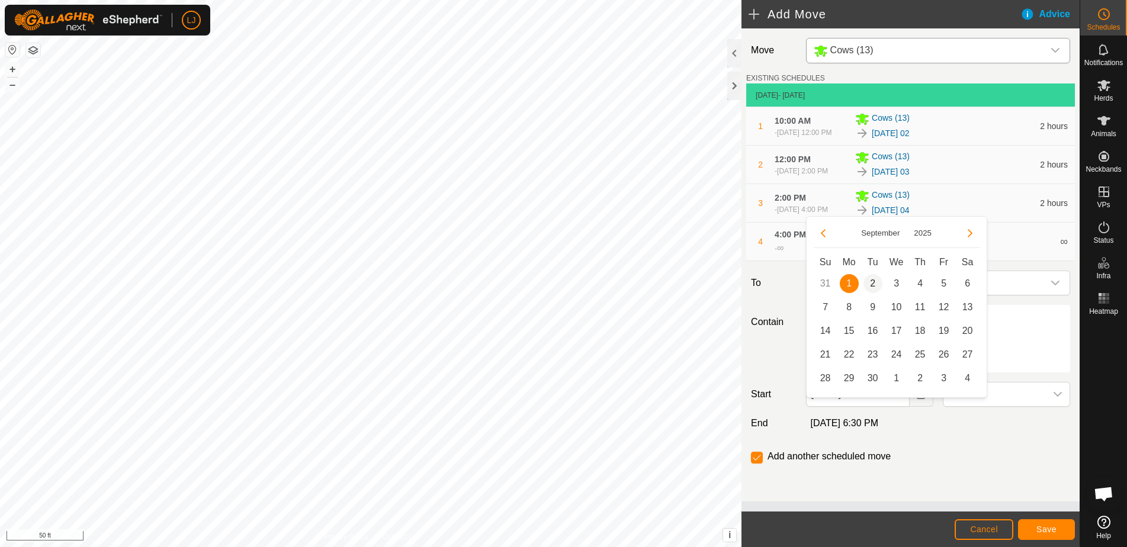
click at [871, 285] on span "2" at bounding box center [872, 283] width 19 height 19
type input "Sep 02, 2025"
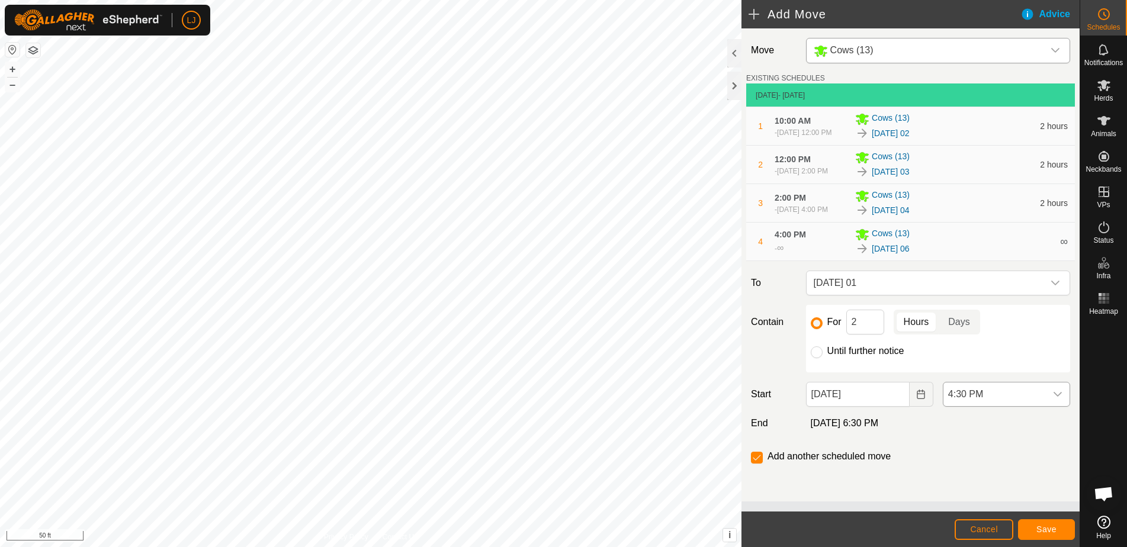
click at [1053, 399] on icon "dropdown trigger" at bounding box center [1057, 394] width 9 height 9
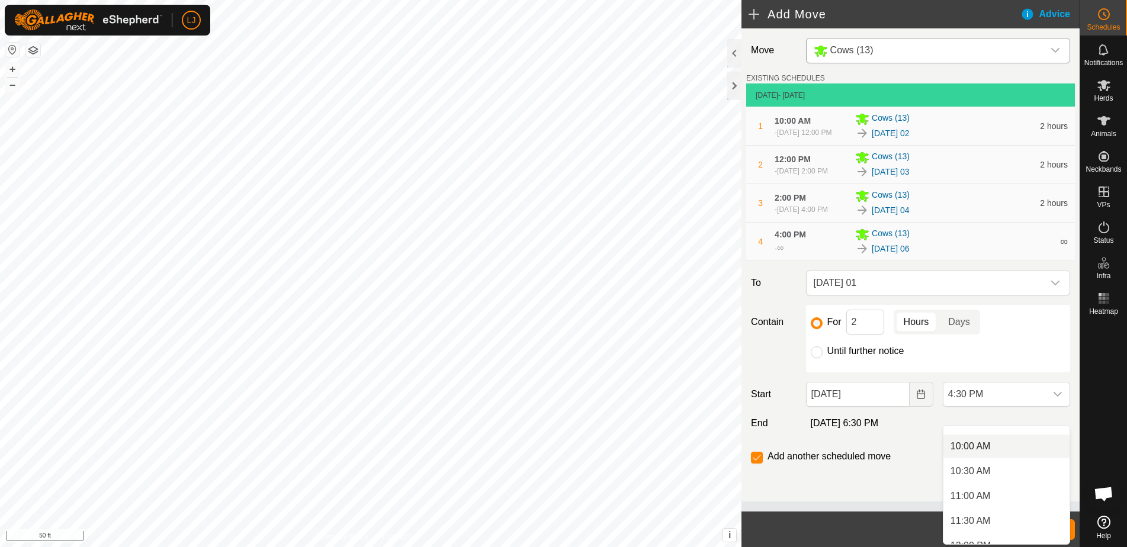
click at [1036, 446] on li "10:00 AM" at bounding box center [1006, 447] width 126 height 24
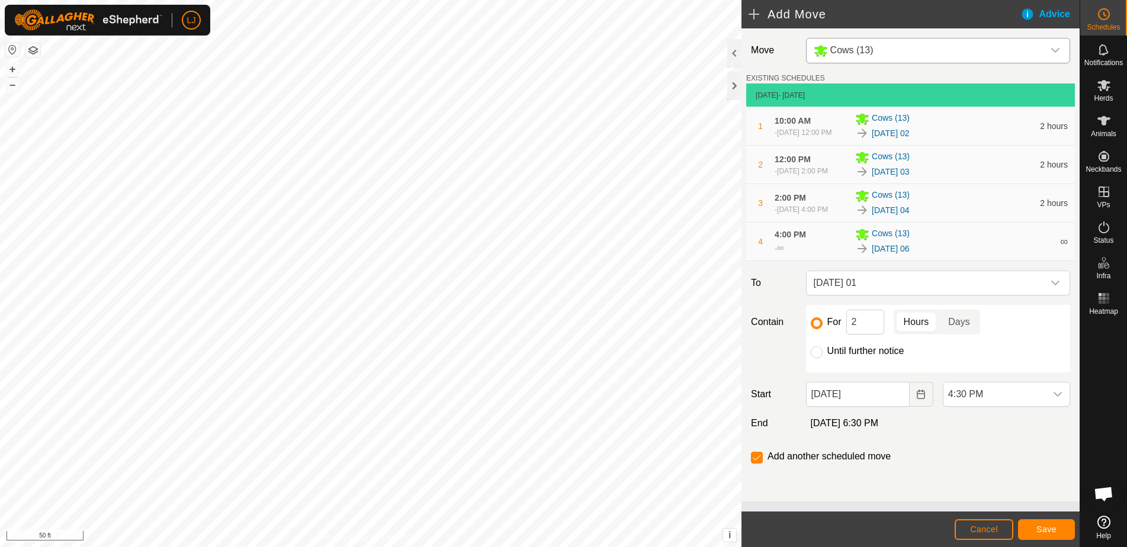
scroll to position [726, 0]
click at [1040, 529] on span "Save" at bounding box center [1046, 529] width 20 height 9
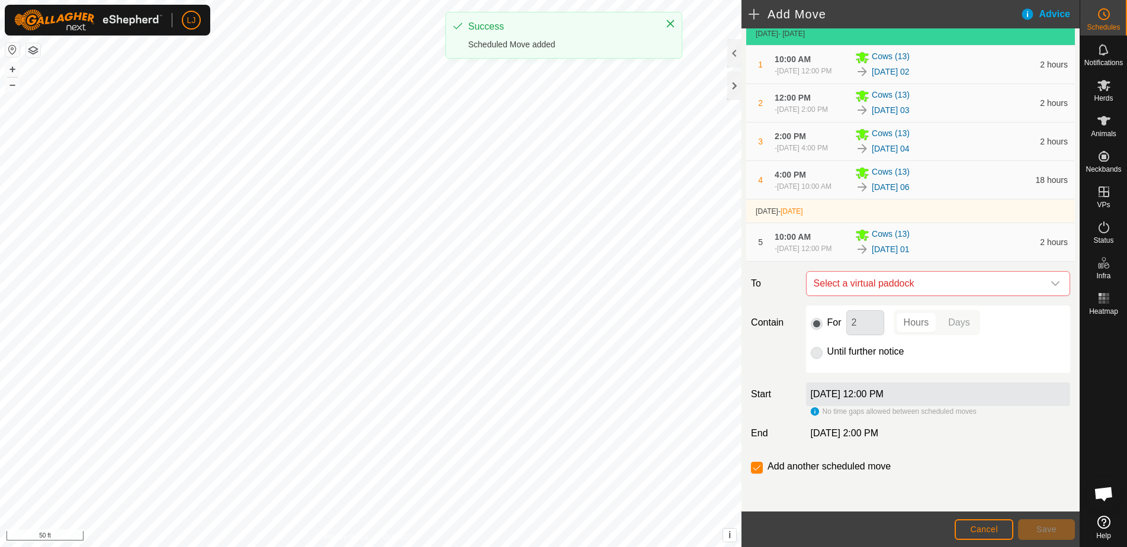
scroll to position [89, 0]
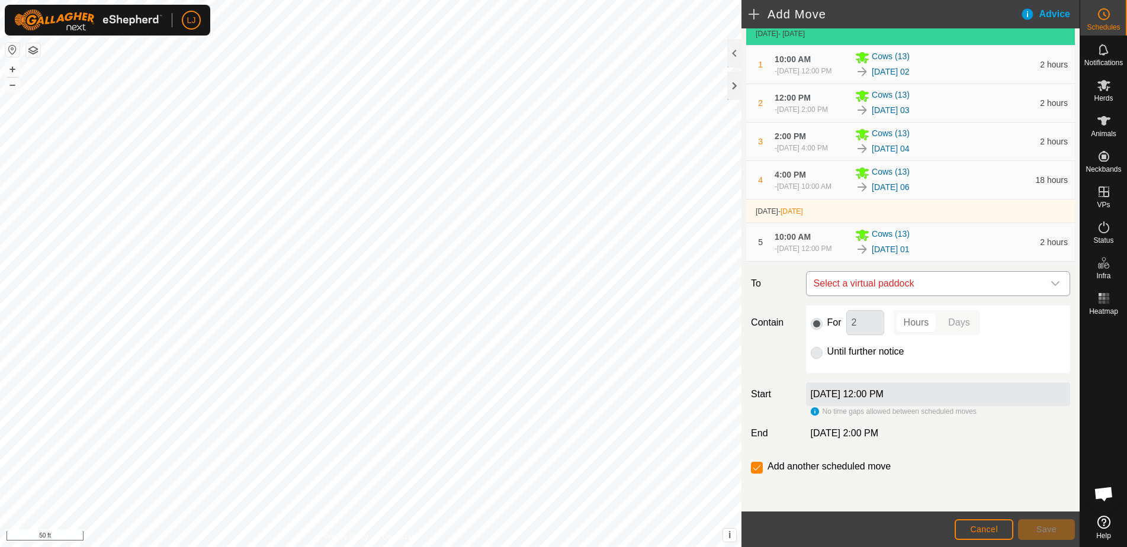
click at [960, 285] on span "Select a virtual paddock" at bounding box center [926, 284] width 234 height 24
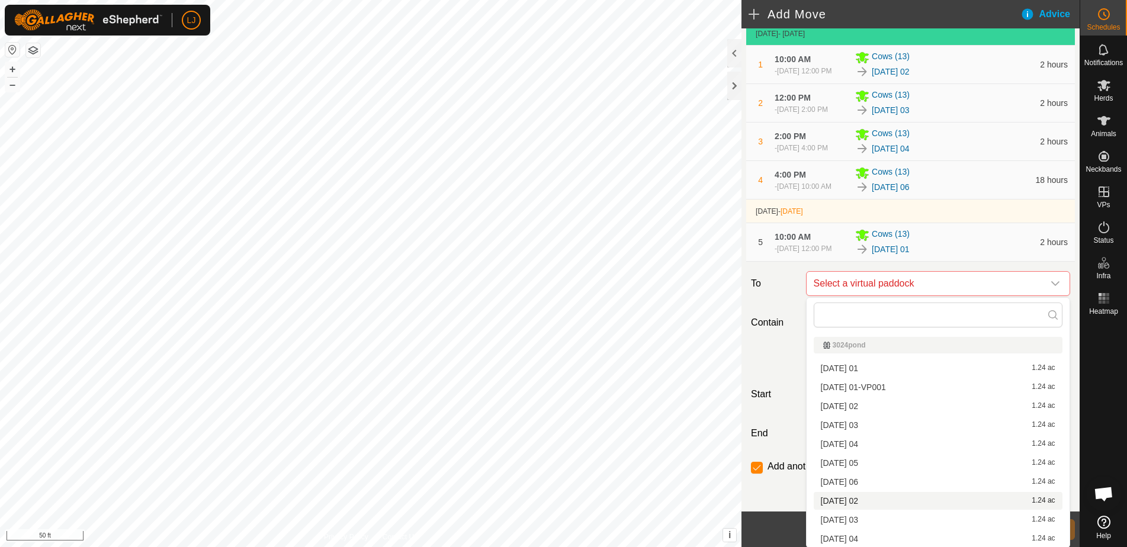
click at [967, 499] on li "2025-09-02 02 1.24 ac" at bounding box center [937, 501] width 249 height 18
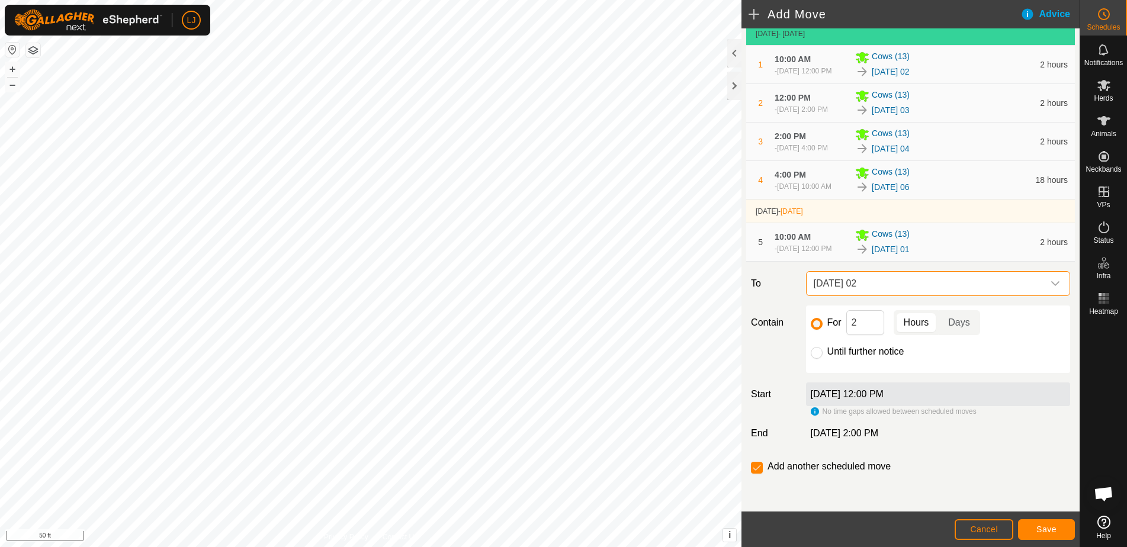
click at [1042, 534] on button "Save" at bounding box center [1046, 529] width 57 height 21
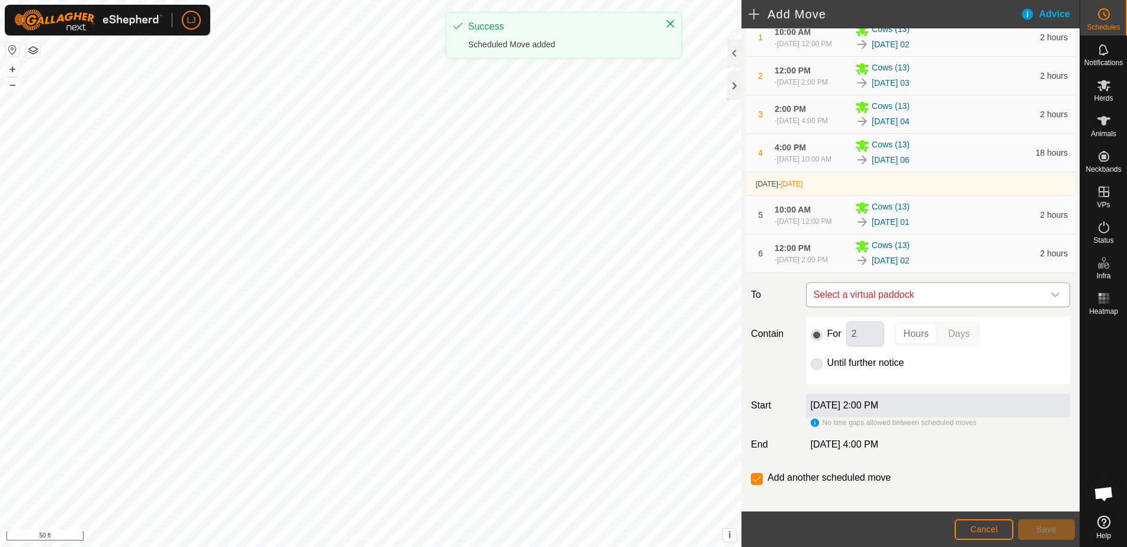
click at [964, 307] on span "Select a virtual paddock" at bounding box center [926, 295] width 234 height 24
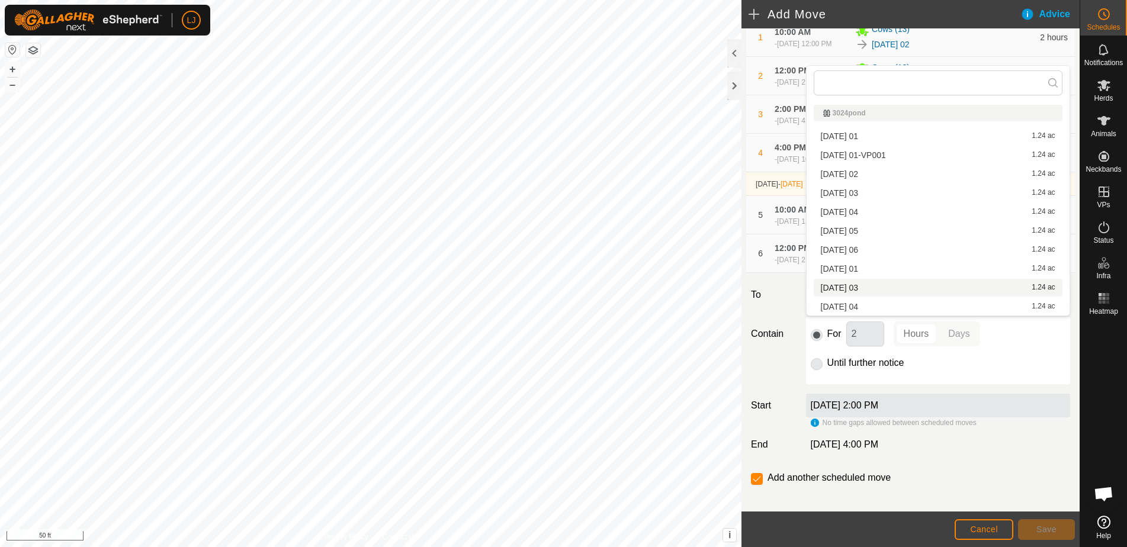
click at [917, 286] on li "2025-09-02 03 1.24 ac" at bounding box center [937, 288] width 249 height 18
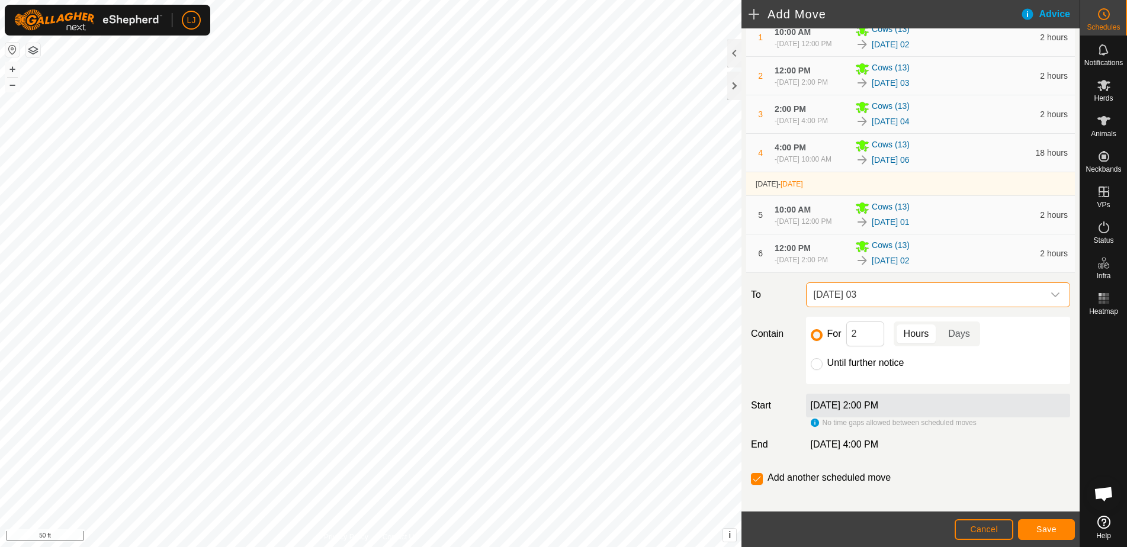
click at [1050, 536] on button "Save" at bounding box center [1046, 529] width 57 height 21
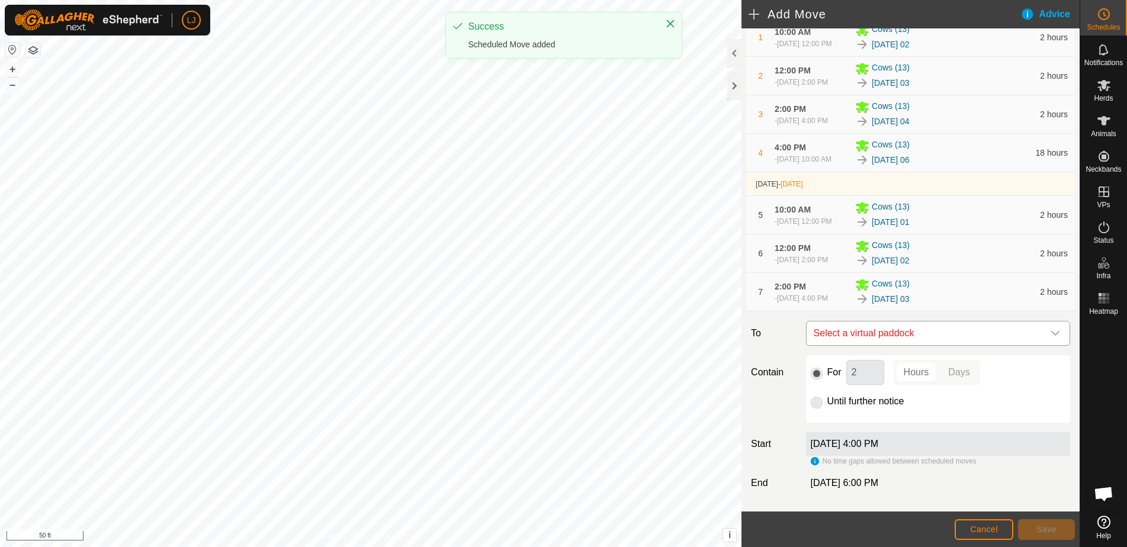
click at [949, 345] on span "Select a virtual paddock" at bounding box center [926, 333] width 234 height 24
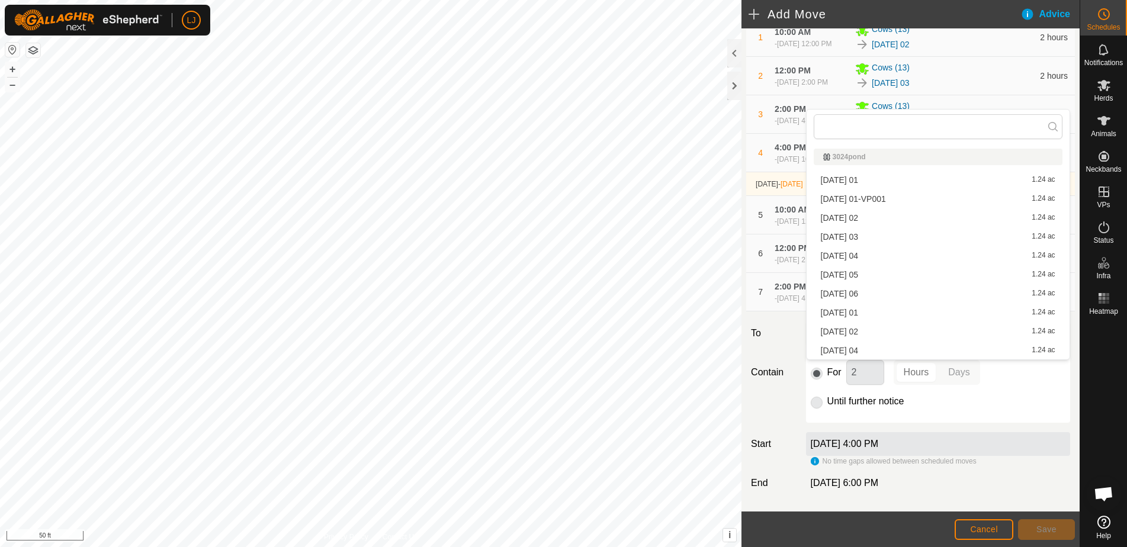
click at [940, 348] on li "2025-09-02 04 1.24 ac" at bounding box center [937, 351] width 249 height 18
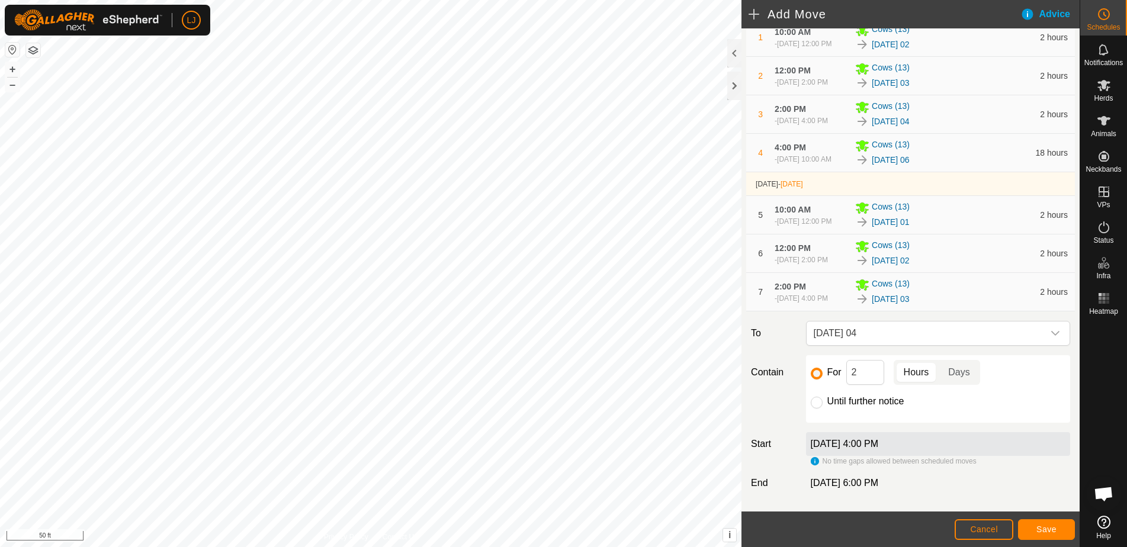
click at [861, 406] on label "Until further notice" at bounding box center [865, 401] width 77 height 9
click at [822, 409] on input "Until further notice" at bounding box center [817, 403] width 12 height 12
radio input "true"
checkbox input "false"
click at [1050, 530] on span "Save" at bounding box center [1046, 529] width 20 height 9
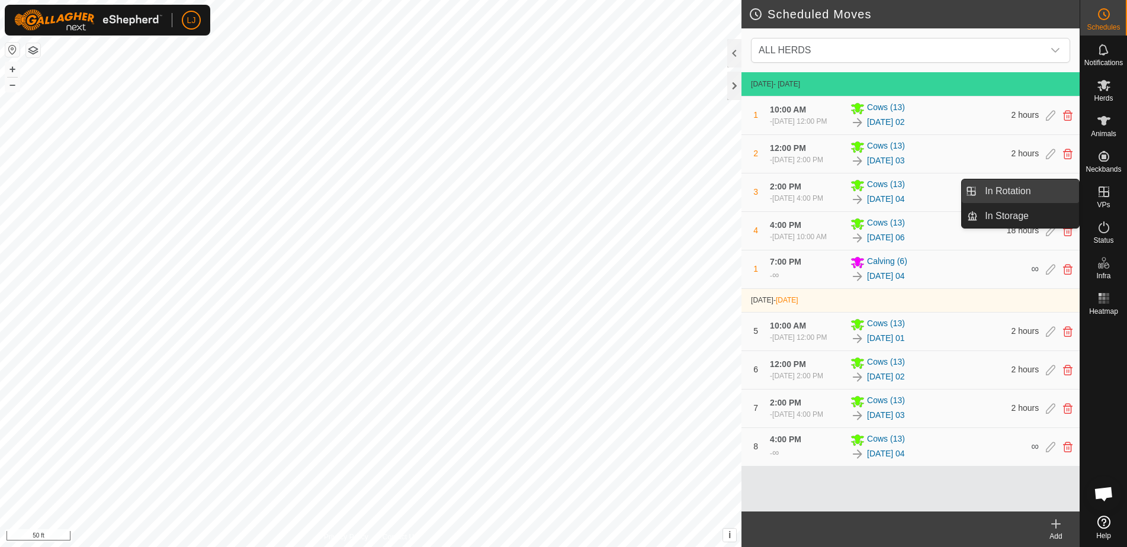
click at [1032, 194] on link "In Rotation" at bounding box center [1027, 191] width 101 height 24
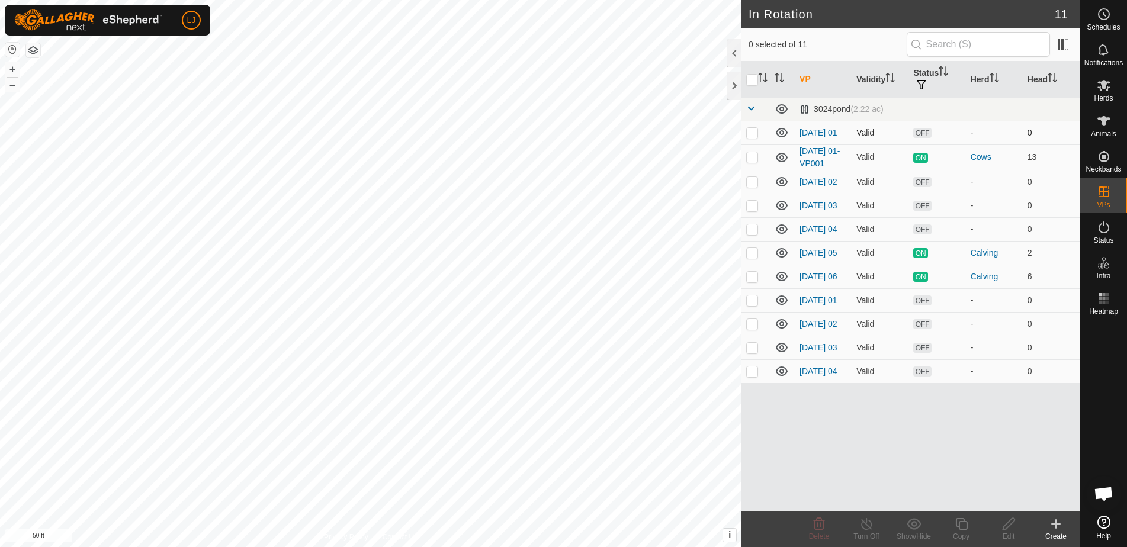
click at [753, 136] on p-checkbox at bounding box center [752, 132] width 12 height 9
click at [815, 526] on icon at bounding box center [818, 524] width 11 height 12
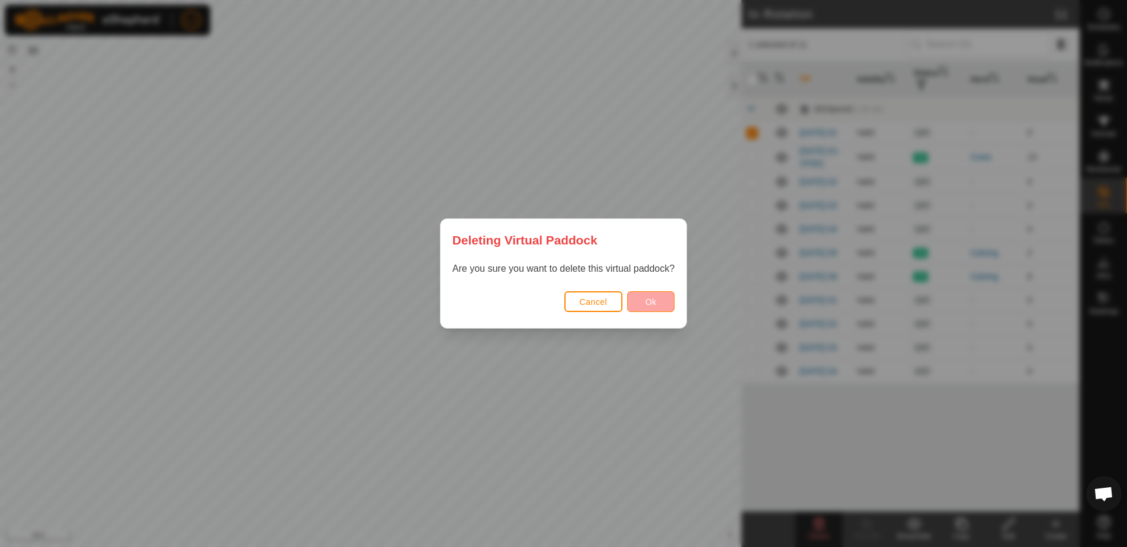
click at [640, 305] on button "Ok" at bounding box center [650, 301] width 47 height 21
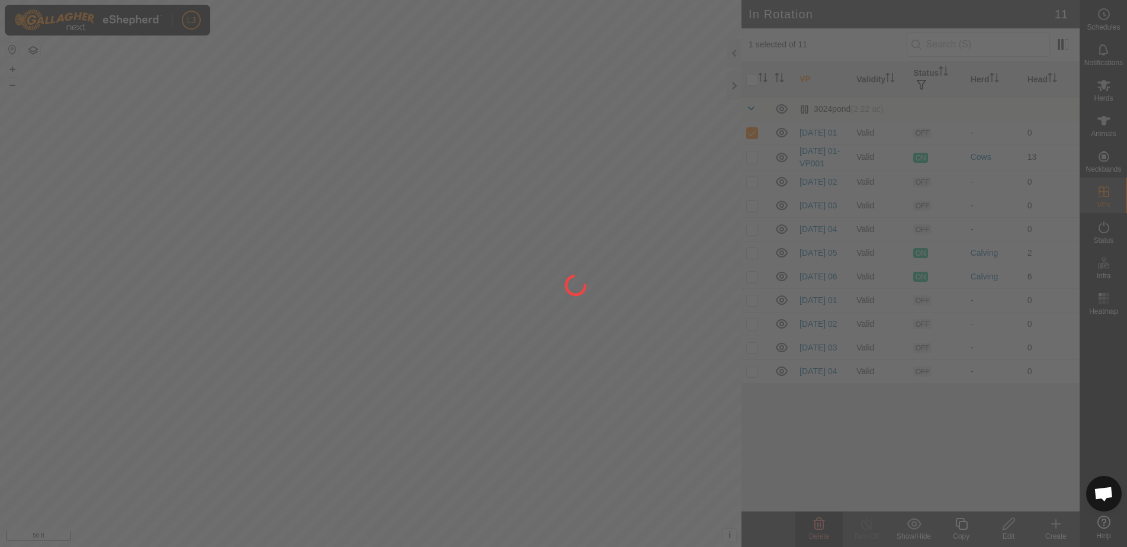
checkbox input "false"
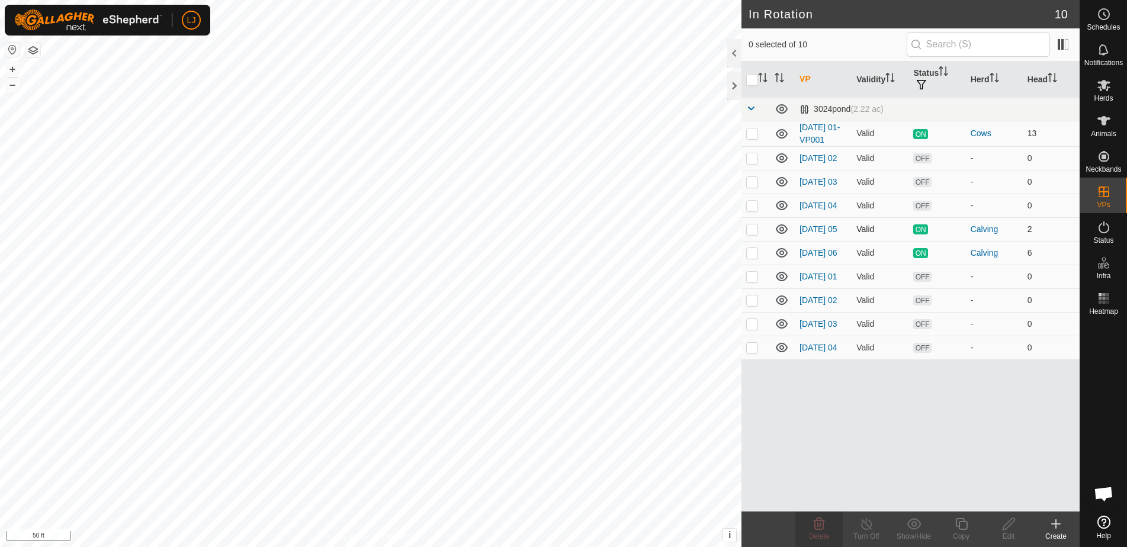
click at [755, 234] on p-checkbox at bounding box center [752, 228] width 12 height 9
checkbox input "false"
click at [1054, 521] on icon at bounding box center [1056, 524] width 14 height 14
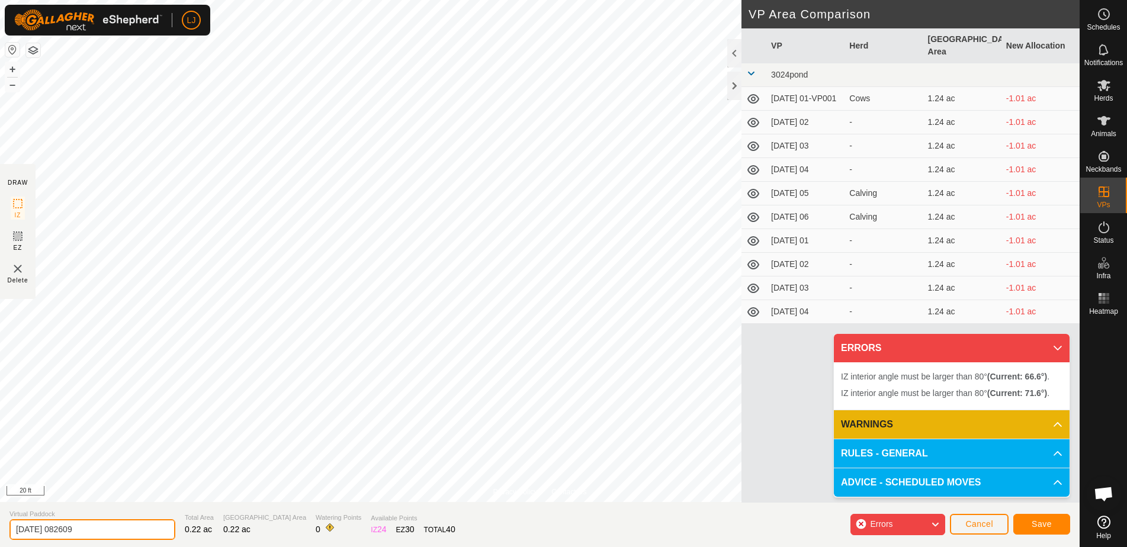
drag, startPoint x: 54, startPoint y: 533, endPoint x: 206, endPoint y: 539, distance: 151.7
click at [204, 539] on section "Virtual Paddock 2025-09-01 082609 Total Area 0.22 ac Grazing Area 0.22 ac Water…" at bounding box center [539, 524] width 1079 height 45
type input "2025-09-03 t"
click at [1038, 522] on span "Save" at bounding box center [1041, 523] width 20 height 9
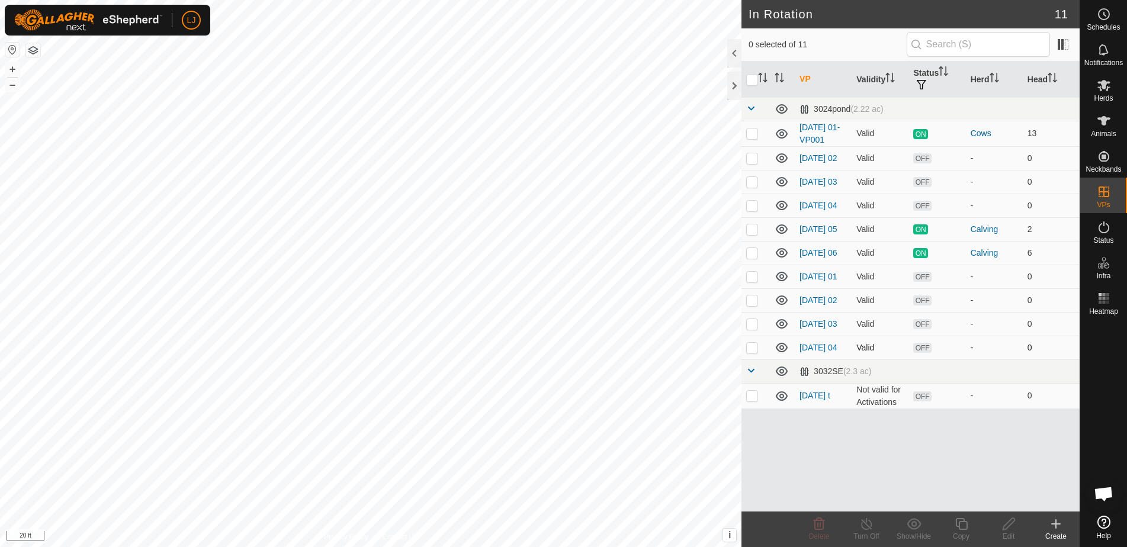
click at [752, 352] on p-checkbox at bounding box center [752, 347] width 12 height 9
checkbox input "true"
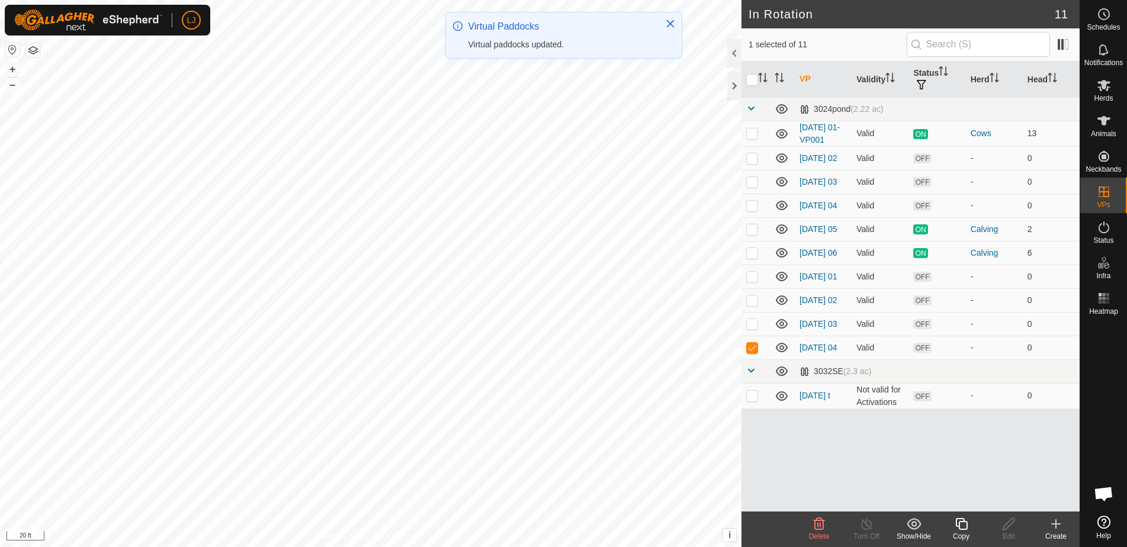
click at [960, 523] on icon at bounding box center [961, 524] width 15 height 14
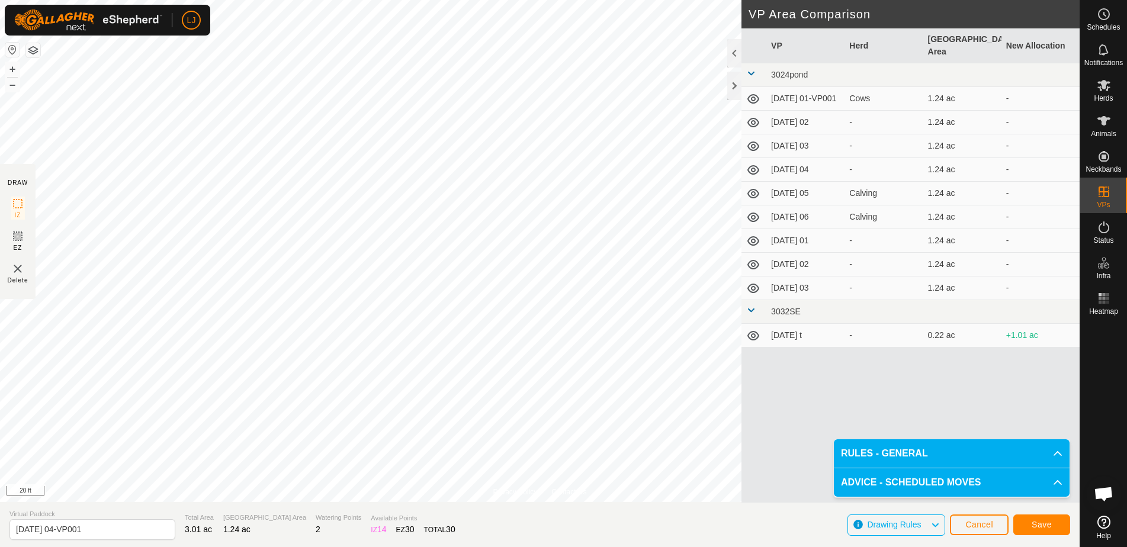
click at [992, 521] on span "Cancel" at bounding box center [979, 524] width 28 height 9
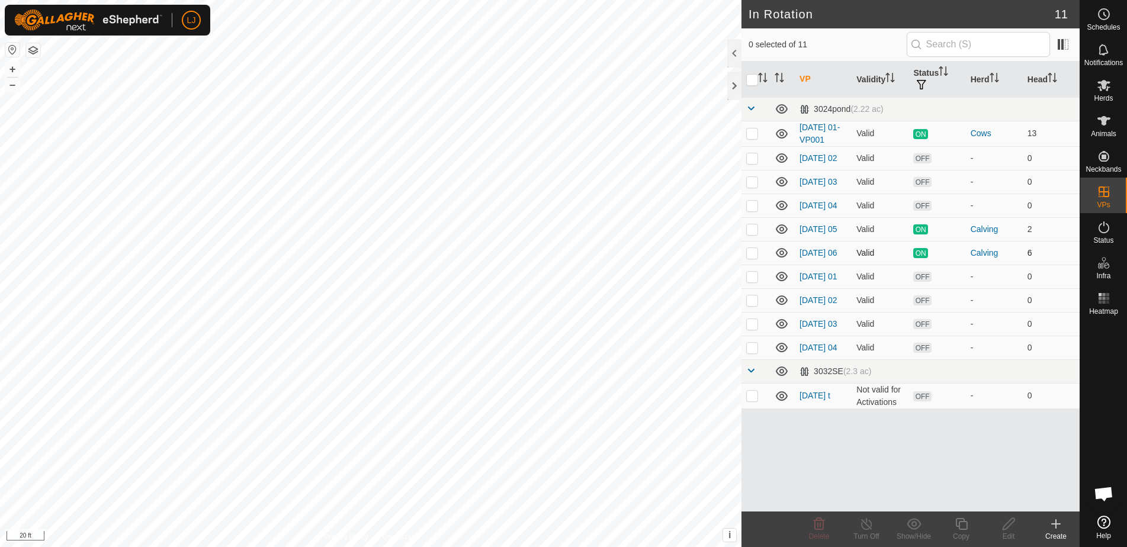
click at [750, 258] on p-checkbox at bounding box center [752, 252] width 12 height 9
checkbox input "false"
click at [754, 352] on p-checkbox at bounding box center [752, 347] width 12 height 9
checkbox input "true"
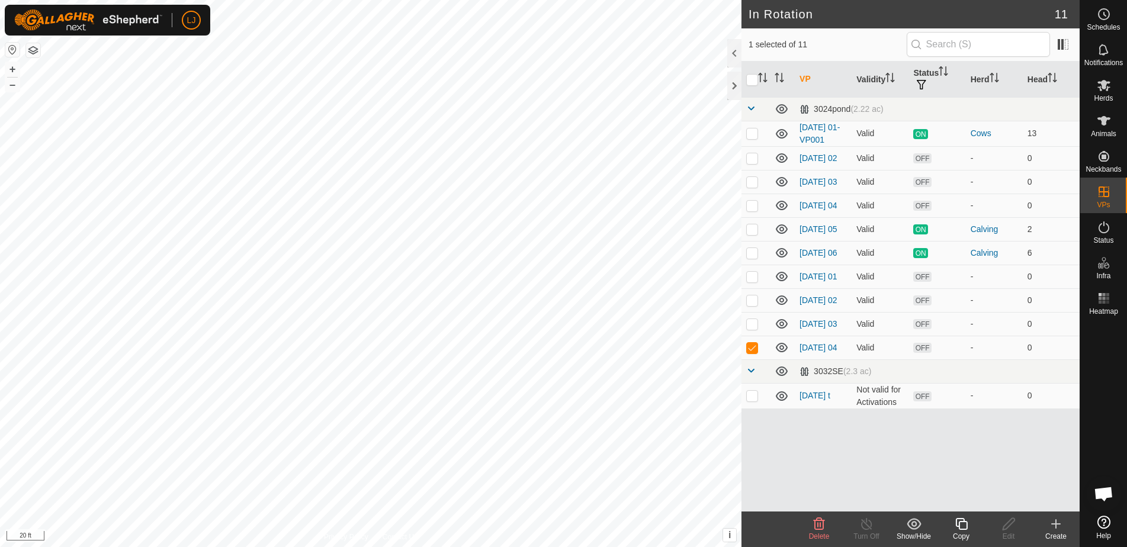
click at [960, 523] on icon at bounding box center [961, 524] width 15 height 14
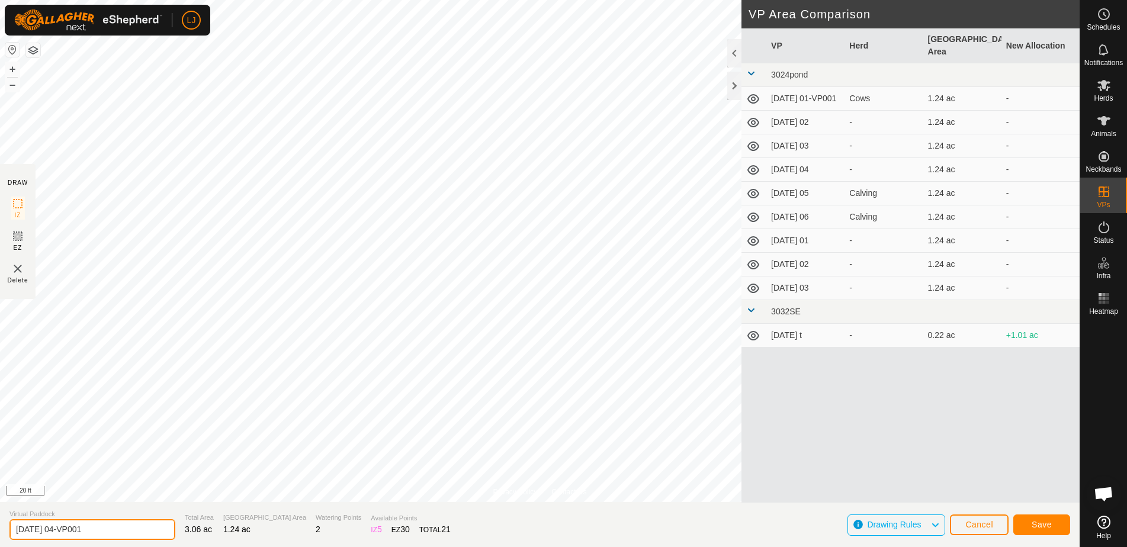
drag, startPoint x: 54, startPoint y: 532, endPoint x: 156, endPoint y: 538, distance: 102.6
click at [155, 538] on section "Virtual Paddock 2025-09-02 04-VP001 Total Area 3.06 ac Grazing Area 1.24 ac Wat…" at bounding box center [539, 524] width 1079 height 45
drag, startPoint x: 63, startPoint y: 532, endPoint x: 104, endPoint y: 532, distance: 40.9
click at [103, 532] on input "2025-09-03 01" at bounding box center [92, 529] width 166 height 21
type input "2025-09-03 01"
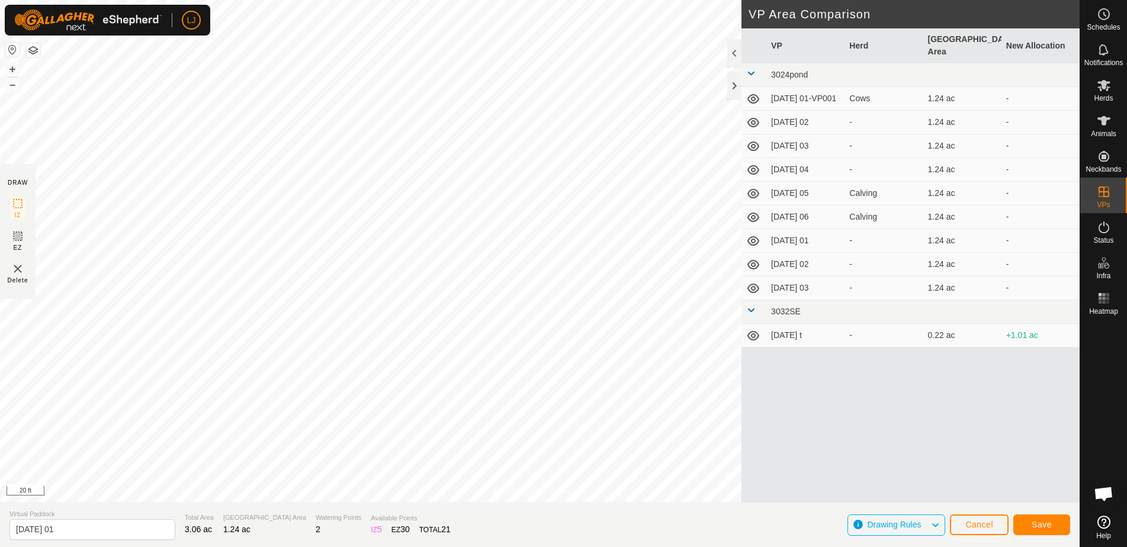
click at [1040, 522] on span "Save" at bounding box center [1041, 524] width 20 height 9
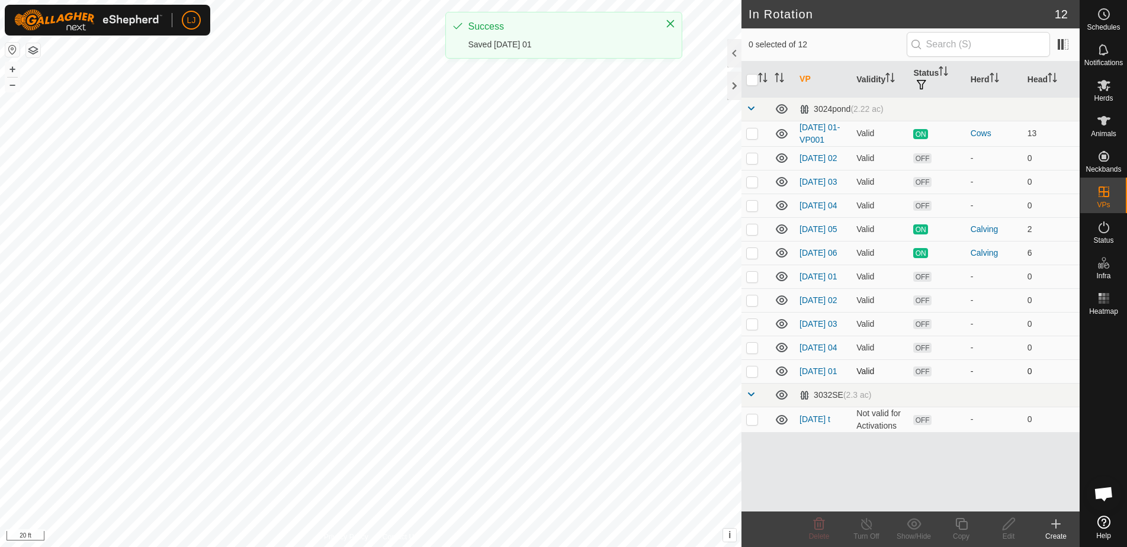
click at [752, 376] on p-checkbox at bounding box center [752, 370] width 12 height 9
checkbox input "true"
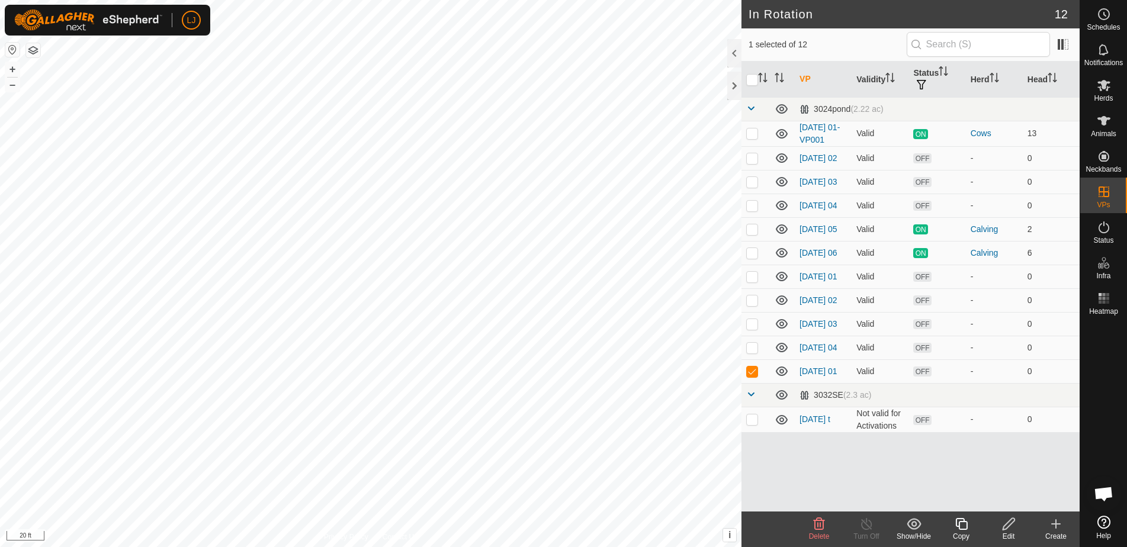
click at [961, 531] on div "Copy" at bounding box center [960, 536] width 47 height 11
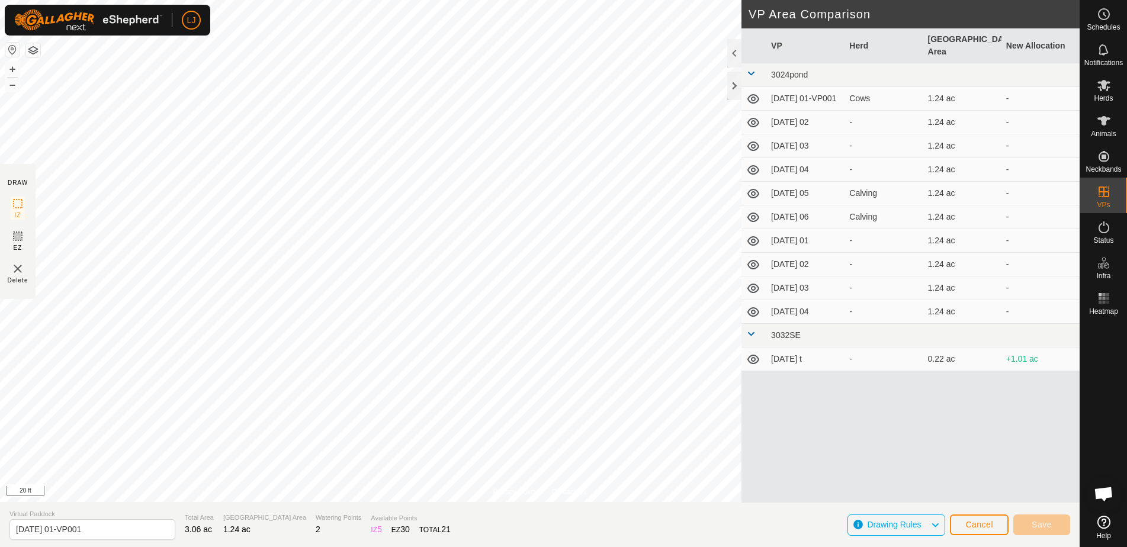
click at [856, 380] on div "Privacy Policy Contact Us Status: OFF Type: Inclusion Zone + – ⇧ i This applica…" at bounding box center [539, 273] width 1079 height 547
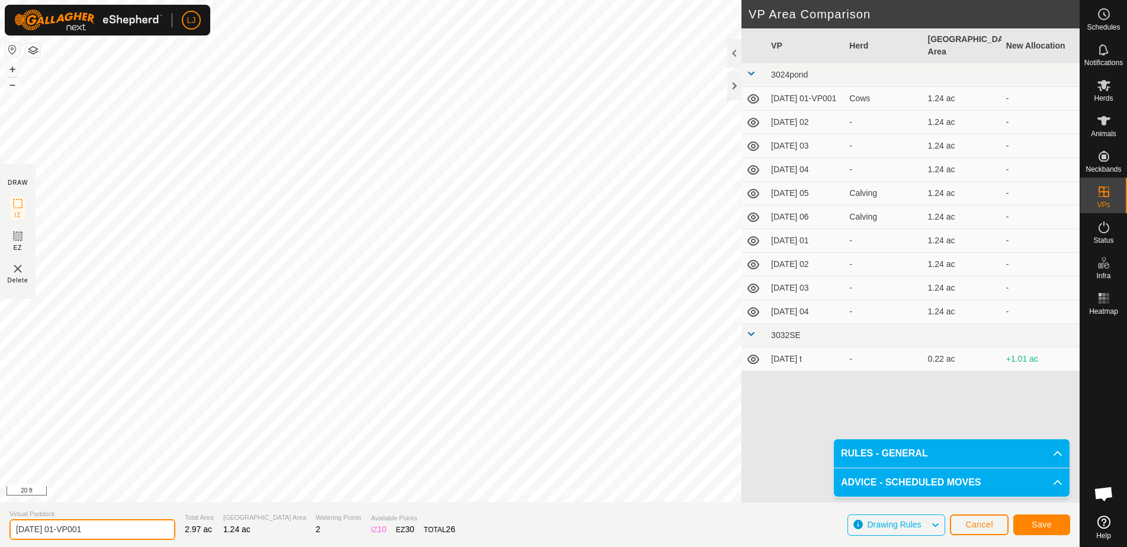
drag, startPoint x: 65, startPoint y: 529, endPoint x: 185, endPoint y: 539, distance: 120.6
click at [185, 539] on section "Virtual Paddock 2025-09-03 01-VP001 Total Area 2.97 ac Grazing Area 1.24 ac Wat…" at bounding box center [539, 524] width 1079 height 45
type input "[DATE] 02"
click at [1055, 529] on button "Save" at bounding box center [1041, 524] width 57 height 21
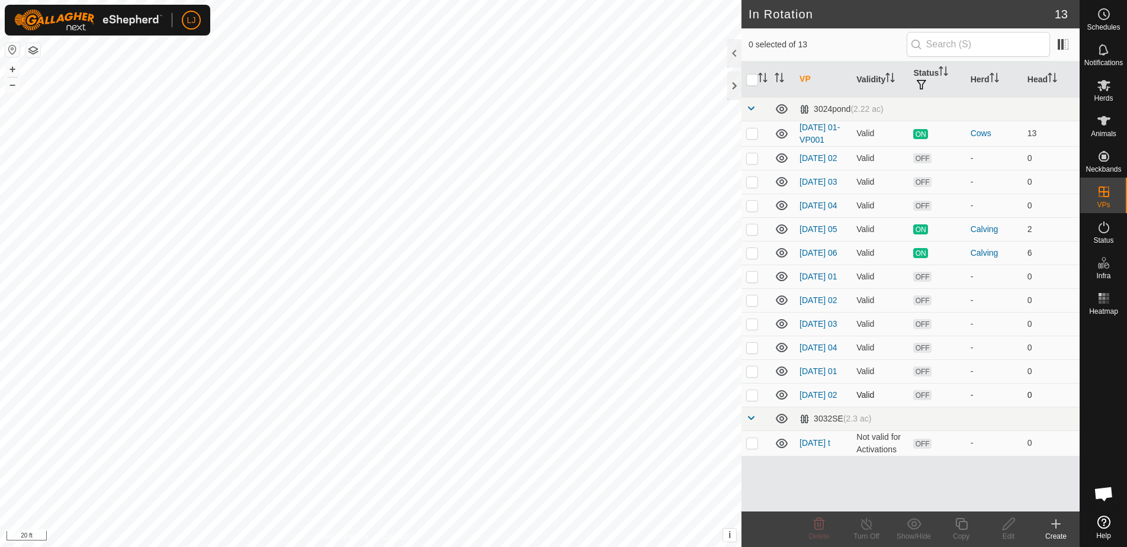
click at [754, 400] on p-checkbox at bounding box center [752, 394] width 12 height 9
checkbox input "true"
click at [963, 526] on icon at bounding box center [961, 524] width 15 height 14
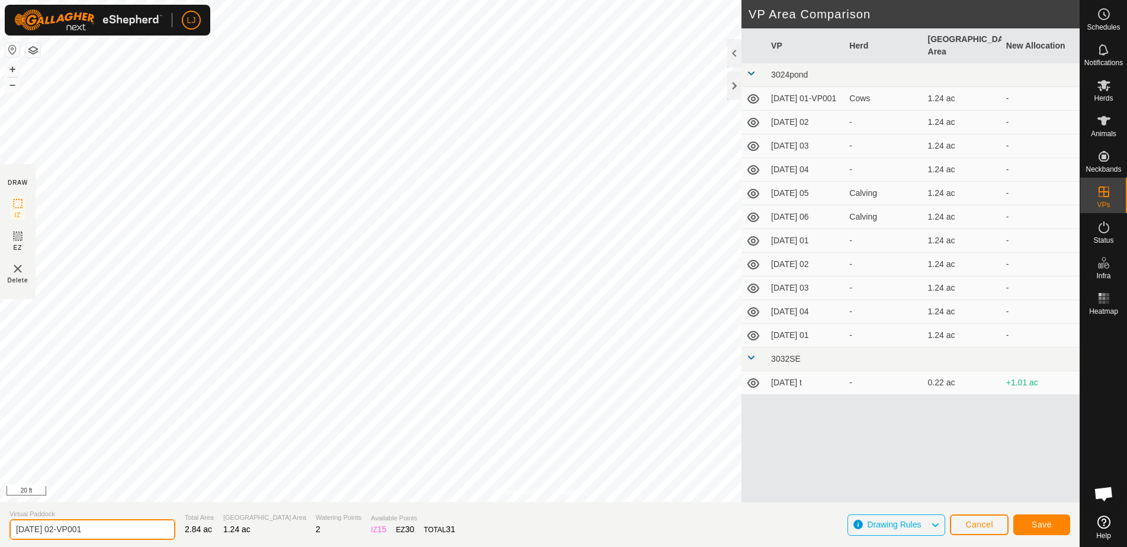
drag, startPoint x: 66, startPoint y: 530, endPoint x: 186, endPoint y: 537, distance: 121.0
click at [186, 537] on section "Virtual Paddock 2025-09-03 02-VP001 Total Area 2.84 ac Grazing Area 1.24 ac Wat…" at bounding box center [539, 524] width 1079 height 45
type input "[DATE] 03"
click at [1043, 524] on span "Save" at bounding box center [1041, 524] width 20 height 9
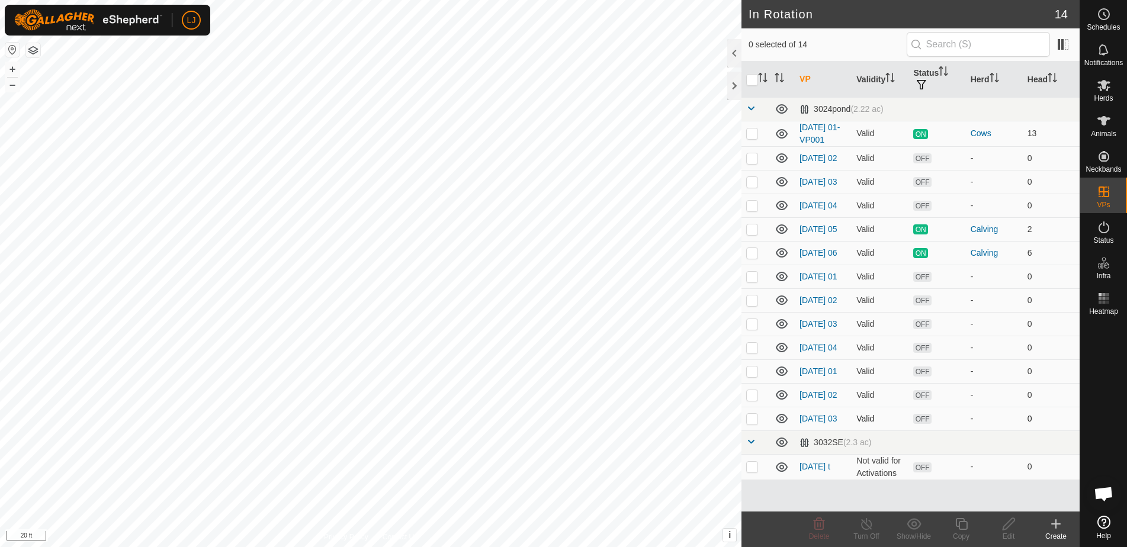
drag, startPoint x: 754, startPoint y: 442, endPoint x: 761, endPoint y: 445, distance: 7.7
click at [754, 423] on p-checkbox at bounding box center [752, 418] width 12 height 9
checkbox input "true"
click at [1004, 523] on icon at bounding box center [1008, 524] width 15 height 14
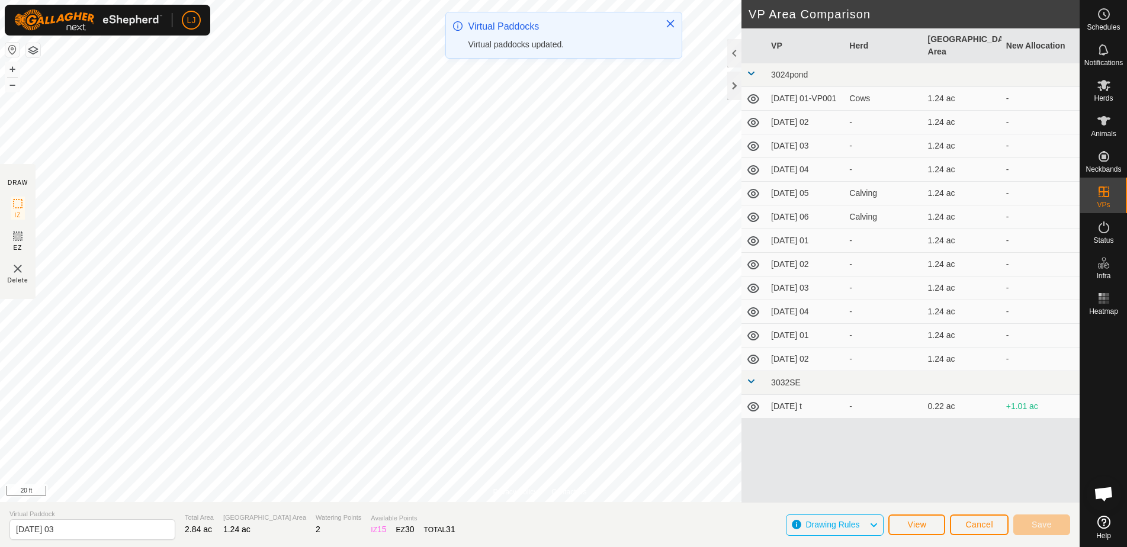
click at [985, 525] on span "Cancel" at bounding box center [979, 524] width 28 height 9
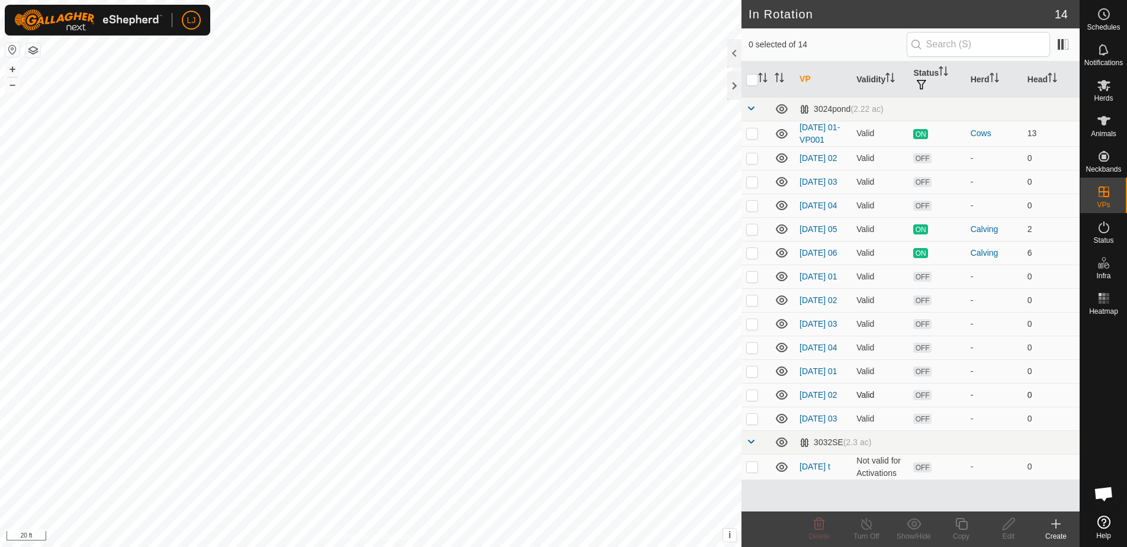
click at [756, 400] on p-checkbox at bounding box center [752, 394] width 12 height 9
checkbox input "true"
click at [1008, 523] on icon at bounding box center [1008, 524] width 15 height 14
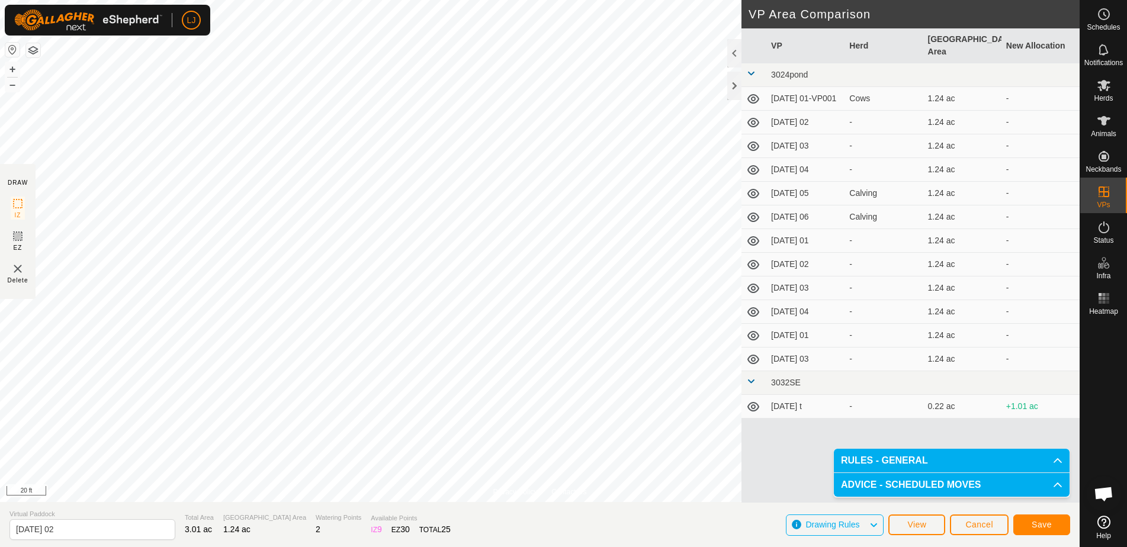
click at [1040, 523] on span "Save" at bounding box center [1041, 524] width 20 height 9
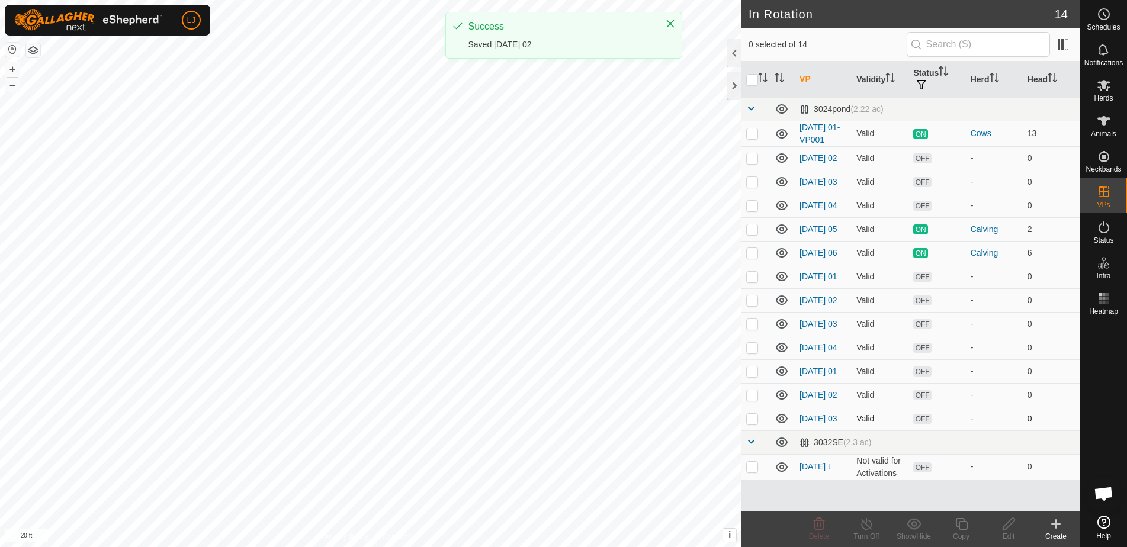
click at [747, 423] on p-checkbox at bounding box center [752, 418] width 12 height 9
checkbox input "true"
click at [963, 529] on icon at bounding box center [961, 524] width 12 height 12
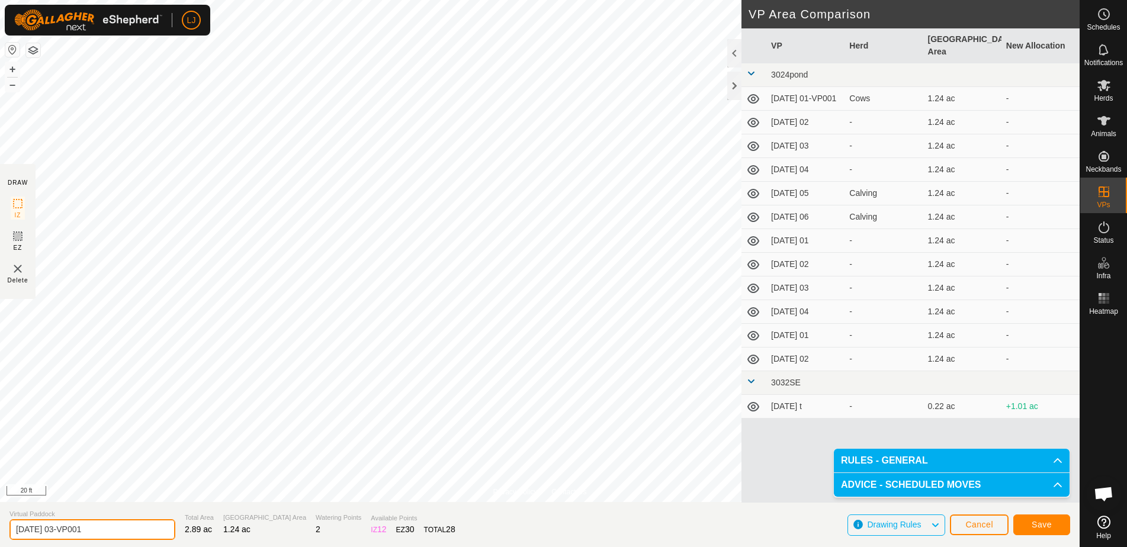
drag, startPoint x: 91, startPoint y: 529, endPoint x: 176, endPoint y: 533, distance: 85.4
click at [172, 532] on section "Virtual Paddock 2025-09-03 03-VP001 Total Area 2.89 ac Grazing Area 1.24 ac Wat…" at bounding box center [539, 524] width 1079 height 45
click at [982, 526] on span "Cancel" at bounding box center [979, 524] width 28 height 9
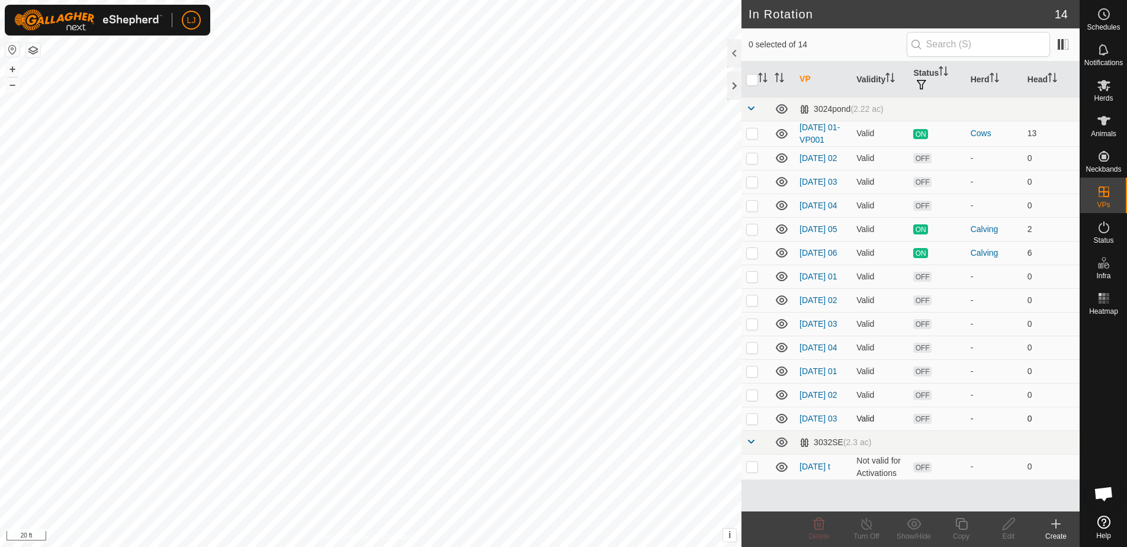
click at [755, 423] on p-checkbox at bounding box center [752, 418] width 12 height 9
checkbox input "true"
click at [1004, 526] on icon at bounding box center [1008, 524] width 12 height 12
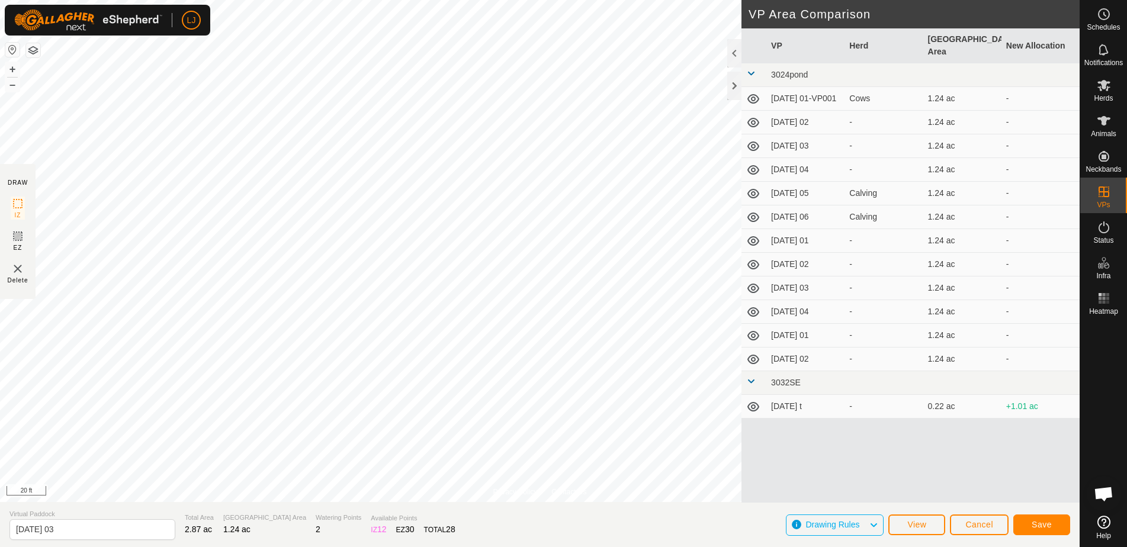
click at [1041, 525] on span "Save" at bounding box center [1041, 524] width 20 height 9
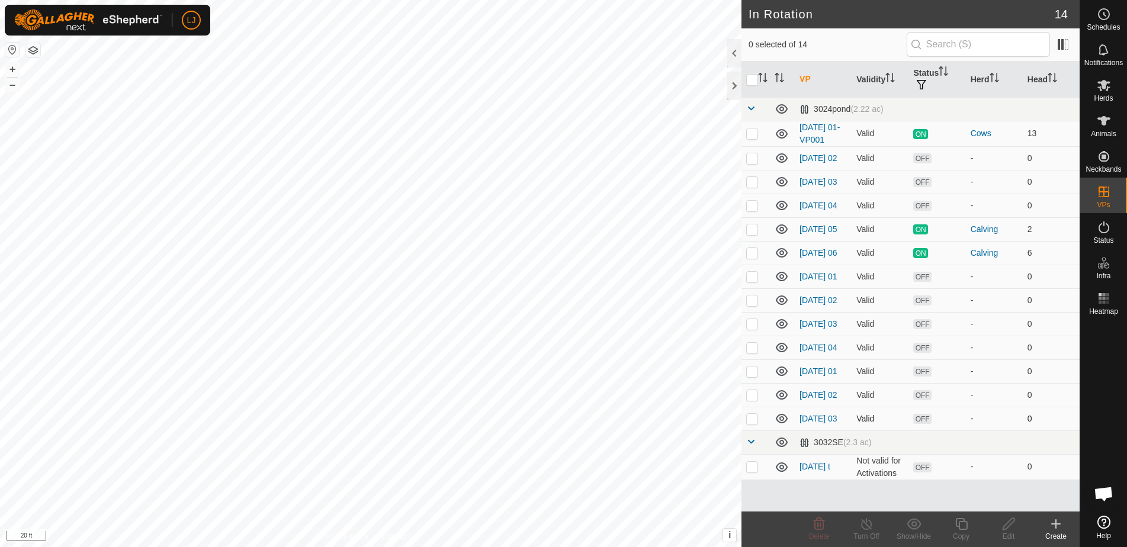
click at [749, 423] on p-checkbox at bounding box center [752, 418] width 12 height 9
checkbox input "true"
click at [969, 531] on div "Copy" at bounding box center [960, 536] width 47 height 11
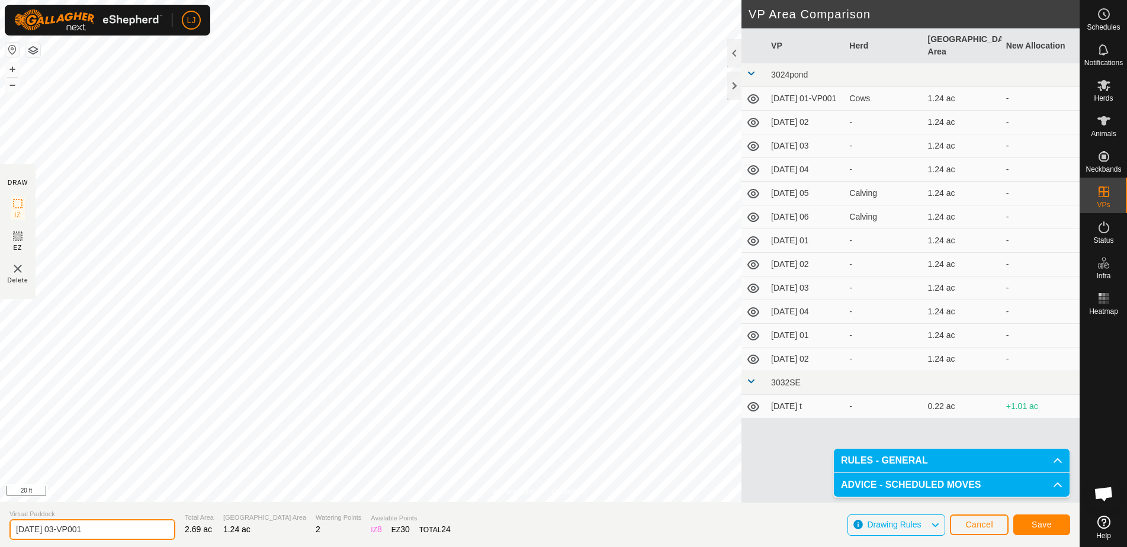
drag, startPoint x: 64, startPoint y: 533, endPoint x: 169, endPoint y: 537, distance: 105.4
click at [168, 537] on section "Virtual Paddock 2025-09-03 03-VP001 Total Area 2.69 ac Grazing Area 1.24 ac Wat…" at bounding box center [539, 524] width 1079 height 45
type input "[DATE] 04"
click at [1063, 527] on button "Save" at bounding box center [1041, 524] width 57 height 21
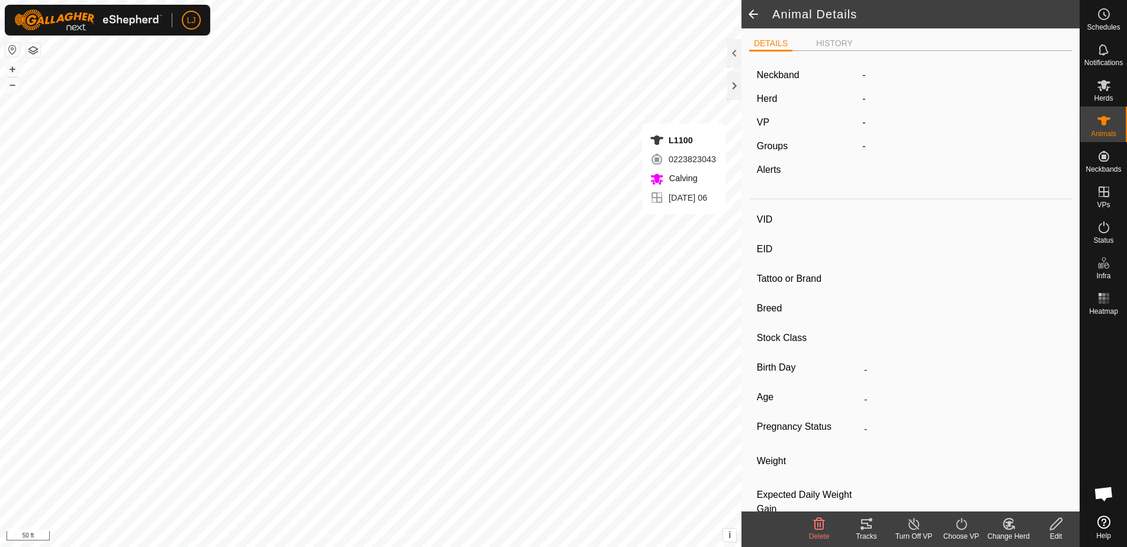
type input "F0700"
type input "-"
type input "Highland"
type input "Cow"
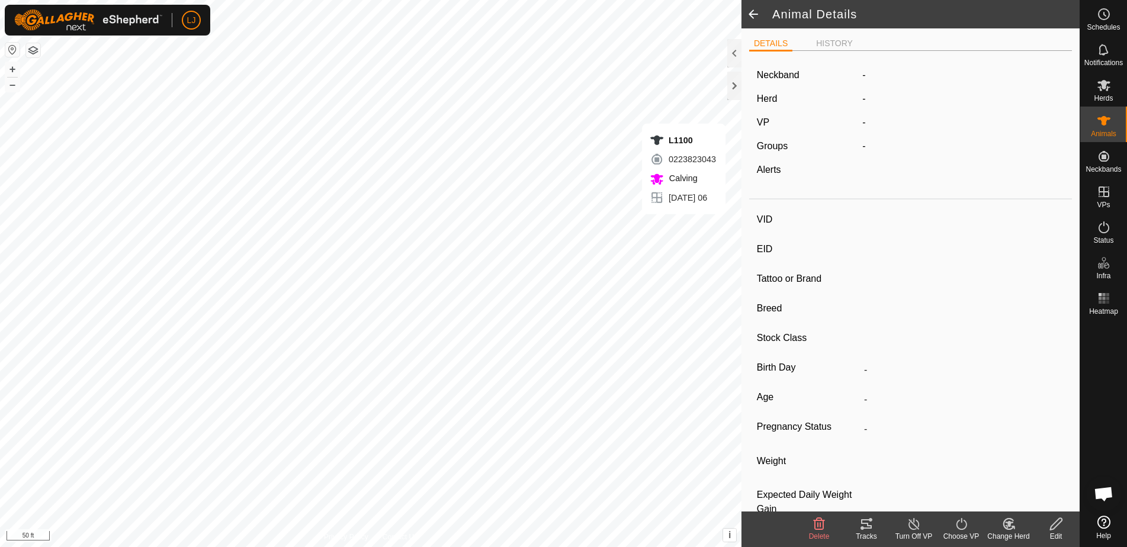
type input "Pregnant"
type input "-1 kg"
type input "-"
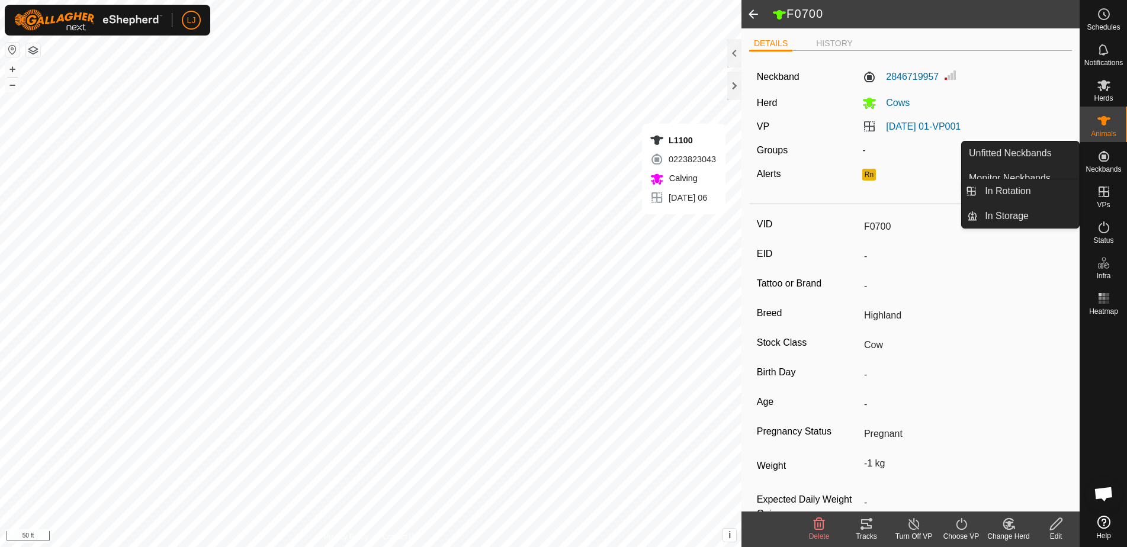
click at [1045, 191] on link "In Rotation" at bounding box center [1027, 191] width 101 height 24
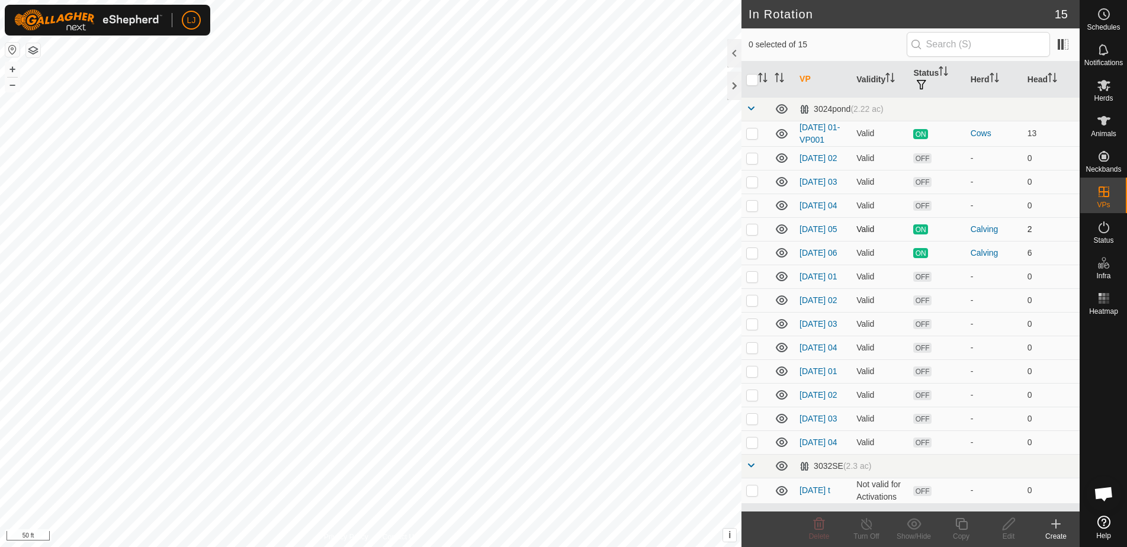
click at [751, 234] on p-checkbox at bounding box center [752, 228] width 12 height 9
checkbox input "false"
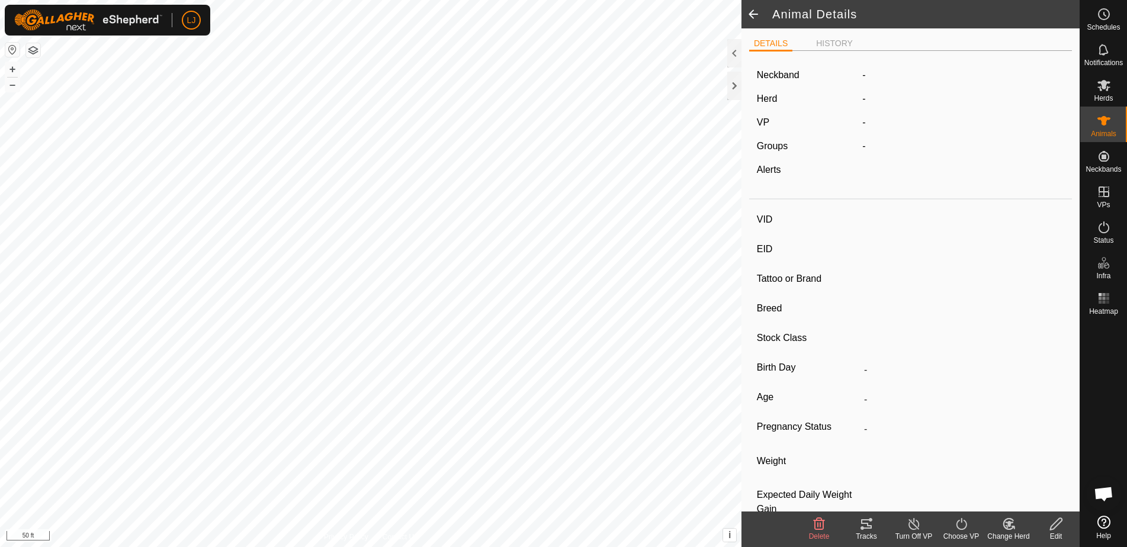
type input "L0800"
type input "-"
type input "HighlandxAngus"
type input "Cow"
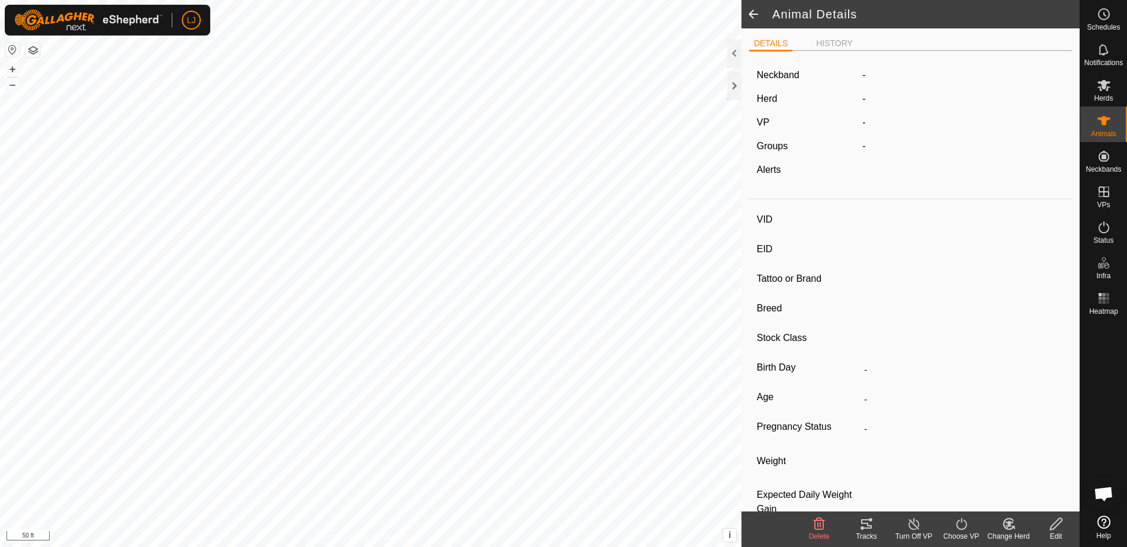
type input "Wet Joined"
type input "-1 kg"
type input "-"
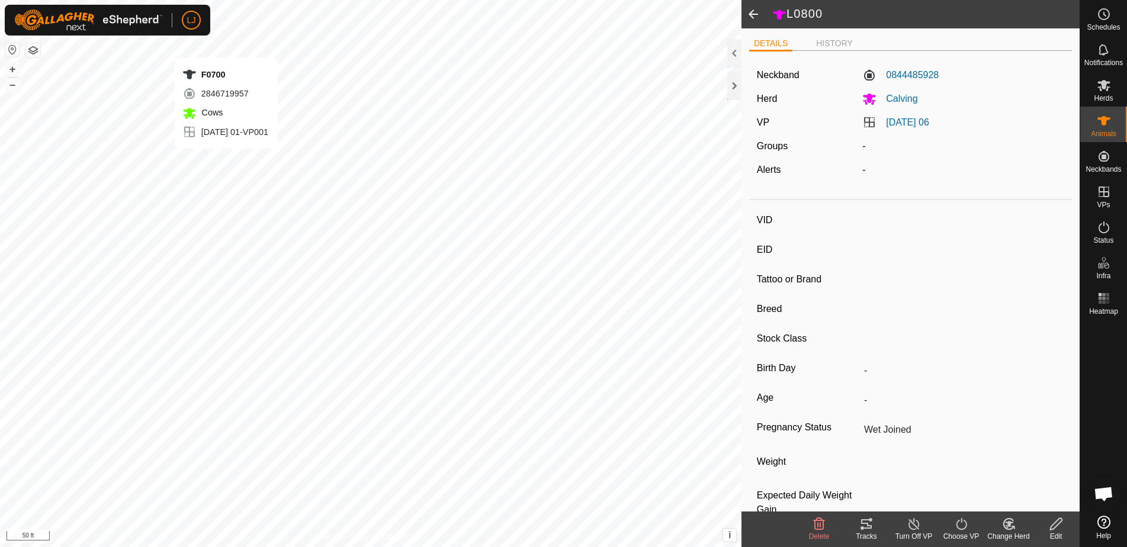
type input "F0700"
type input "-"
type input "Highland"
type input "Cow"
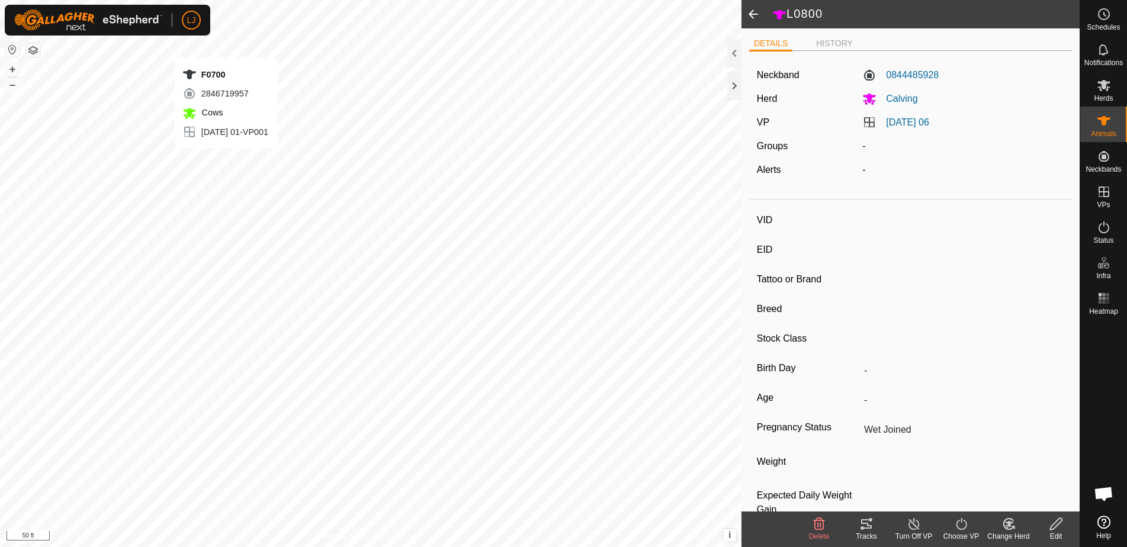
type input "Pregnant"
type input "-1 kg"
type input "-"
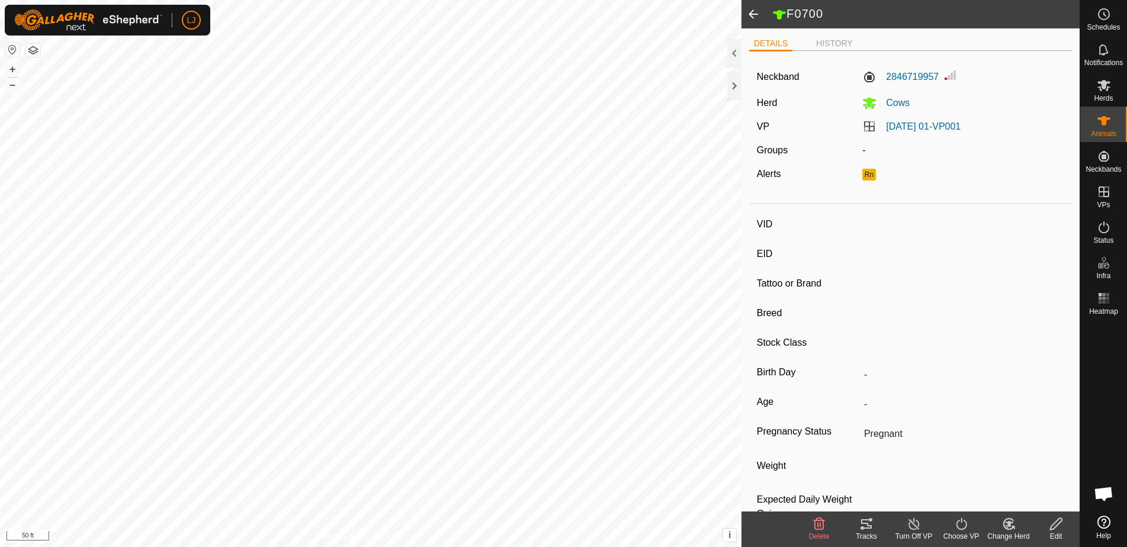
type input "M0401"
type input "-"
type input "Highland X"
type input "Heifer"
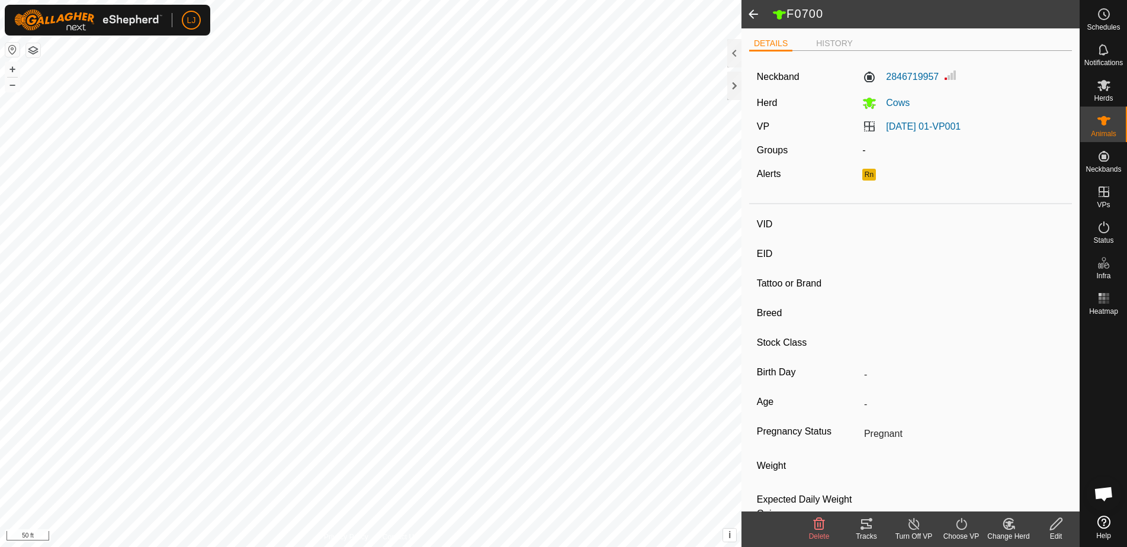
type input "Empty"
type input "-1 kg"
type input "-"
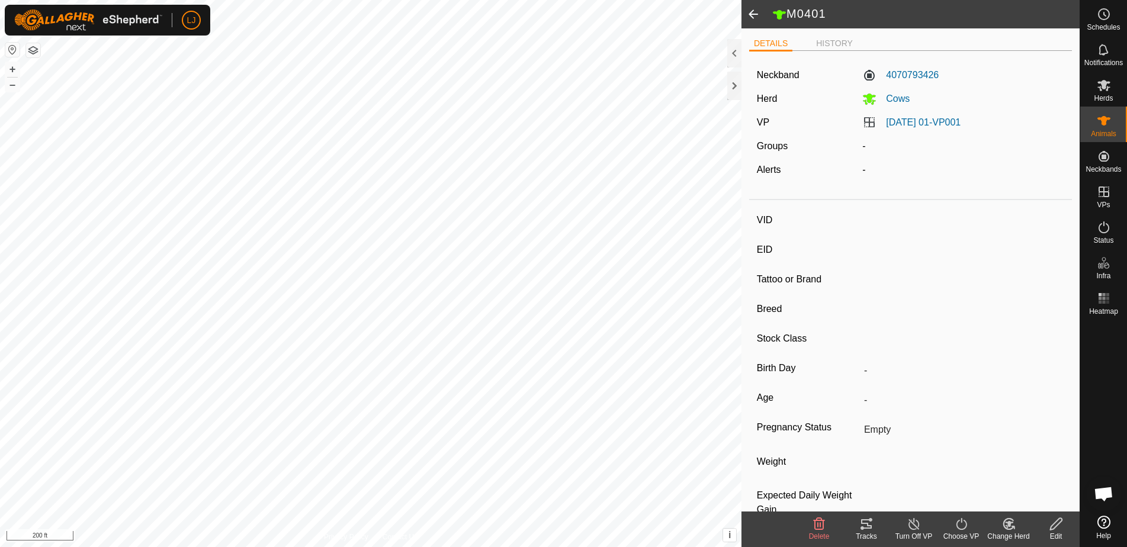
type input "L1000"
type input "-"
type input "HighlandxLonghorn"
type input "Cow"
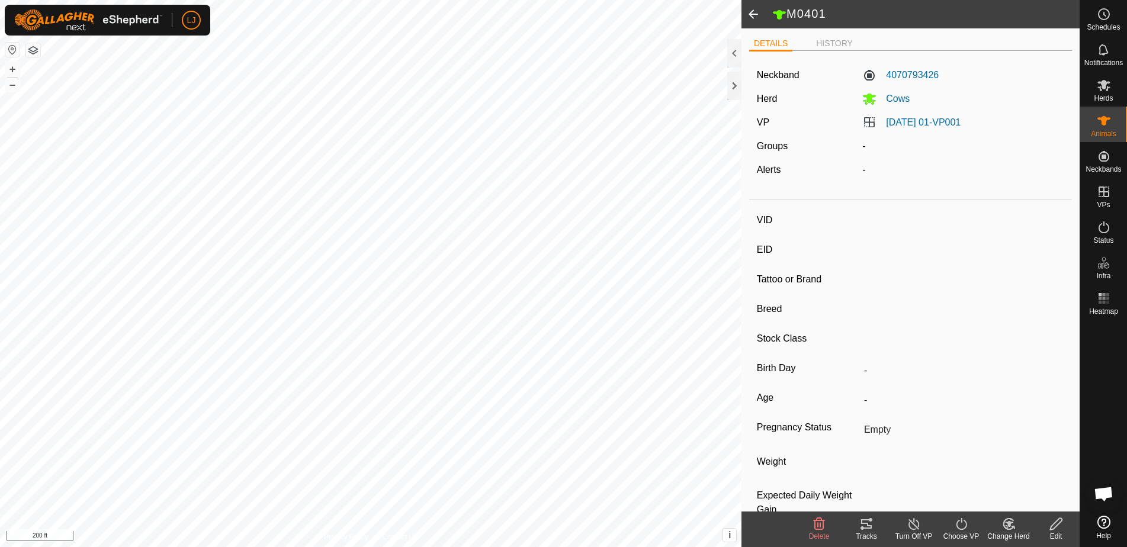
type input "Wet Joined"
type input "-1 kg"
type input "-"
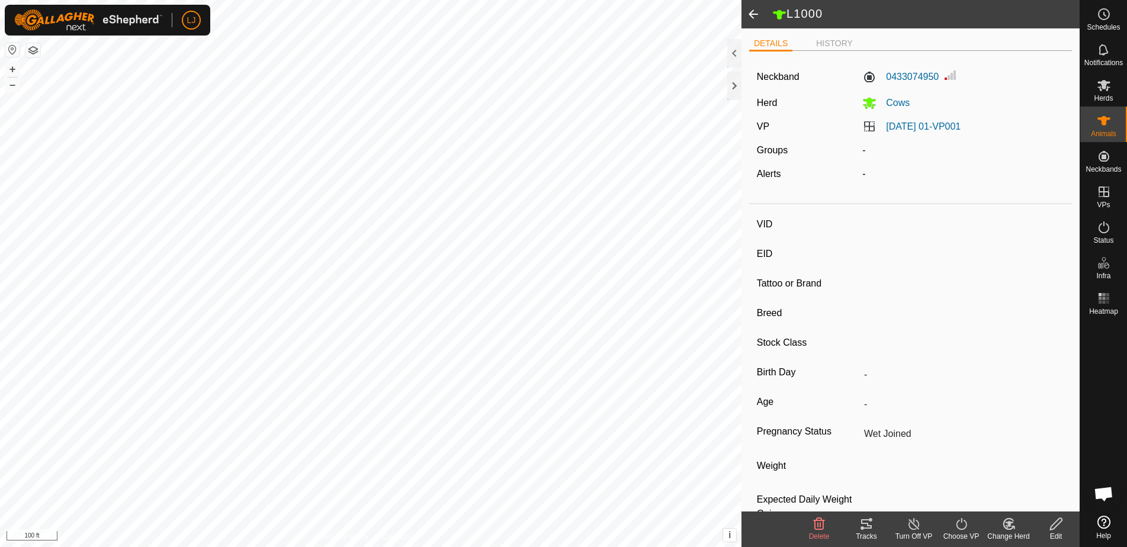
type input "M0301"
type input "-"
type input "Highland"
type input "Bull"
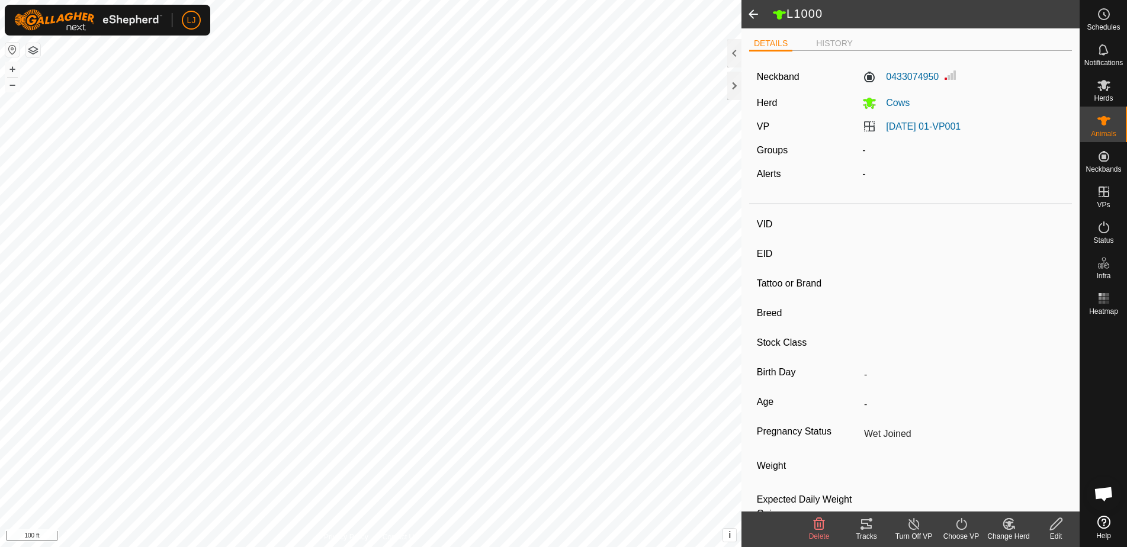
type input "-"
type input "E0200"
type input "-"
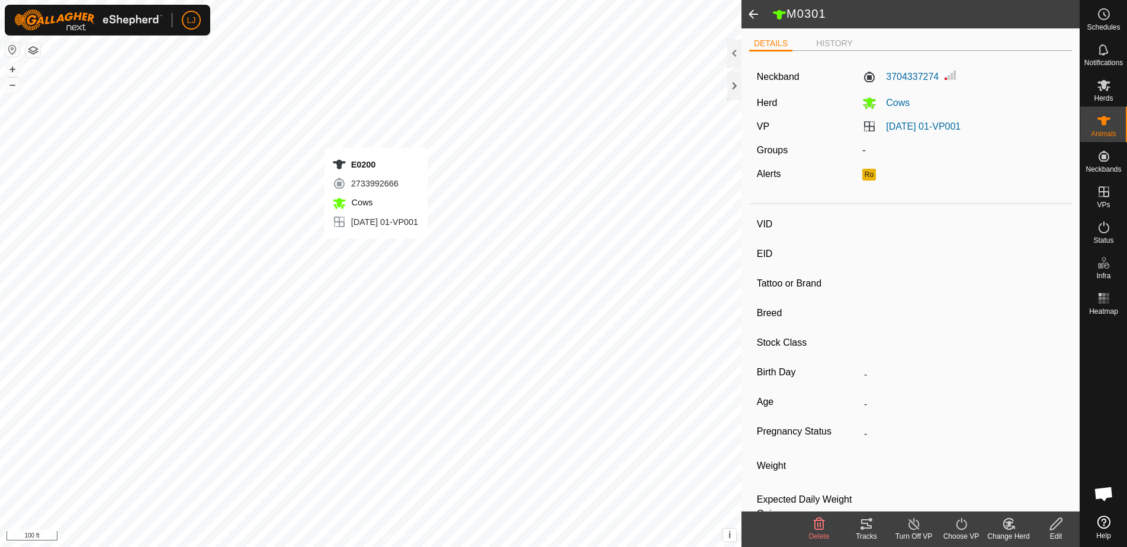
type input "-"
type input "Highland"
type input "Cow"
type input "Wet Joined"
type input "-1 kg"
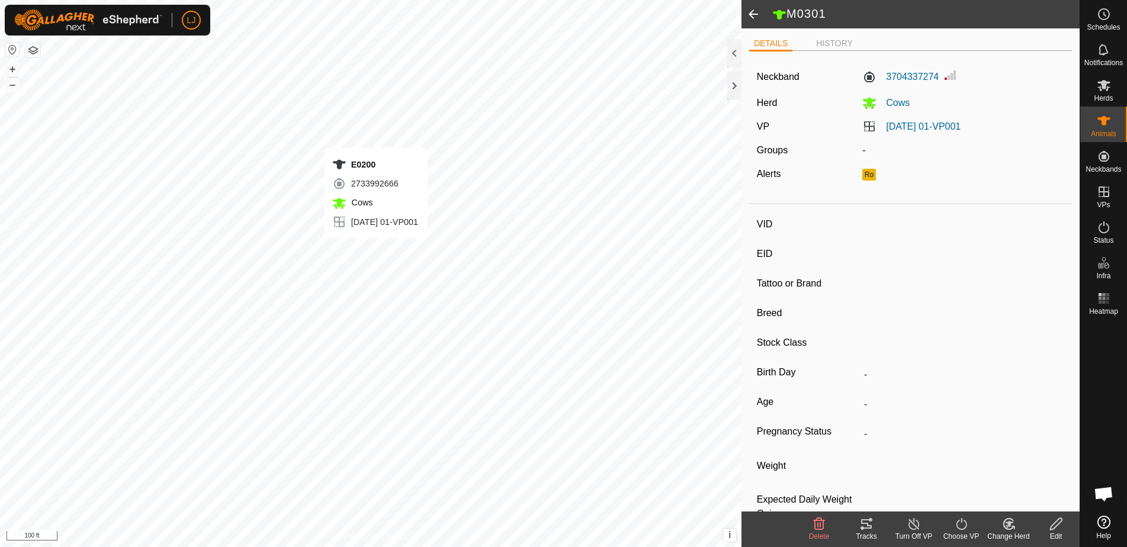
type input "-"
type input "K0400"
type input "HighlandxShorthorn"
type input "F0700"
type input "-"
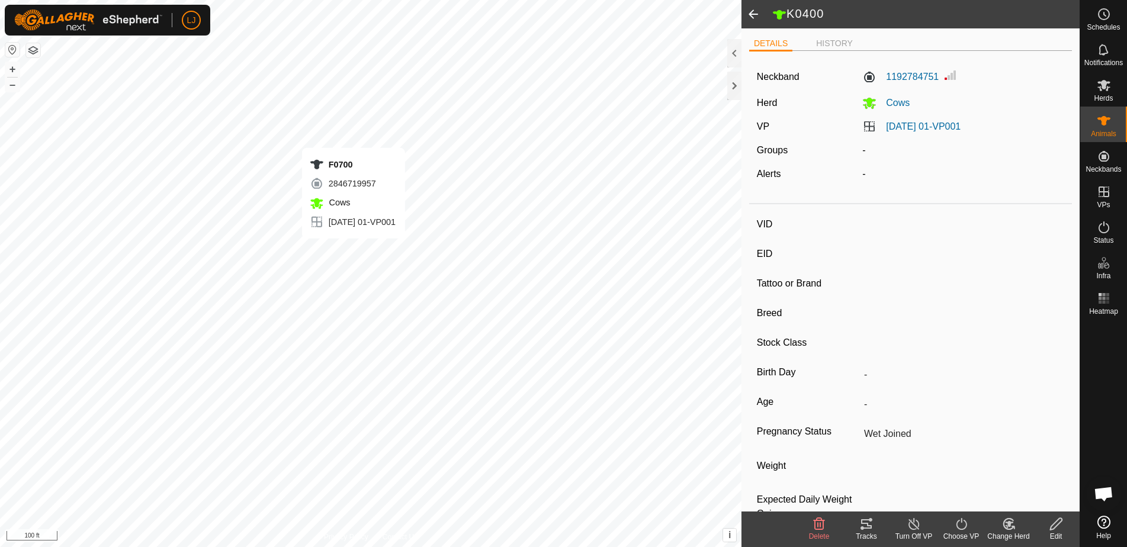
type input "-"
type input "Highland"
type input "Cow"
type input "Pregnant"
type input "-1 kg"
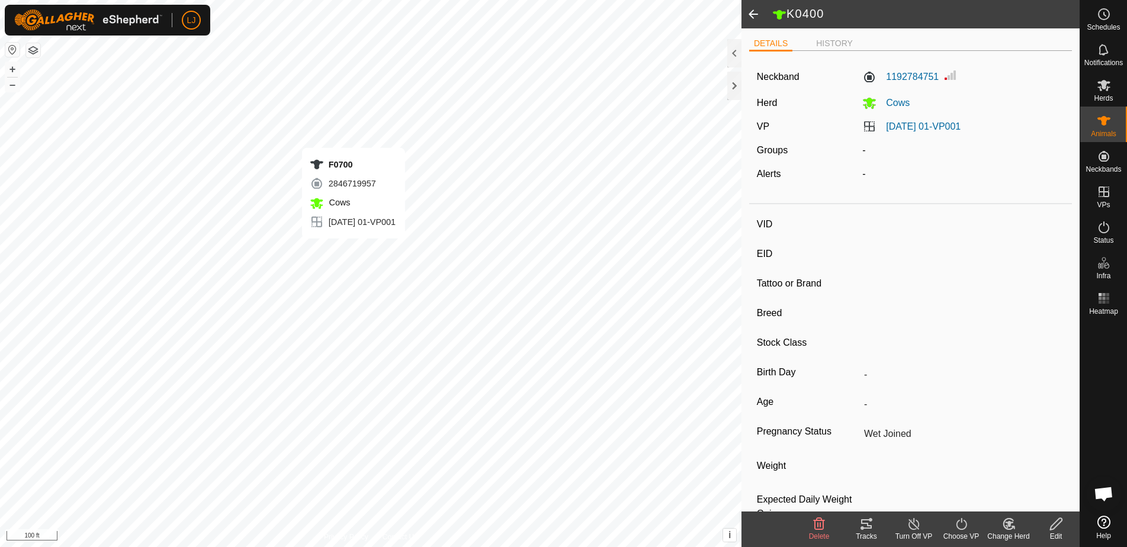
type input "-"
type input "M0401"
type input "-"
type input "Highland X"
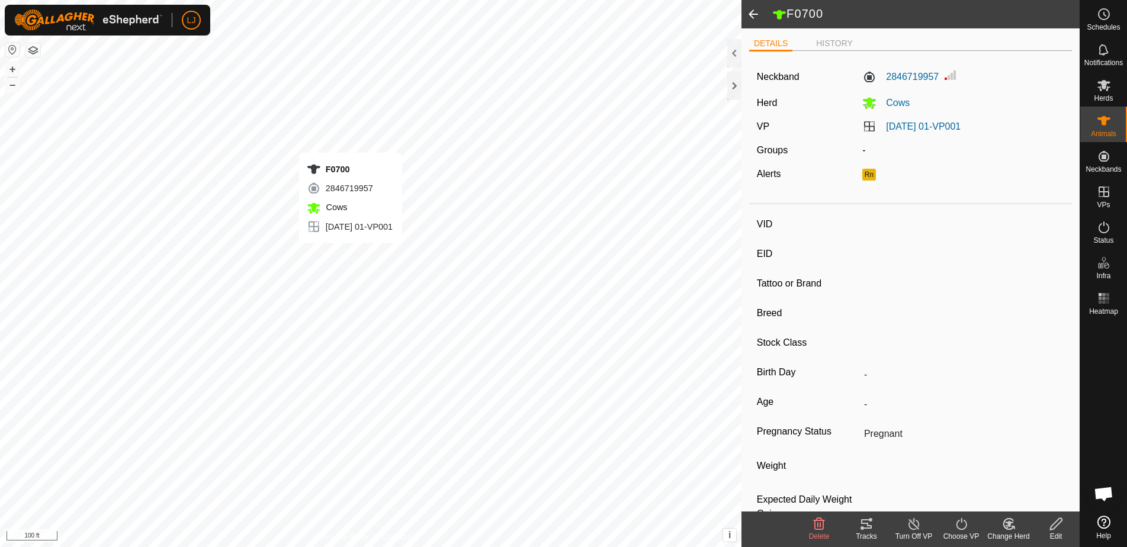
type input "Heifer"
type input "Empty"
type input "-1 kg"
type input "-"
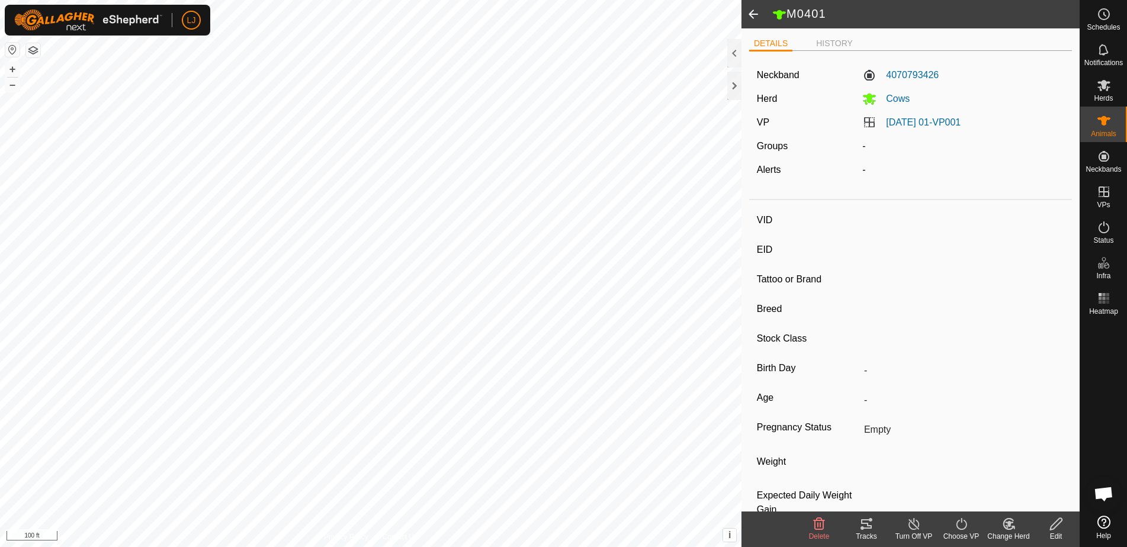
type input "F0700"
type input "-"
type input "Highland"
type input "Cow"
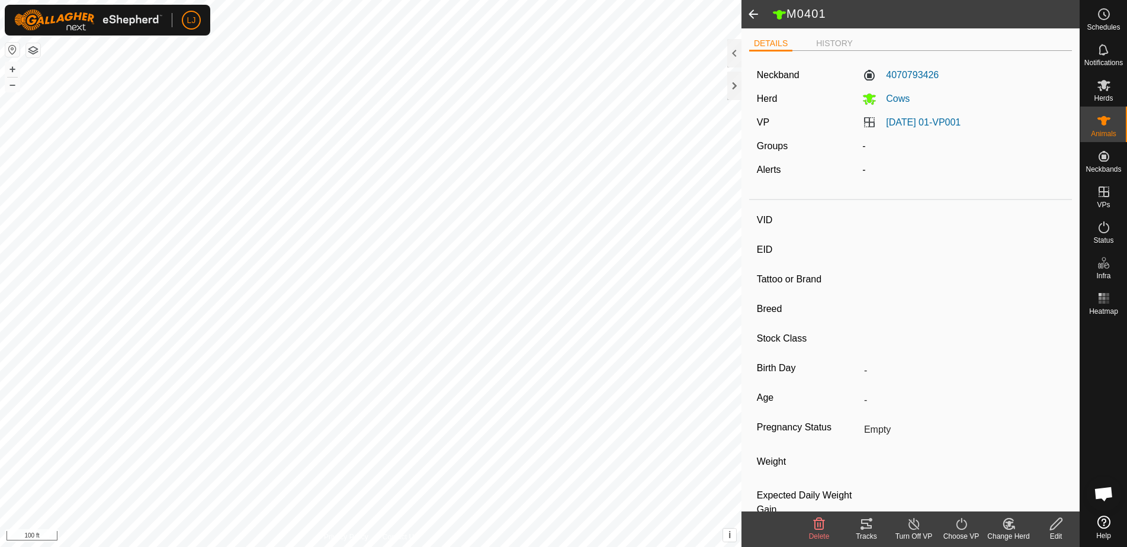
type input "Pregnant"
type input "-1 kg"
type input "-"
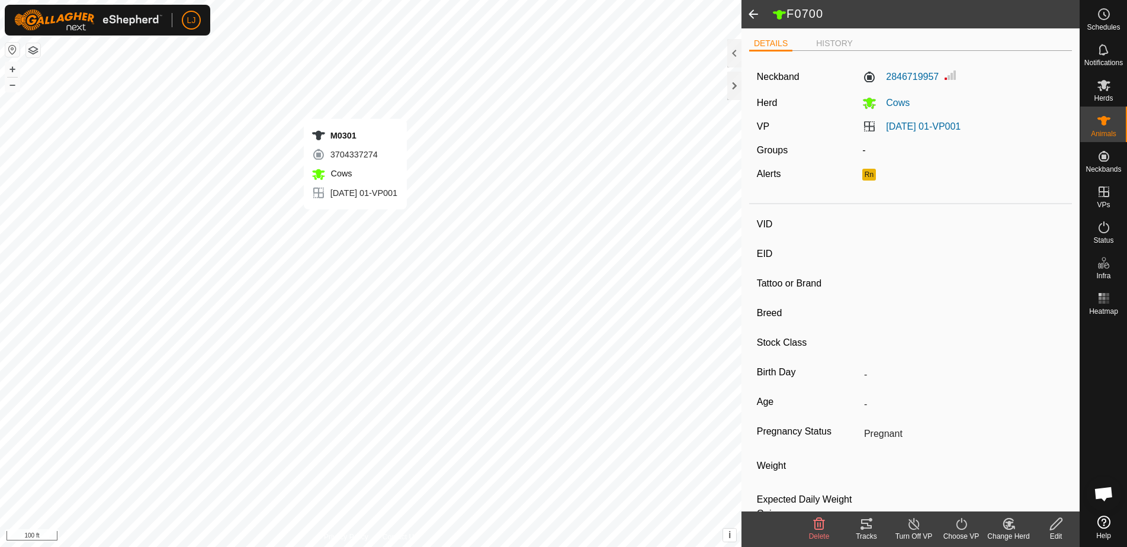
type input "M0301"
type input "-"
type input "Highland"
type input "Bull"
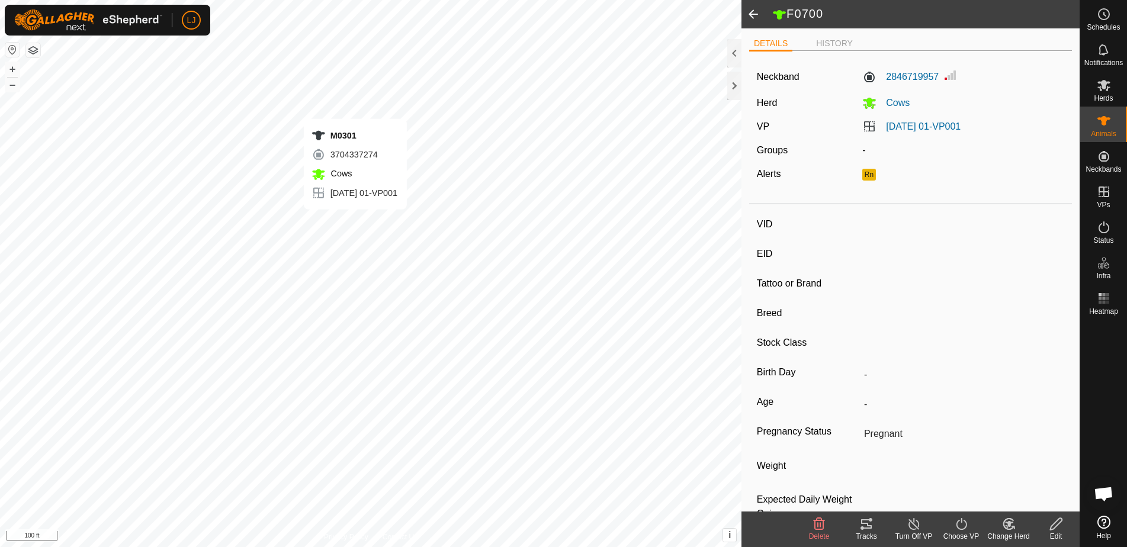
type input "-"
type input "F0700"
type input "-"
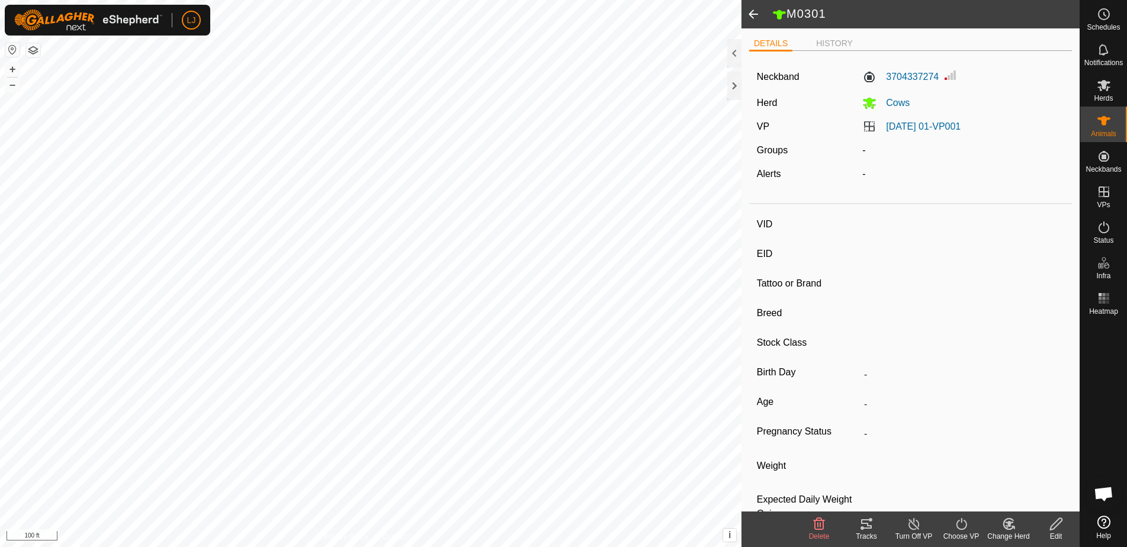
type input "-"
type input "Highland"
type input "Cow"
type input "Pregnant"
type input "-1 kg"
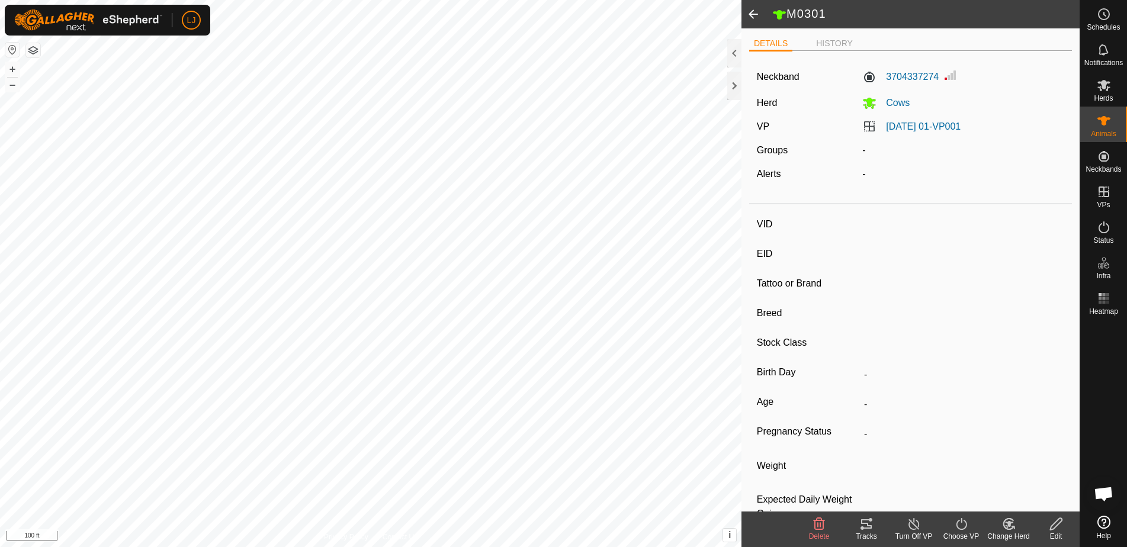
type input "-"
type input "M0301"
type input "-"
type input "Highland"
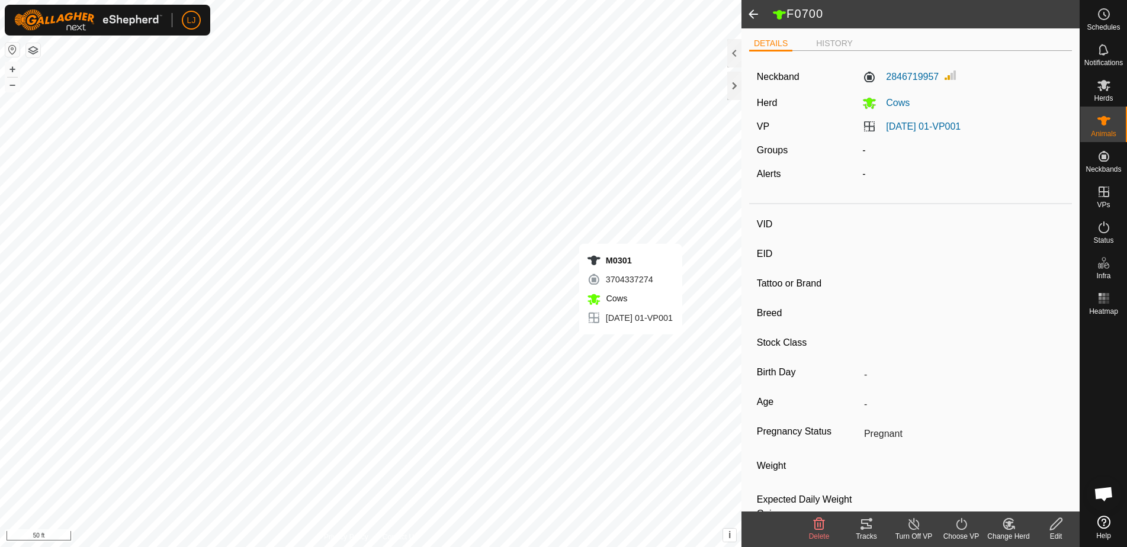
type input "Bull"
type input "-"
type input "L1000"
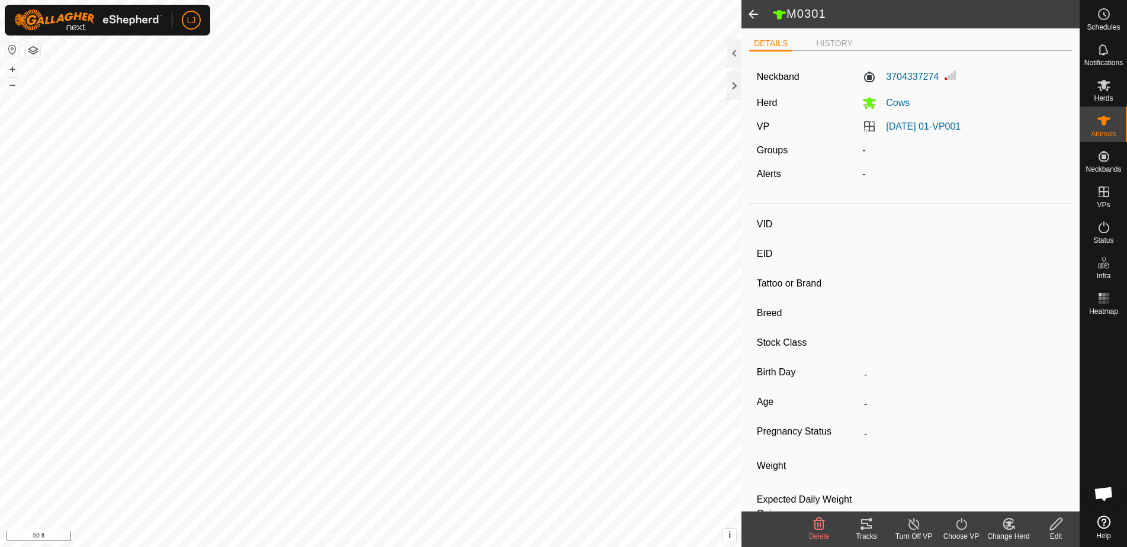
type input "-"
type input "HighlandxLonghorn"
type input "Cow"
type input "Wet Joined"
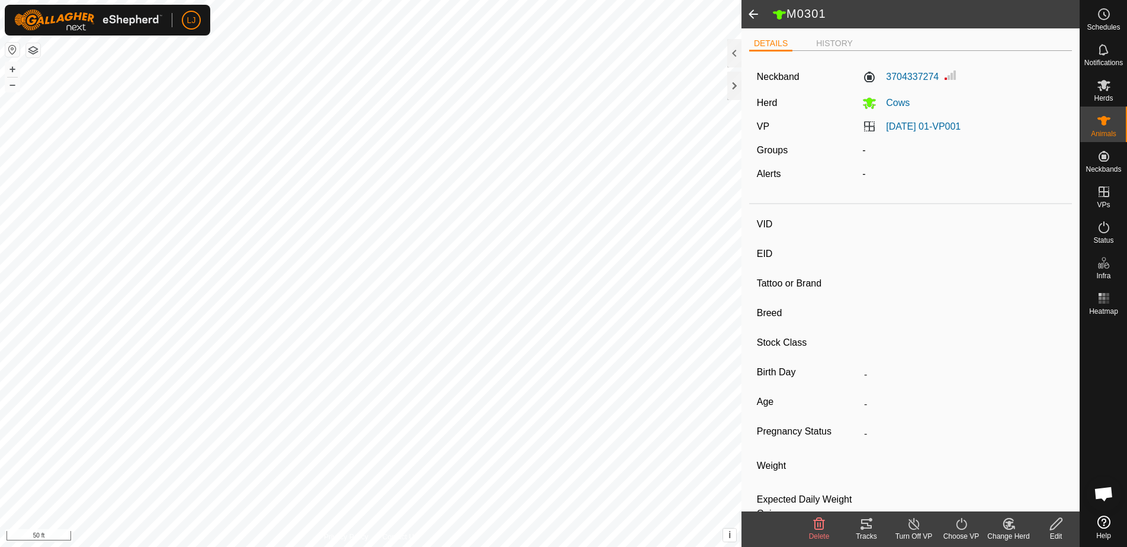
type input "-1 kg"
type input "-"
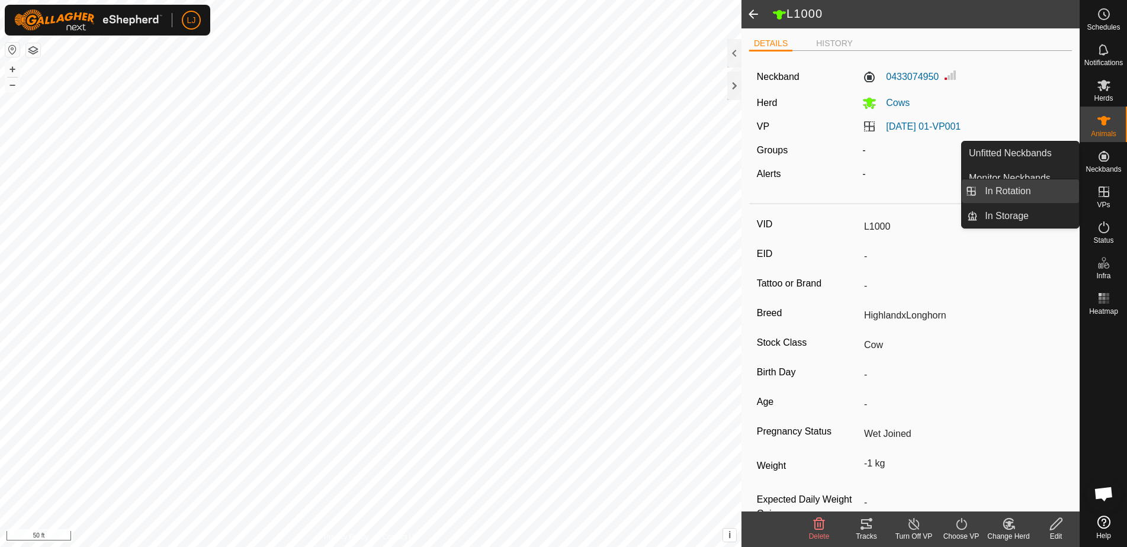
click at [1038, 197] on link "In Rotation" at bounding box center [1027, 191] width 101 height 24
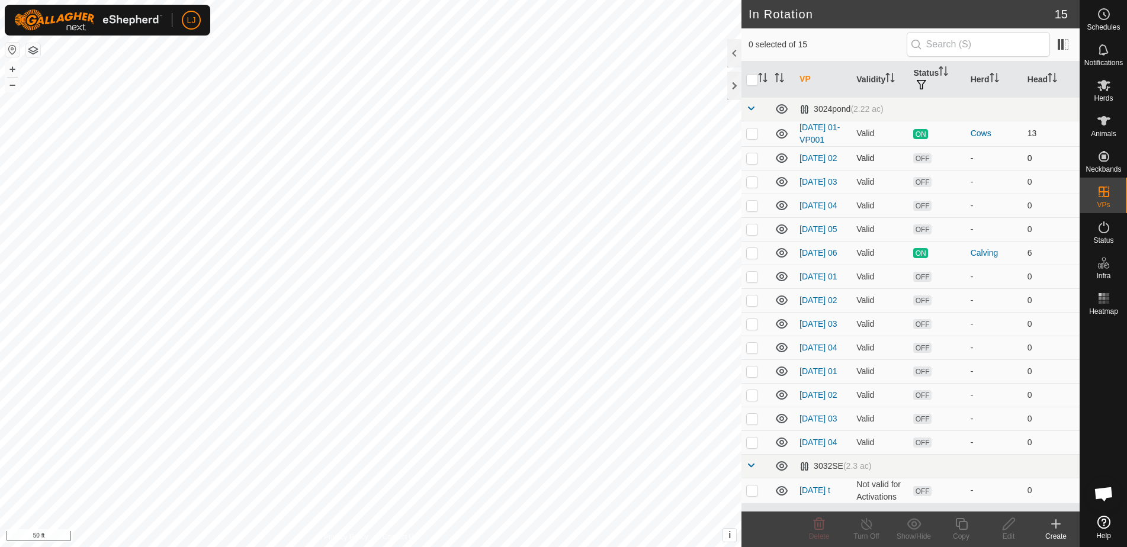
click at [751, 159] on p-checkbox at bounding box center [752, 157] width 12 height 9
checkbox input "false"
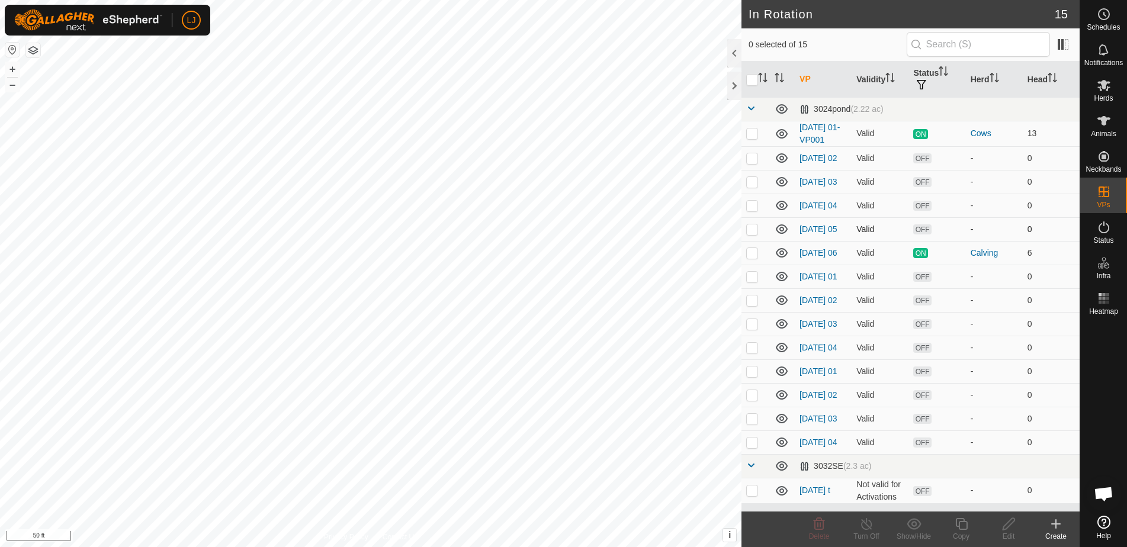
click at [751, 234] on p-checkbox at bounding box center [752, 228] width 12 height 9
click at [818, 527] on icon at bounding box center [818, 524] width 11 height 12
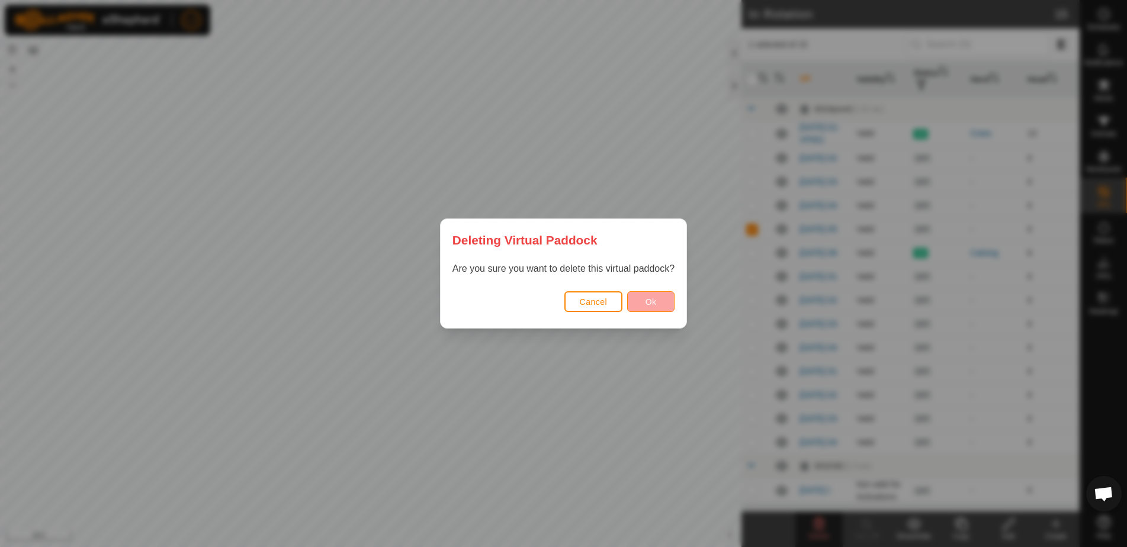
click at [649, 295] on button "Ok" at bounding box center [650, 301] width 47 height 21
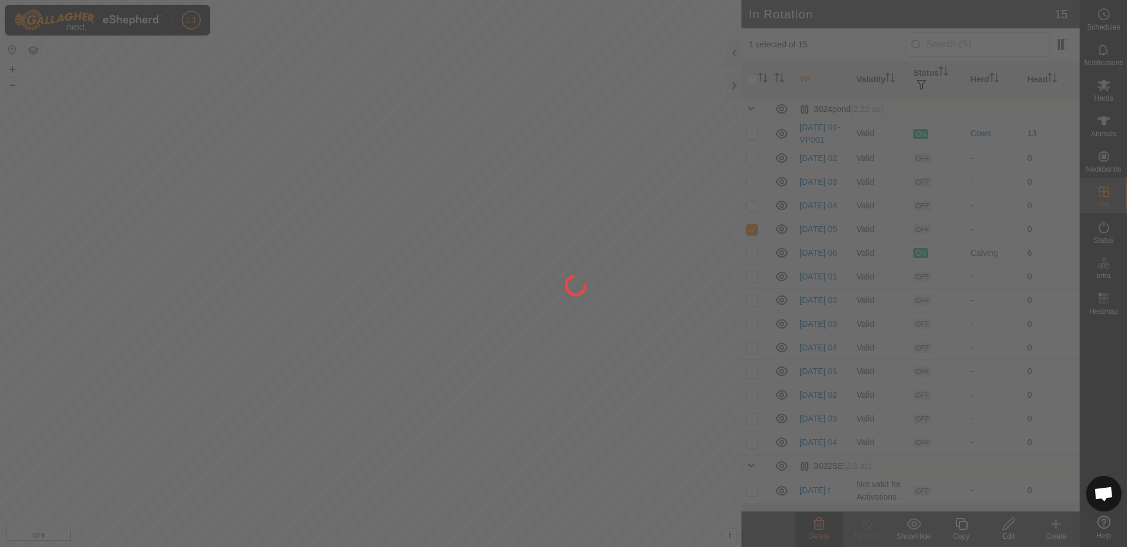
checkbox input "false"
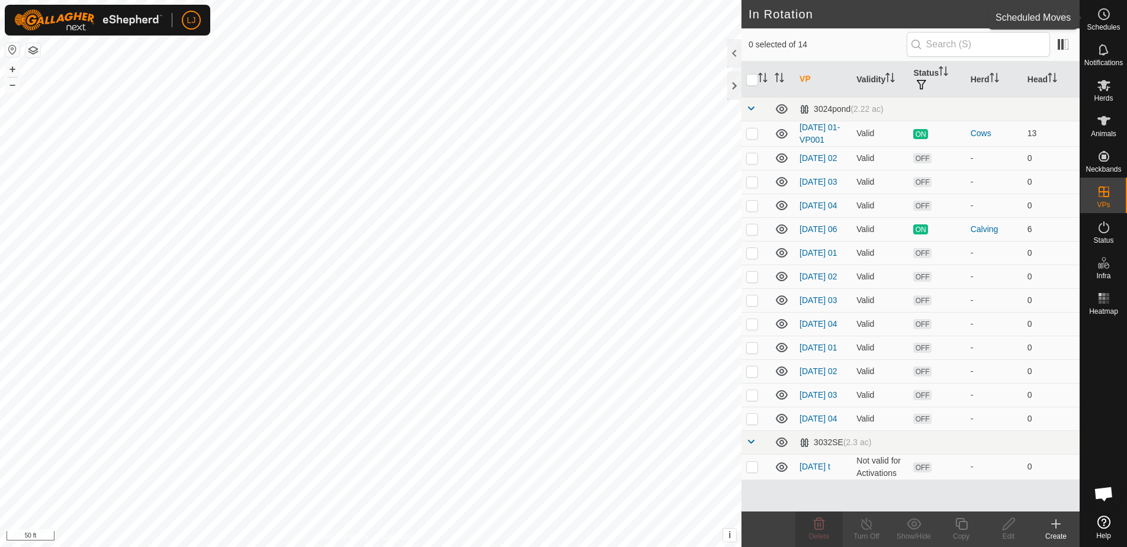
click at [1111, 24] on span "Schedules" at bounding box center [1102, 27] width 33 height 7
